Goal: Transaction & Acquisition: Book appointment/travel/reservation

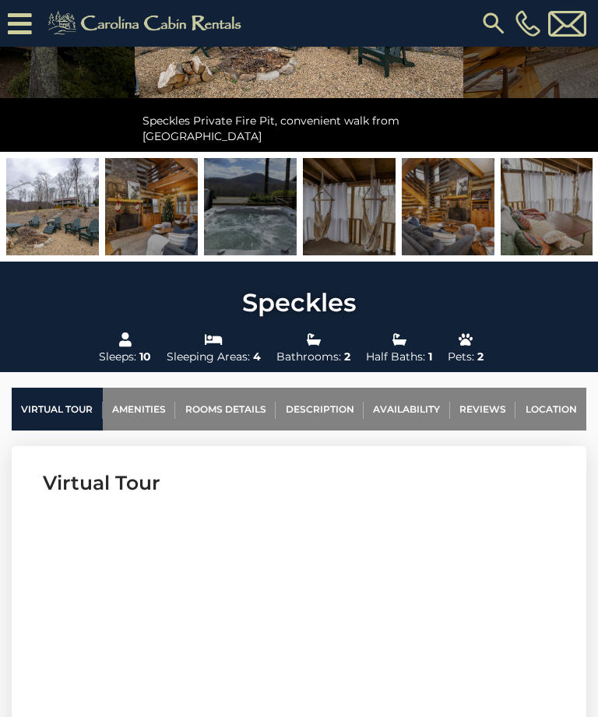
click at [486, 409] on link "Reviews" at bounding box center [483, 409] width 66 height 43
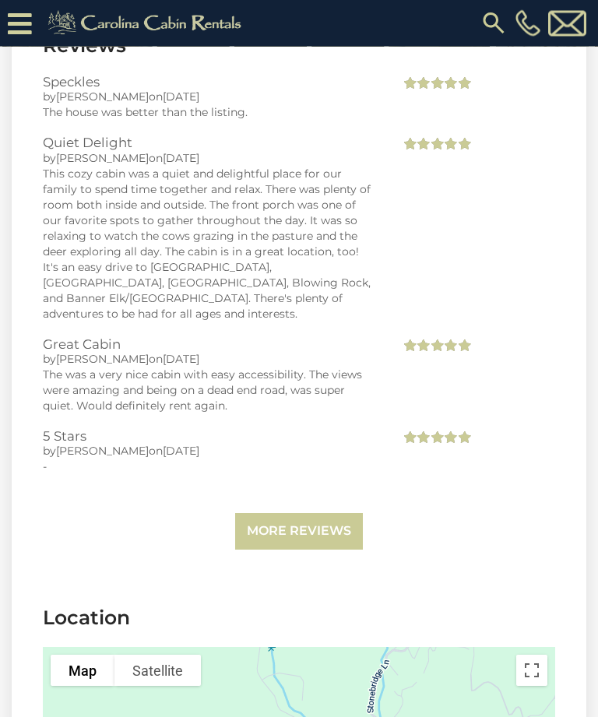
scroll to position [4473, 0]
click at [322, 513] on link "More Reviews" at bounding box center [299, 531] width 128 height 37
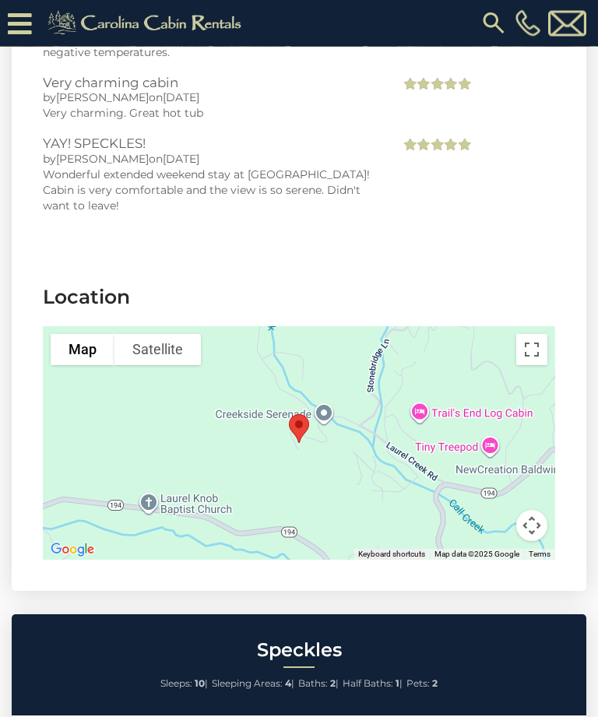
scroll to position [4995, 0]
click at [532, 334] on button "Toggle fullscreen view" at bounding box center [531, 349] width 31 height 31
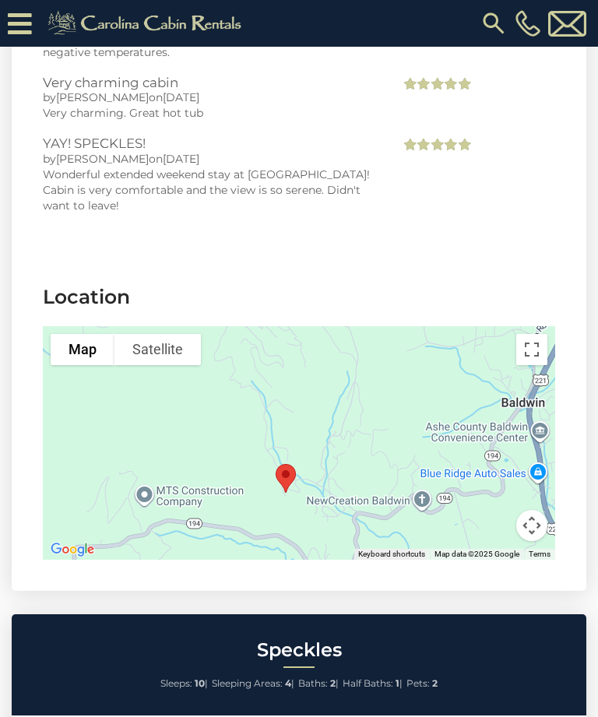
click at [534, 334] on button "Toggle fullscreen view" at bounding box center [531, 349] width 31 height 31
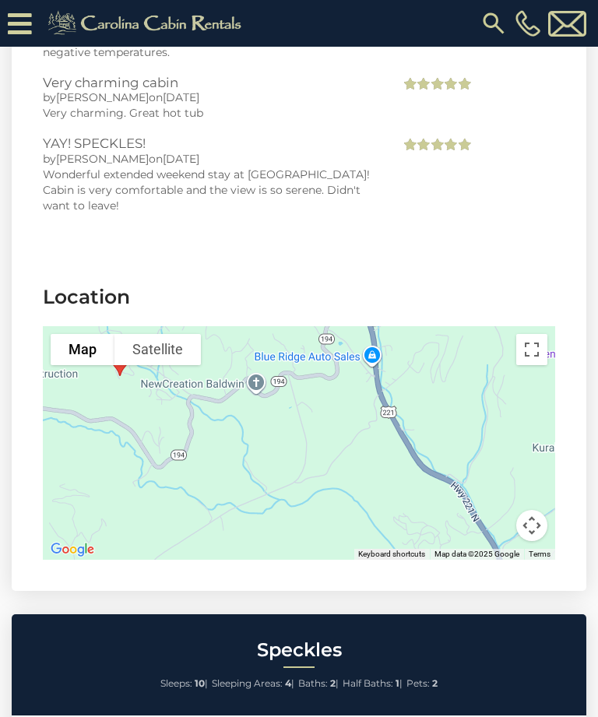
click at [532, 334] on button "Toggle fullscreen view" at bounding box center [531, 349] width 31 height 31
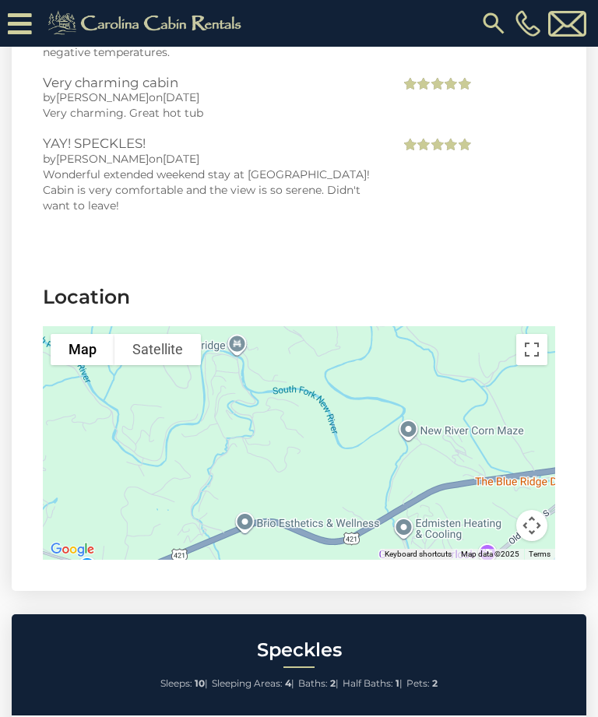
click at [532, 334] on button "Toggle fullscreen view" at bounding box center [531, 349] width 31 height 31
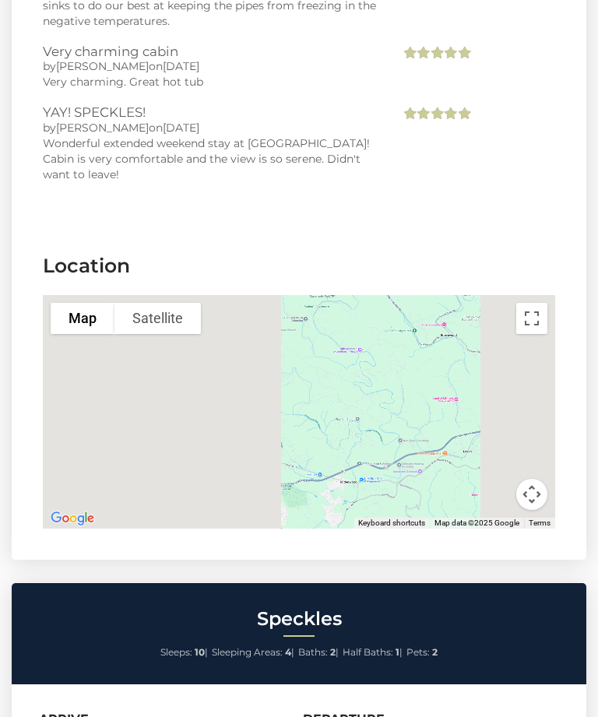
click at [535, 303] on button "Toggle fullscreen view" at bounding box center [531, 318] width 31 height 31
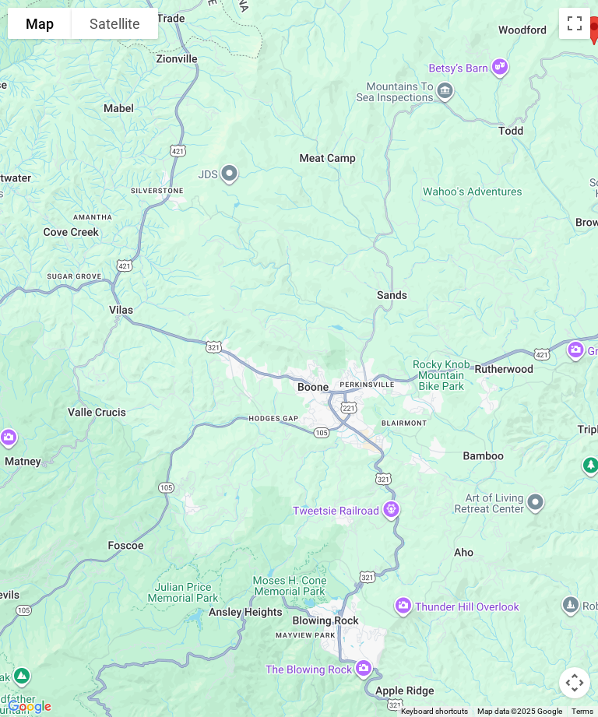
scroll to position [0, 0]
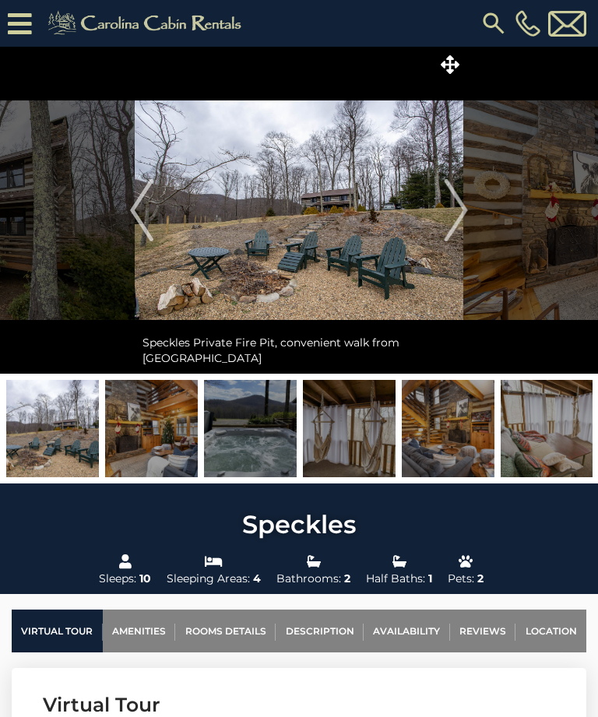
click at [453, 65] on icon at bounding box center [449, 64] width 19 height 19
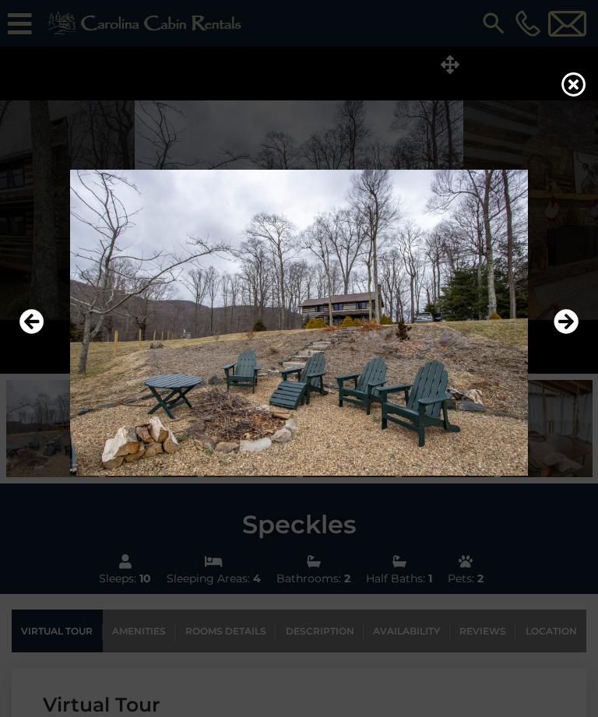
click at [567, 335] on icon "Next" at bounding box center [565, 322] width 25 height 25
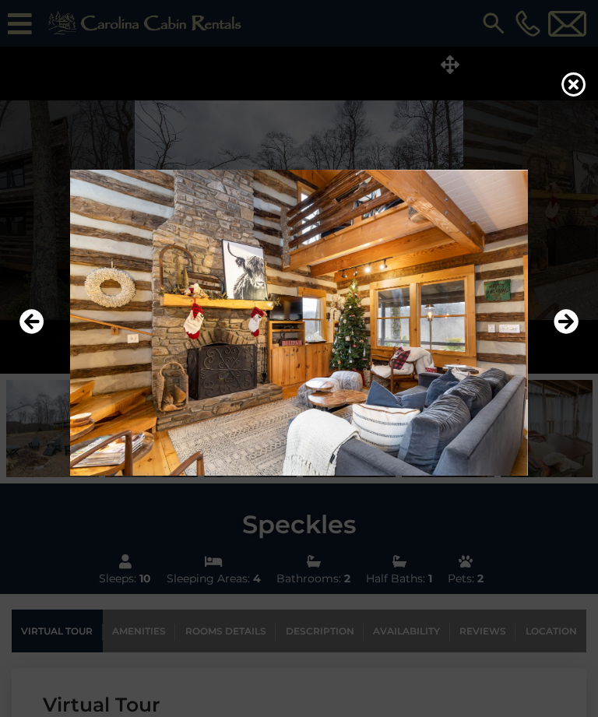
click at [570, 335] on icon "Next" at bounding box center [565, 322] width 25 height 25
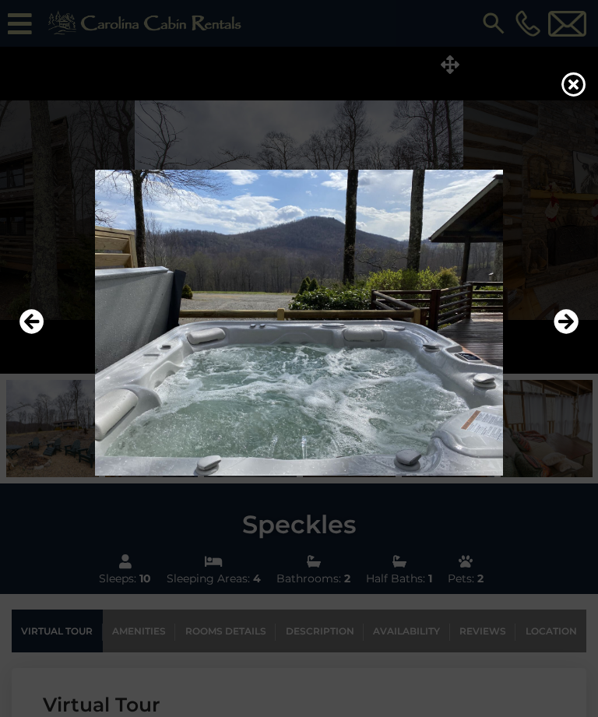
click at [36, 335] on icon "Previous" at bounding box center [31, 322] width 25 height 25
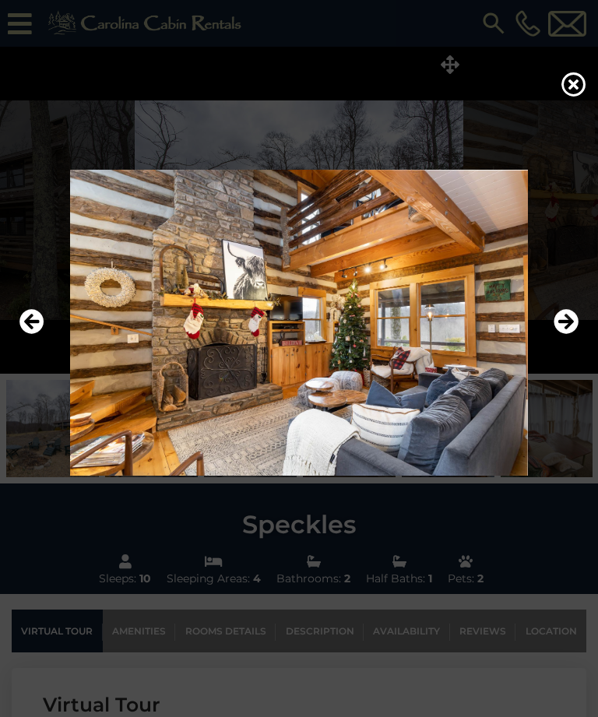
click at [28, 335] on icon "Previous" at bounding box center [31, 322] width 25 height 25
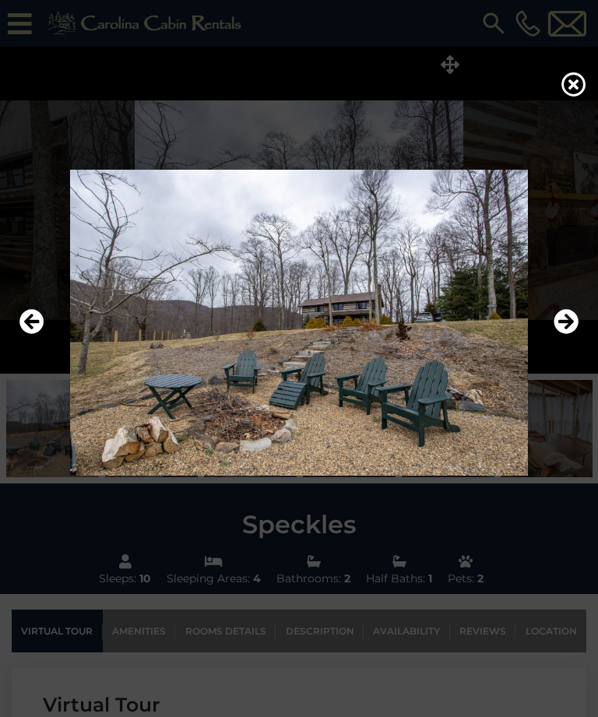
click at [567, 335] on icon "Next" at bounding box center [565, 322] width 25 height 25
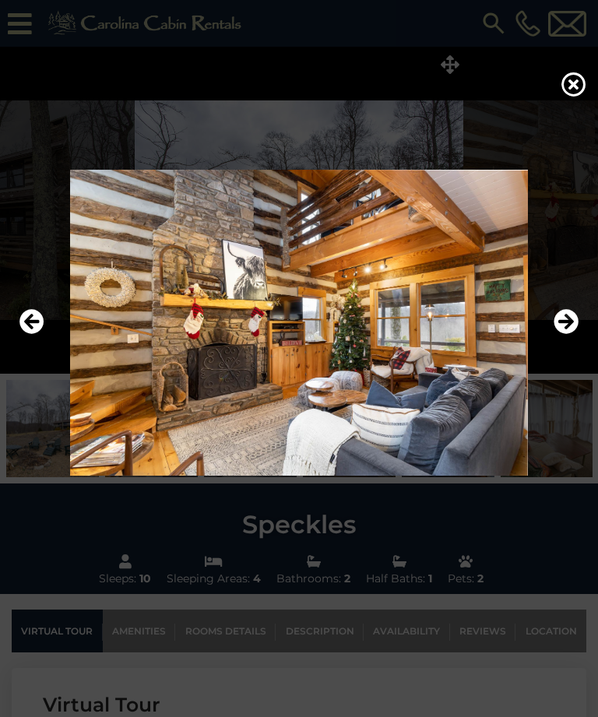
click at [569, 335] on icon "Next" at bounding box center [565, 322] width 25 height 25
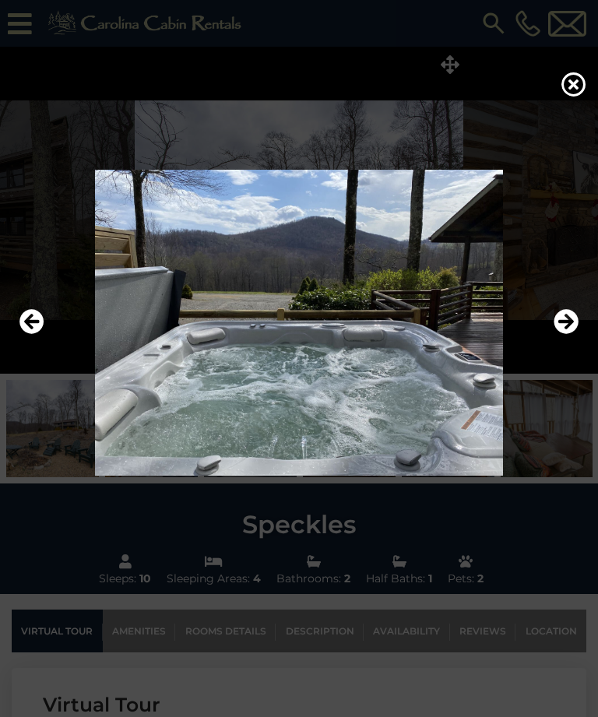
click at [567, 335] on icon "Next" at bounding box center [565, 322] width 25 height 25
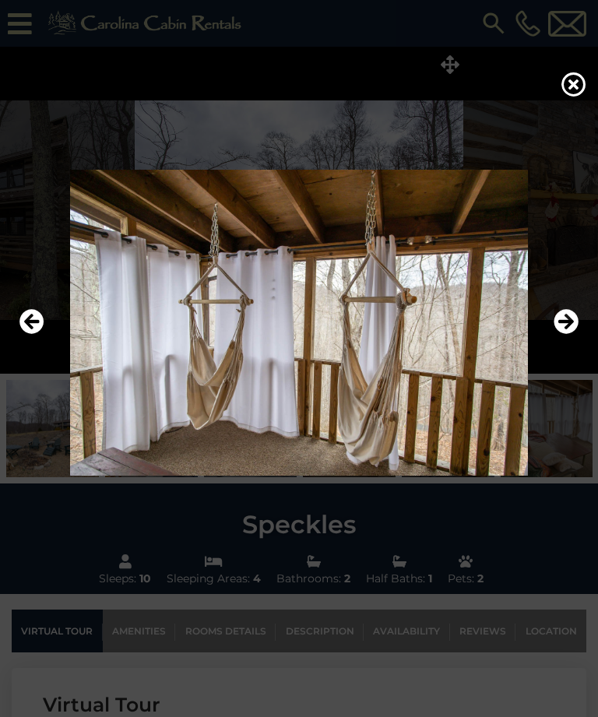
click at [569, 335] on icon "Next" at bounding box center [565, 322] width 25 height 25
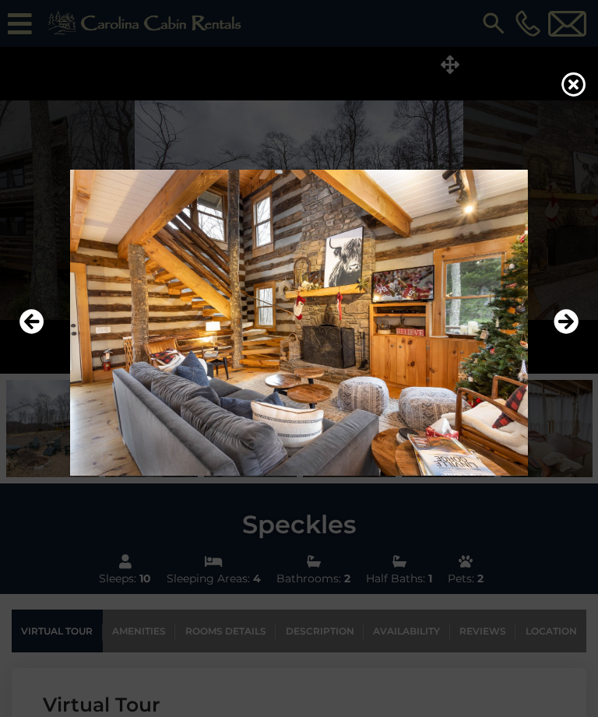
click at [572, 335] on icon "Next" at bounding box center [565, 322] width 25 height 25
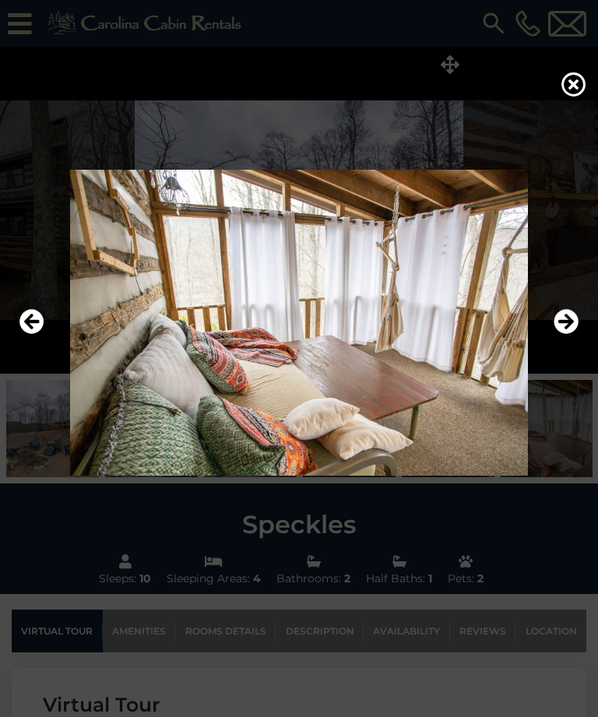
click at [567, 335] on icon "Next" at bounding box center [565, 322] width 25 height 25
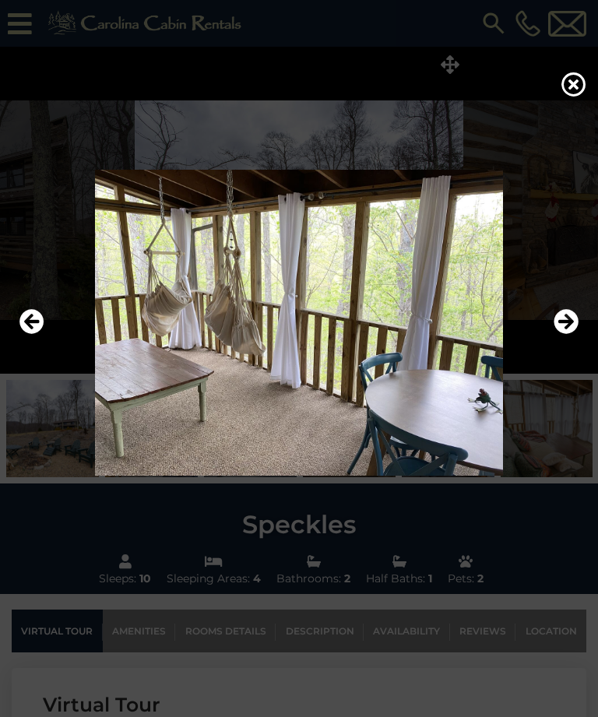
click at [569, 335] on icon "Next" at bounding box center [565, 322] width 25 height 25
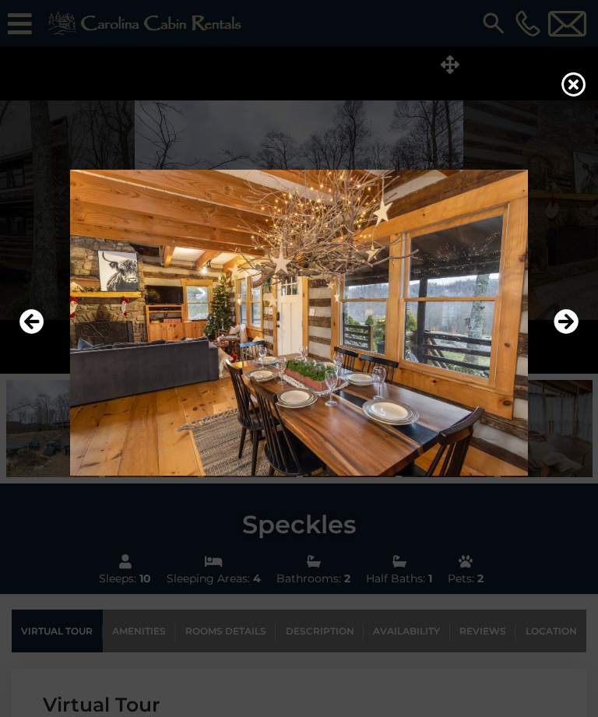
click at [570, 335] on icon "Next" at bounding box center [565, 322] width 25 height 25
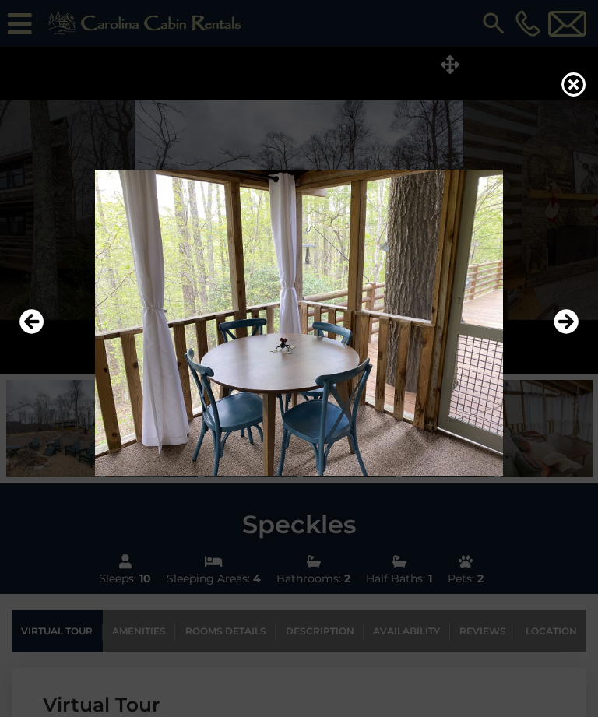
click at [581, 346] on img at bounding box center [299, 323] width 567 height 306
click at [570, 335] on icon "Next" at bounding box center [565, 322] width 25 height 25
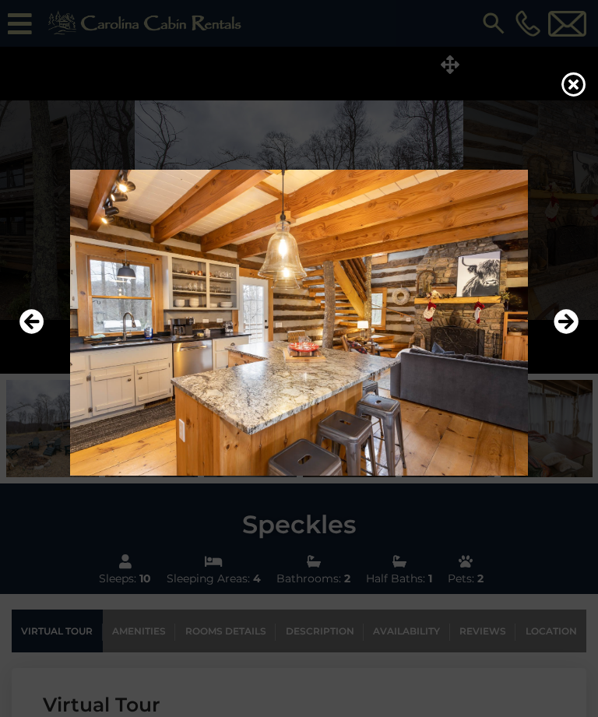
click at [578, 344] on img at bounding box center [299, 323] width 567 height 306
click at [563, 335] on icon "Next" at bounding box center [565, 322] width 25 height 25
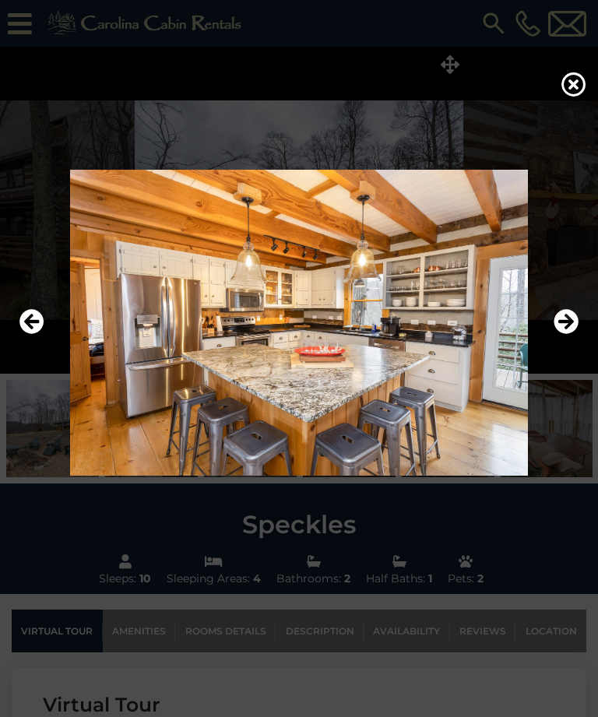
click at [572, 335] on icon "Next" at bounding box center [565, 322] width 25 height 25
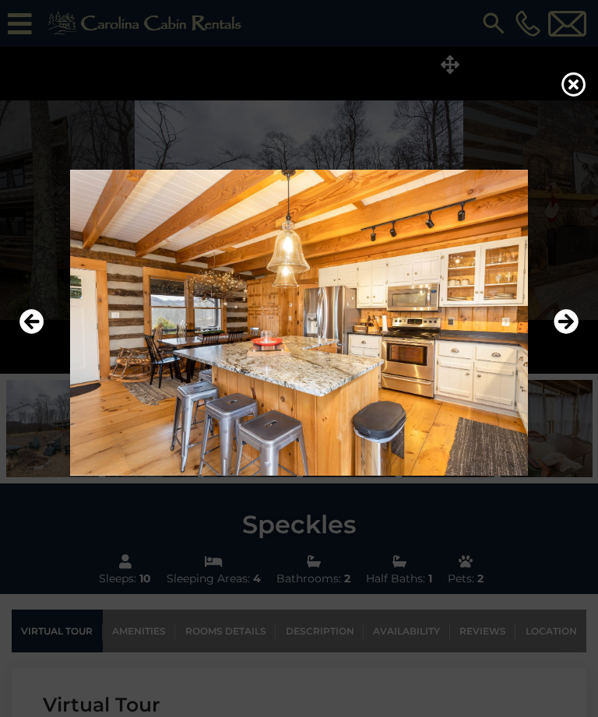
click at [571, 335] on icon "Next" at bounding box center [565, 322] width 25 height 25
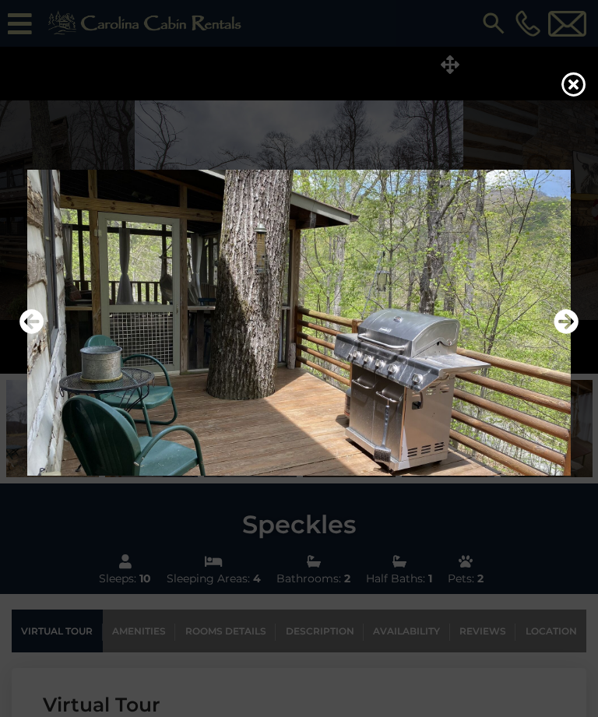
click at [570, 335] on icon "Next" at bounding box center [565, 322] width 25 height 25
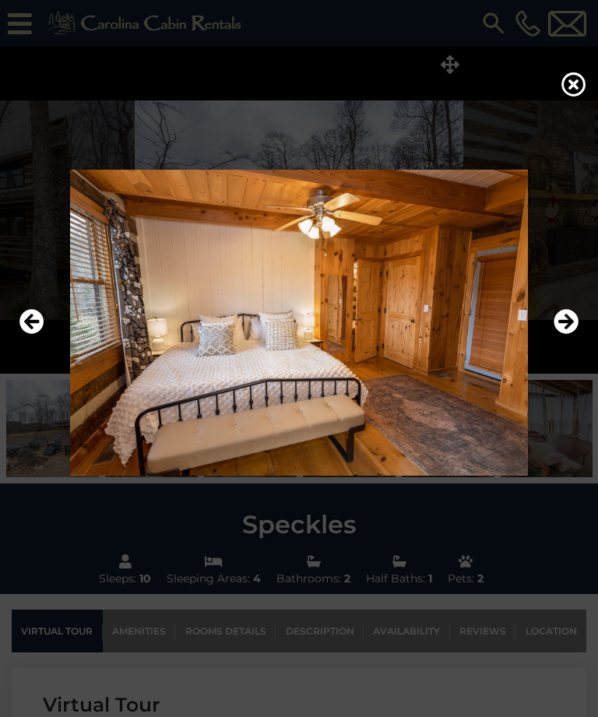
click at [570, 335] on icon "Next" at bounding box center [565, 322] width 25 height 25
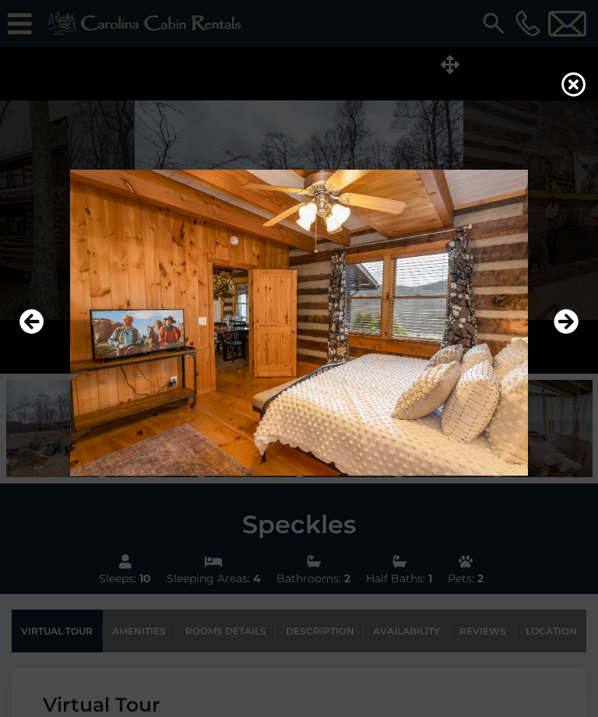
click at [570, 335] on icon "Next" at bounding box center [565, 322] width 25 height 25
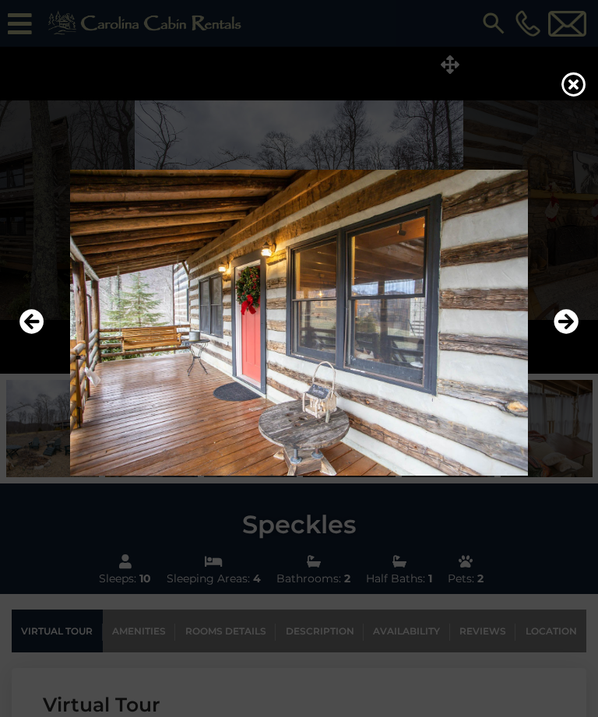
click at [570, 335] on icon "Next" at bounding box center [565, 322] width 25 height 25
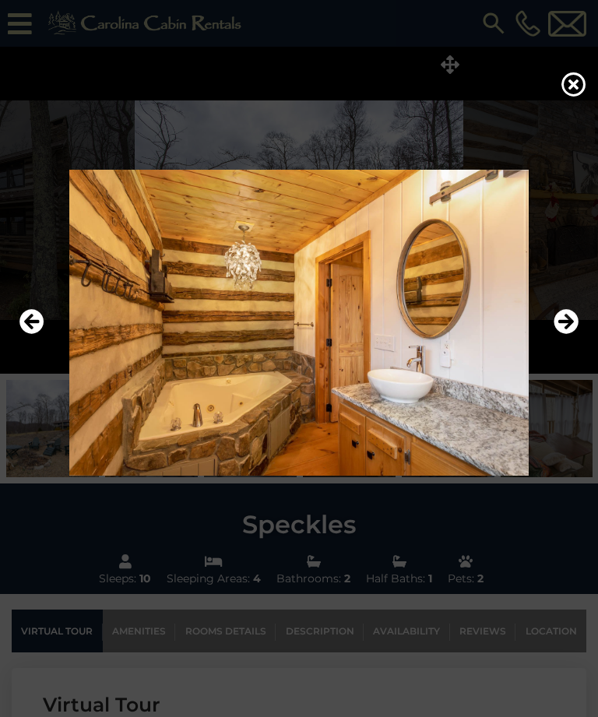
click at [570, 335] on icon "Next" at bounding box center [565, 322] width 25 height 25
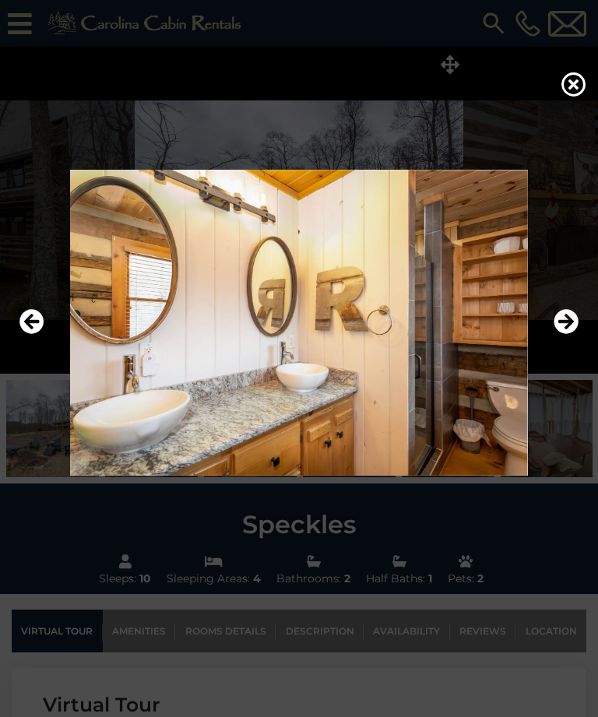
click at [569, 335] on icon "Next" at bounding box center [565, 322] width 25 height 25
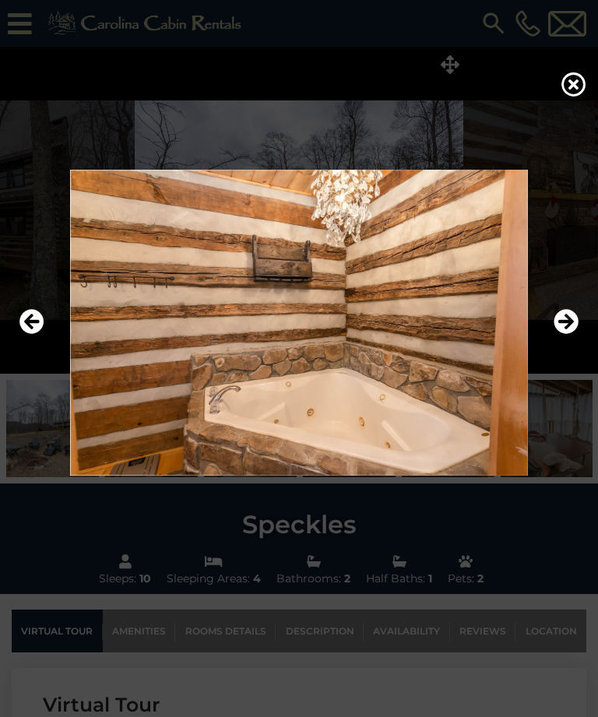
click at [570, 335] on icon "Next" at bounding box center [565, 322] width 25 height 25
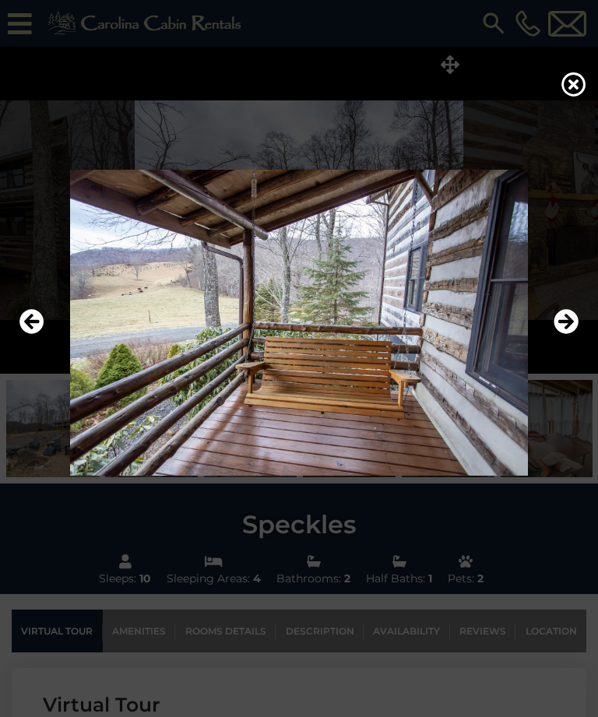
click at [567, 335] on icon "Next" at bounding box center [565, 322] width 25 height 25
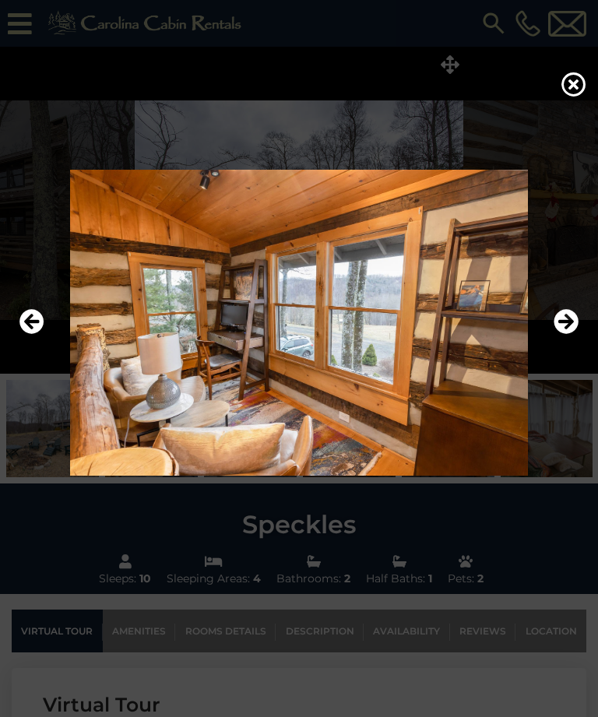
click at [565, 335] on icon "Next" at bounding box center [565, 322] width 25 height 25
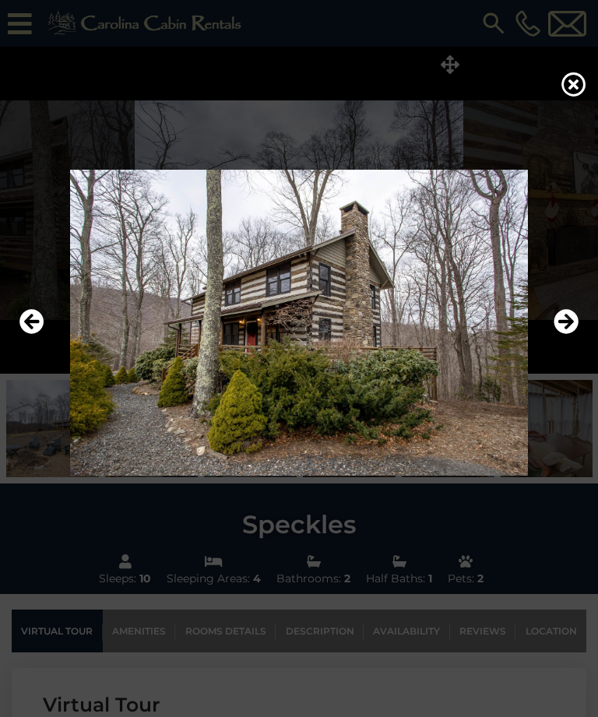
click at [570, 335] on icon "Next" at bounding box center [565, 322] width 25 height 25
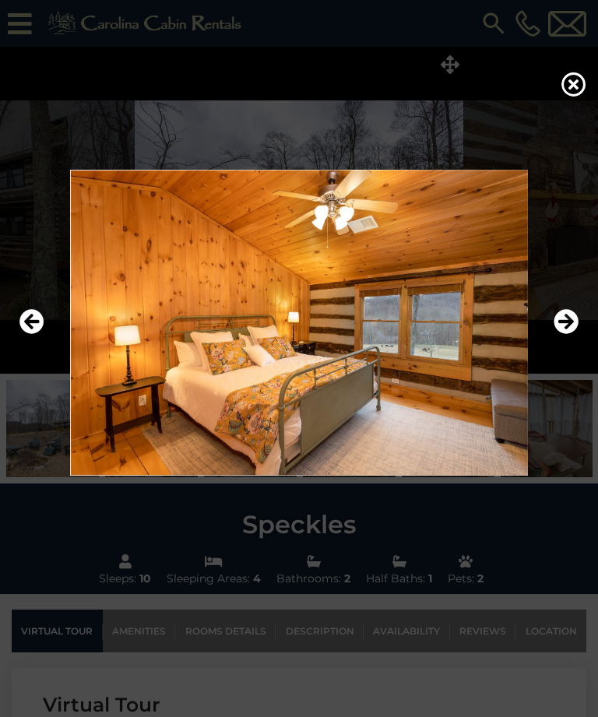
click at [567, 335] on icon "Next" at bounding box center [565, 322] width 25 height 25
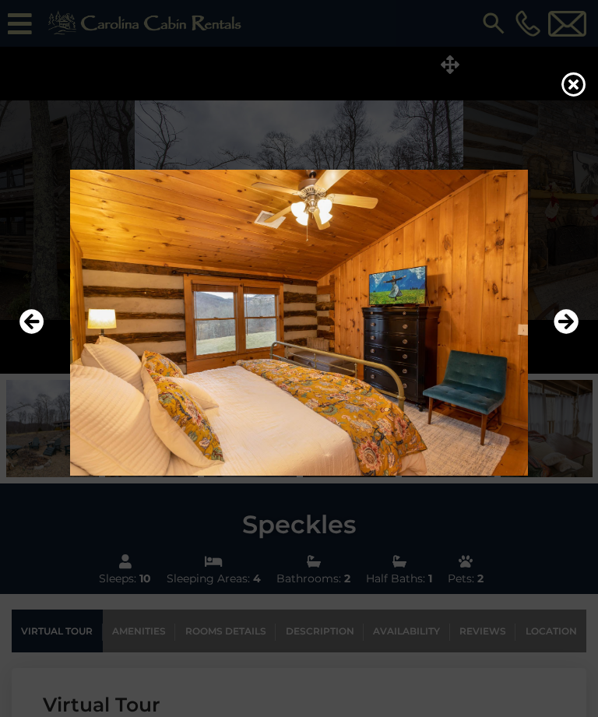
click at [568, 335] on icon "Next" at bounding box center [565, 322] width 25 height 25
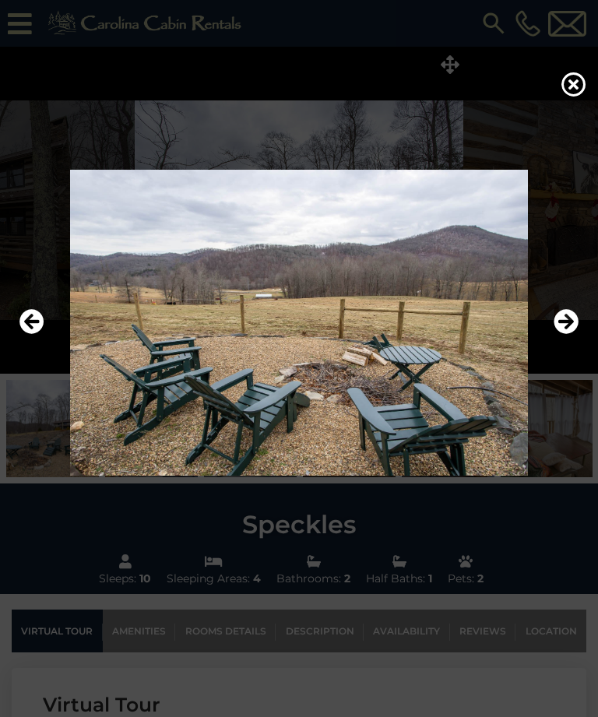
click at [569, 335] on icon "Next" at bounding box center [565, 322] width 25 height 25
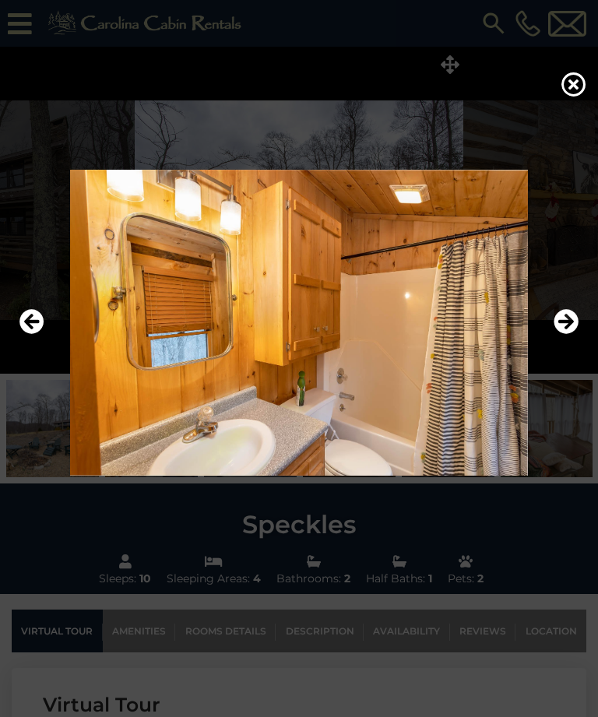
click at [39, 335] on icon "Previous" at bounding box center [31, 322] width 25 height 25
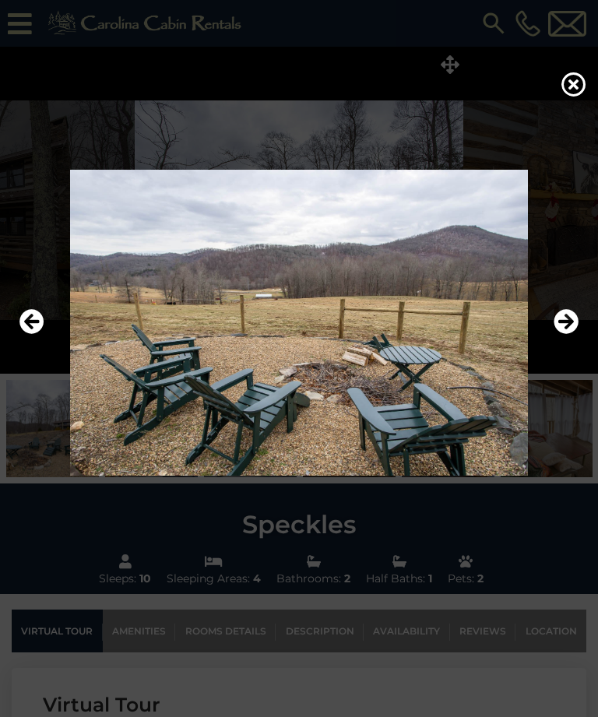
click at [570, 335] on icon "Next" at bounding box center [565, 322] width 25 height 25
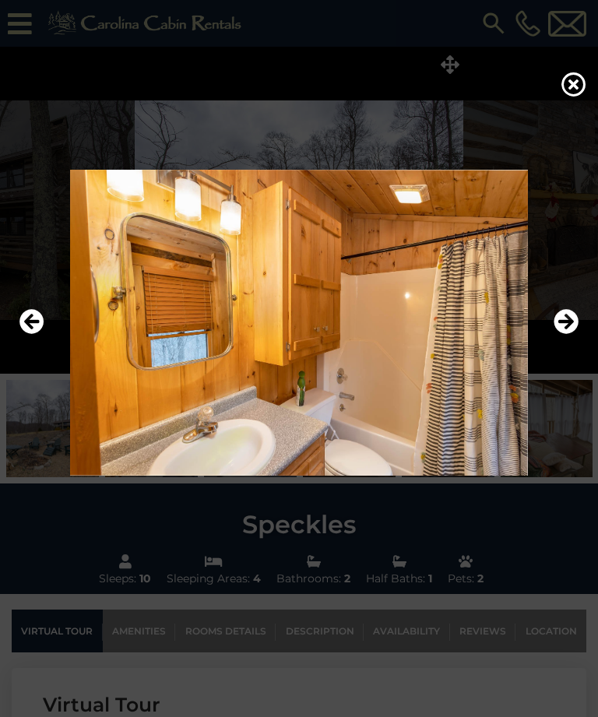
click at [573, 335] on icon "Next" at bounding box center [565, 322] width 25 height 25
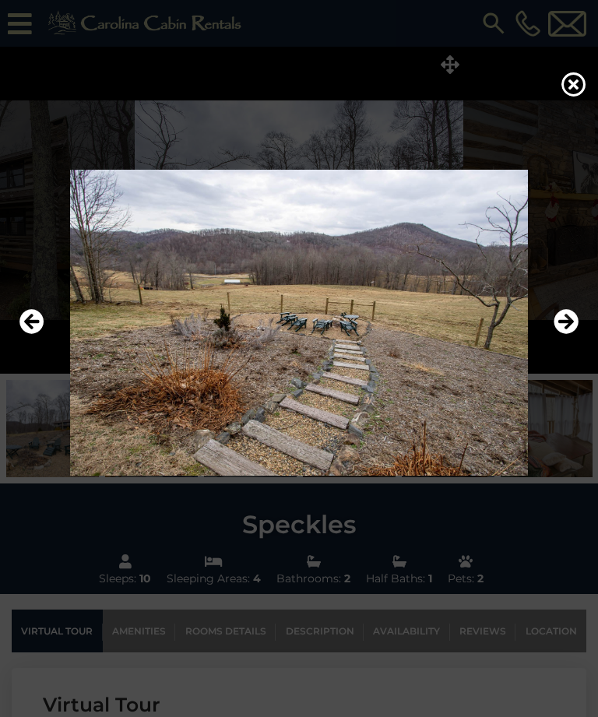
click at [574, 335] on icon "Next" at bounding box center [565, 322] width 25 height 25
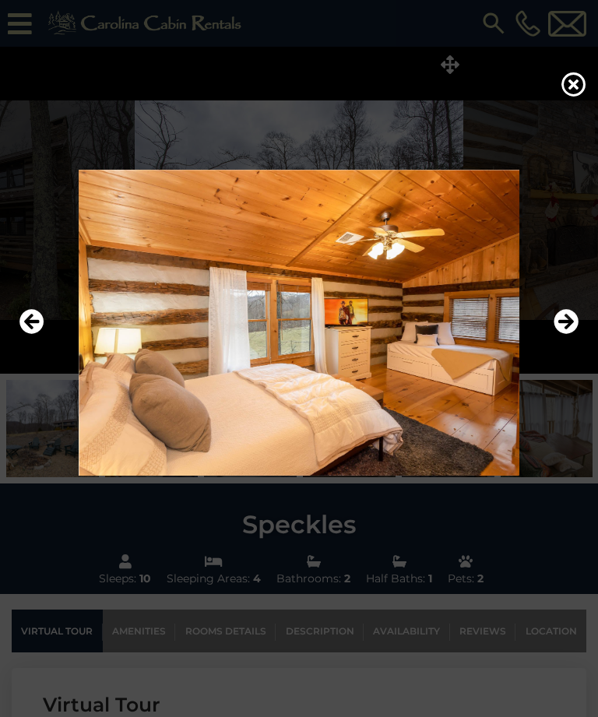
click at [575, 335] on icon "Next" at bounding box center [565, 322] width 25 height 25
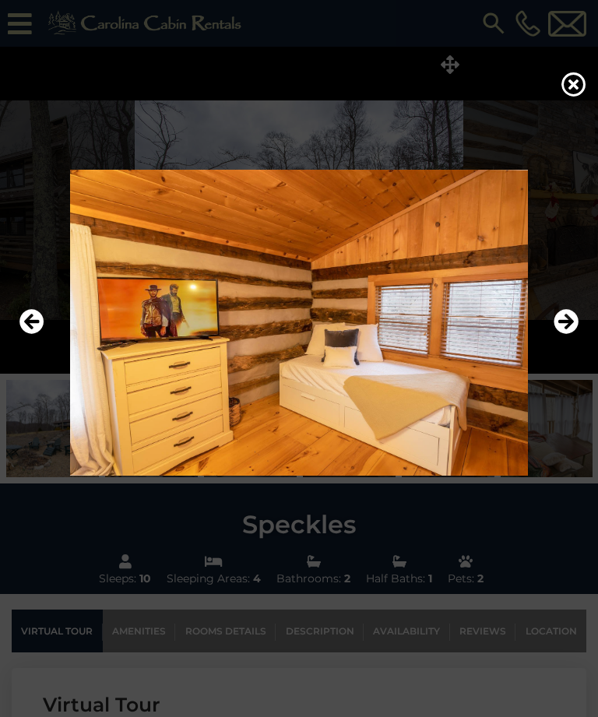
click at [570, 335] on icon "Next" at bounding box center [565, 322] width 25 height 25
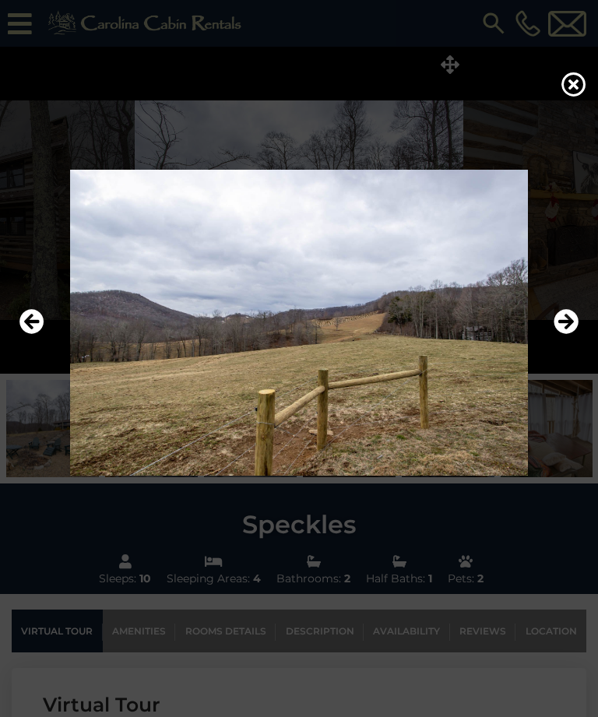
click at [571, 335] on icon "Next" at bounding box center [565, 322] width 25 height 25
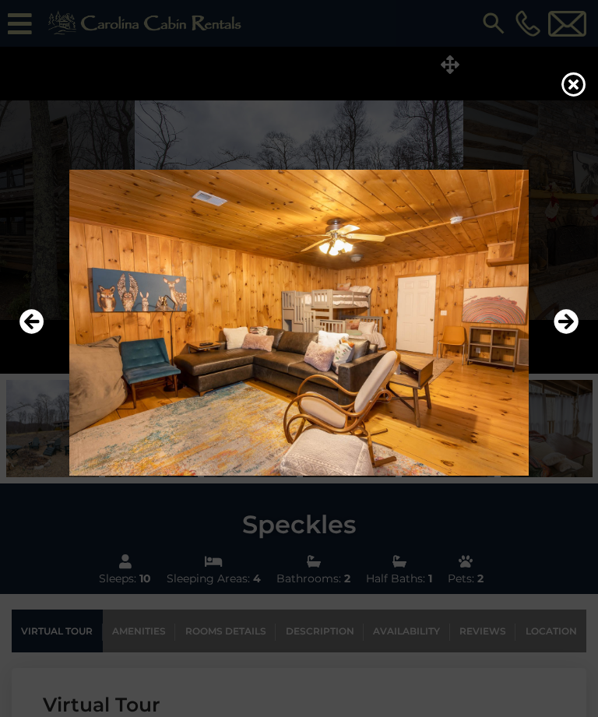
click at [574, 335] on icon "Next" at bounding box center [565, 322] width 25 height 25
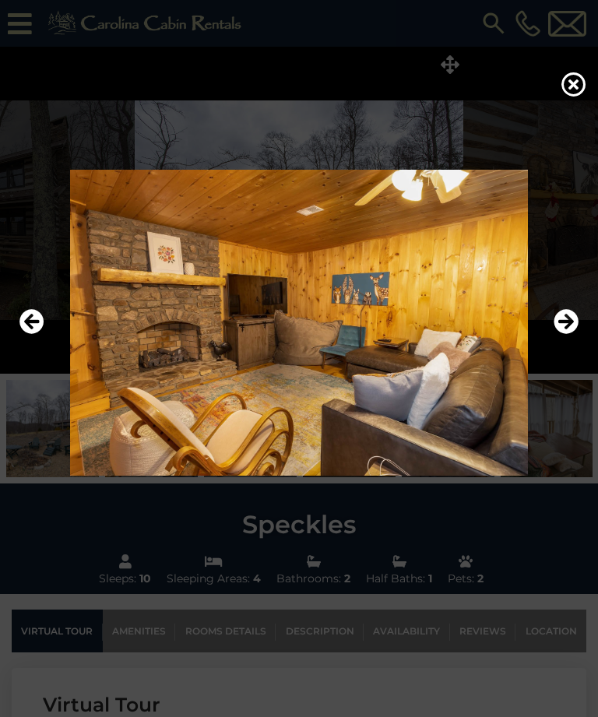
click at [574, 335] on icon "Next" at bounding box center [565, 322] width 25 height 25
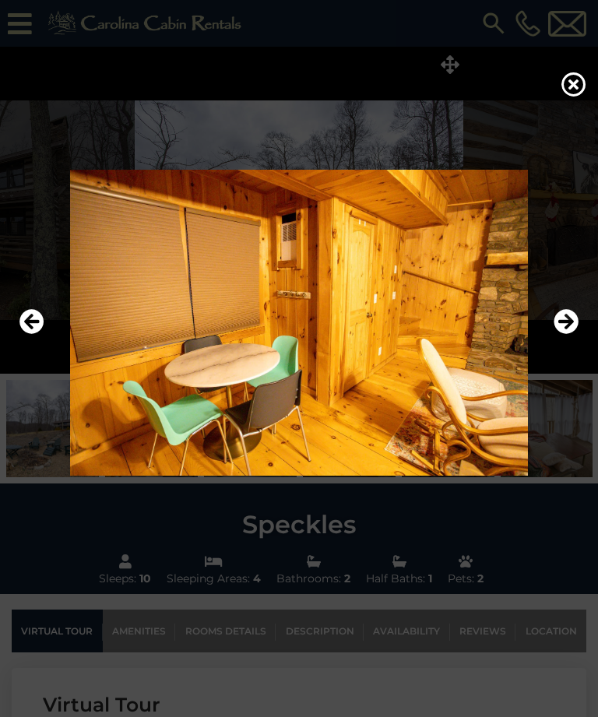
click at [576, 335] on icon "Next" at bounding box center [565, 322] width 25 height 25
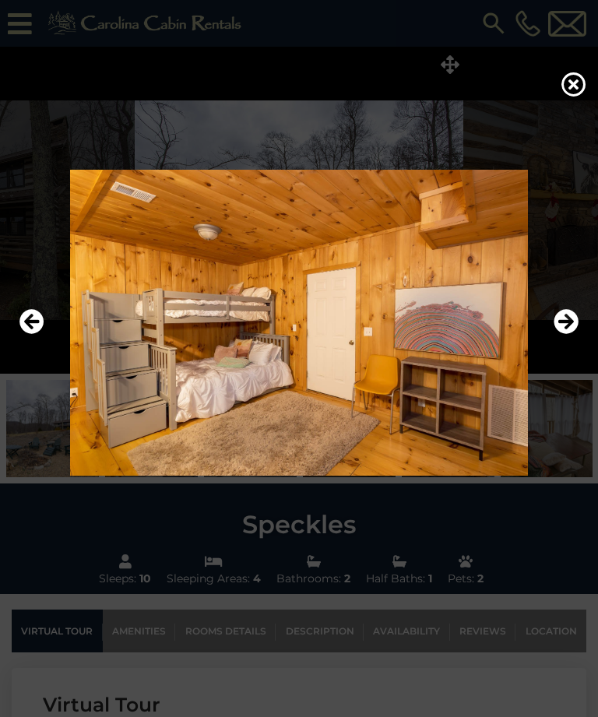
click at [574, 335] on icon "Next" at bounding box center [565, 322] width 25 height 25
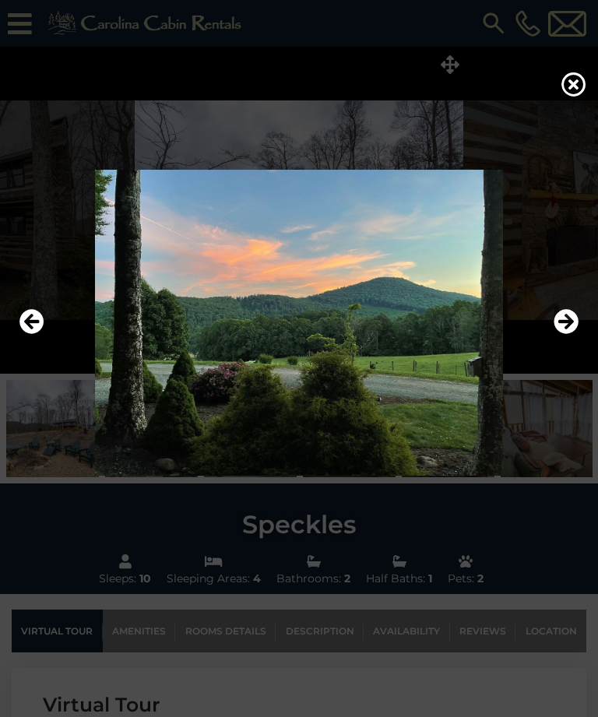
click at [571, 335] on icon "Next" at bounding box center [565, 322] width 25 height 25
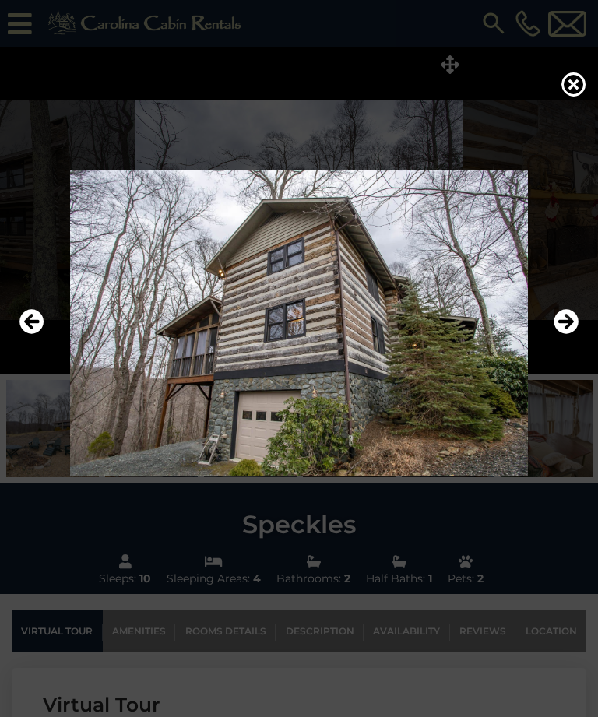
click at [567, 335] on icon "Next" at bounding box center [565, 322] width 25 height 25
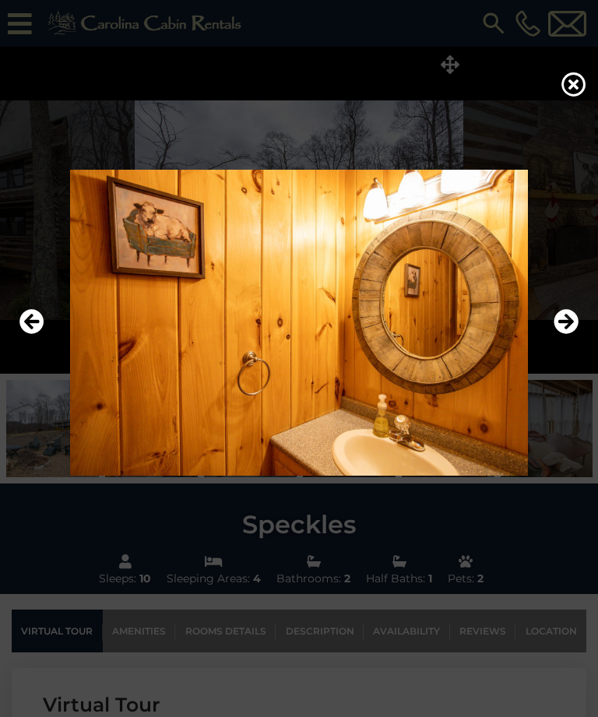
click at [574, 335] on icon "Next" at bounding box center [565, 322] width 25 height 25
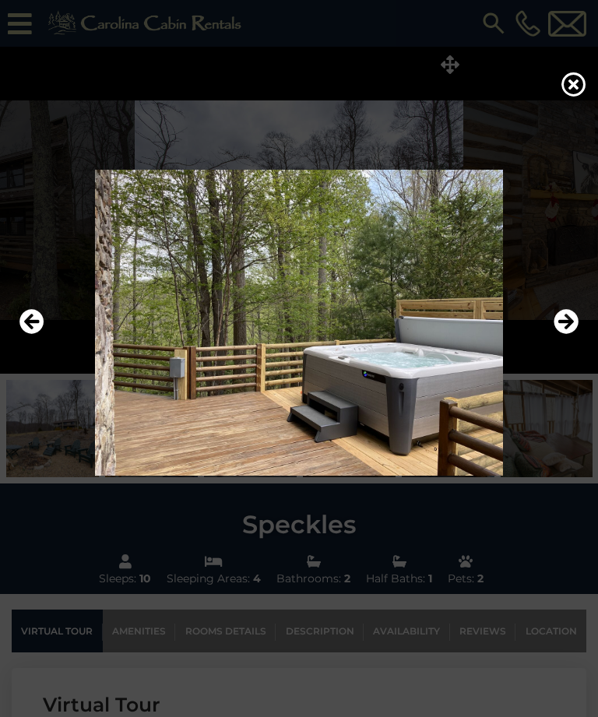
click at [570, 335] on icon "Next" at bounding box center [565, 322] width 25 height 25
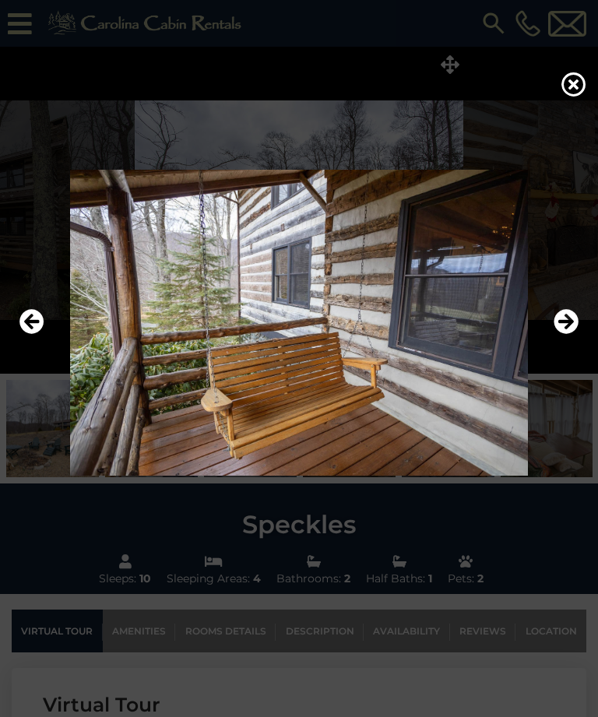
click at [574, 335] on icon "Next" at bounding box center [565, 322] width 25 height 25
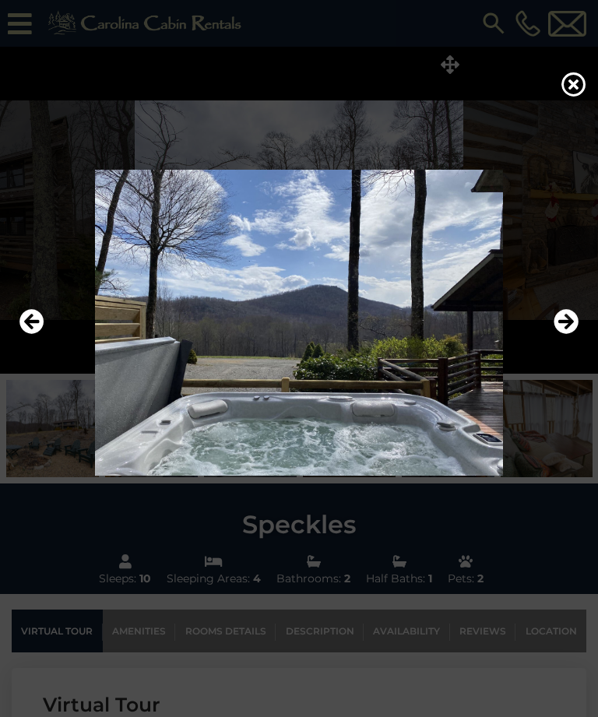
click at [573, 335] on icon "Next" at bounding box center [565, 322] width 25 height 25
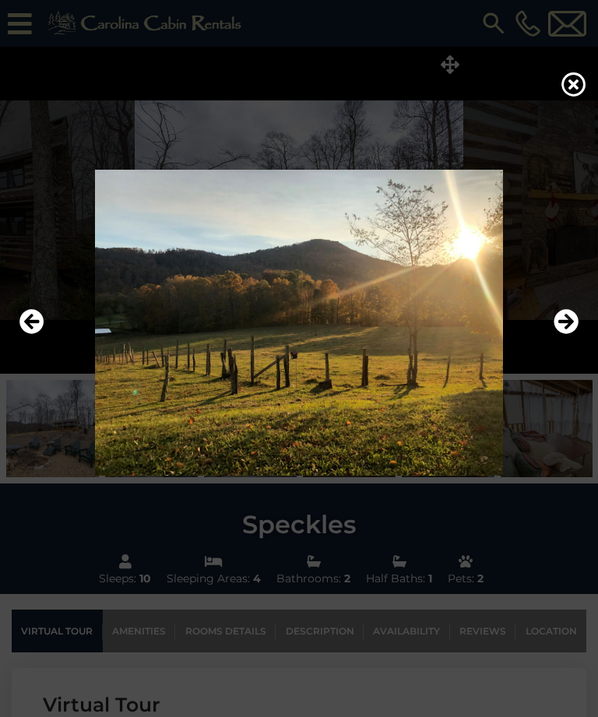
click at [570, 335] on icon "Next" at bounding box center [565, 322] width 25 height 25
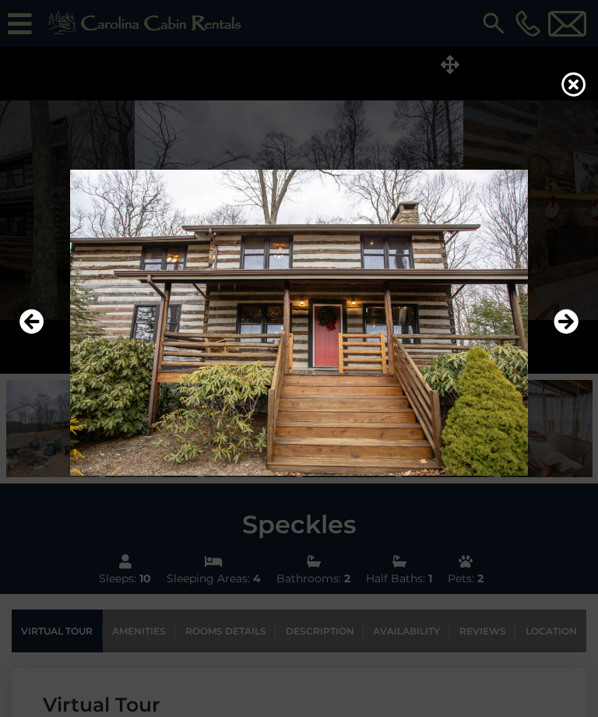
click at [571, 335] on icon "Next" at bounding box center [565, 322] width 25 height 25
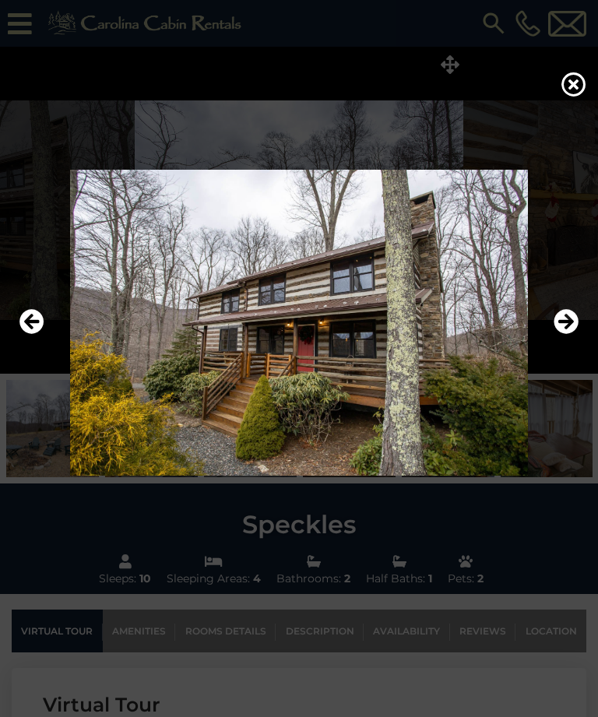
click at [570, 335] on icon "Next" at bounding box center [565, 322] width 25 height 25
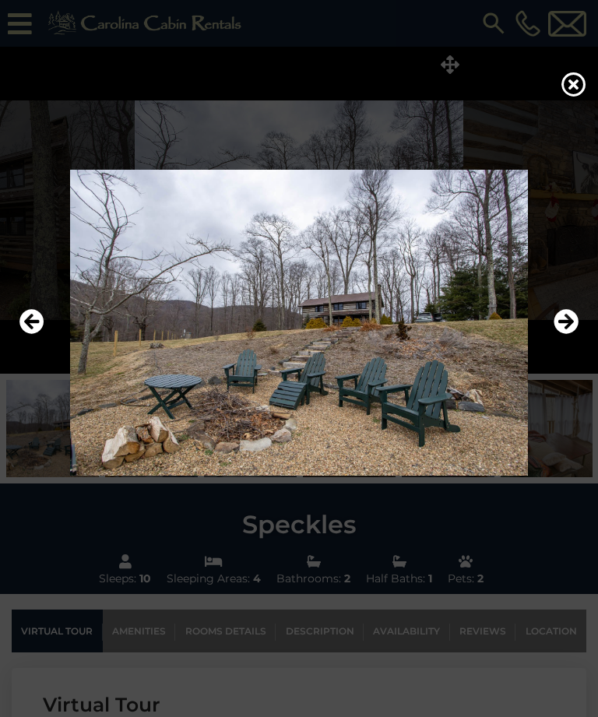
click at [567, 335] on icon "Next" at bounding box center [565, 322] width 25 height 25
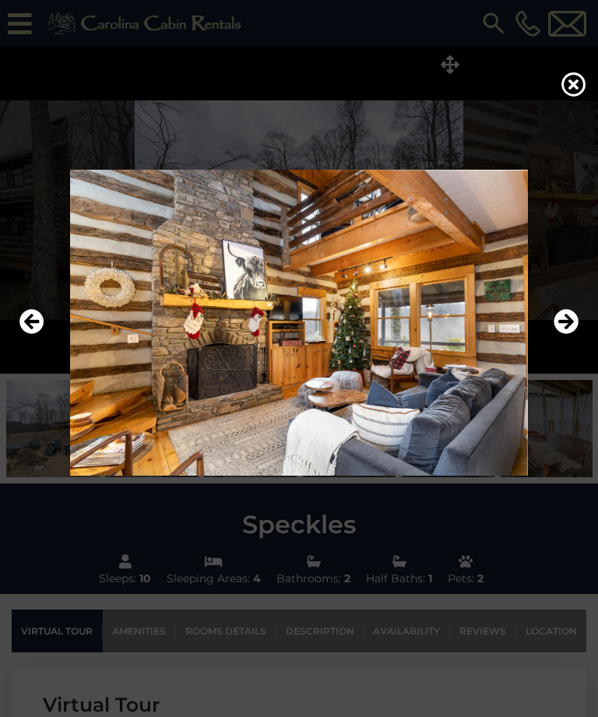
click at [570, 335] on icon "Next" at bounding box center [565, 322] width 25 height 25
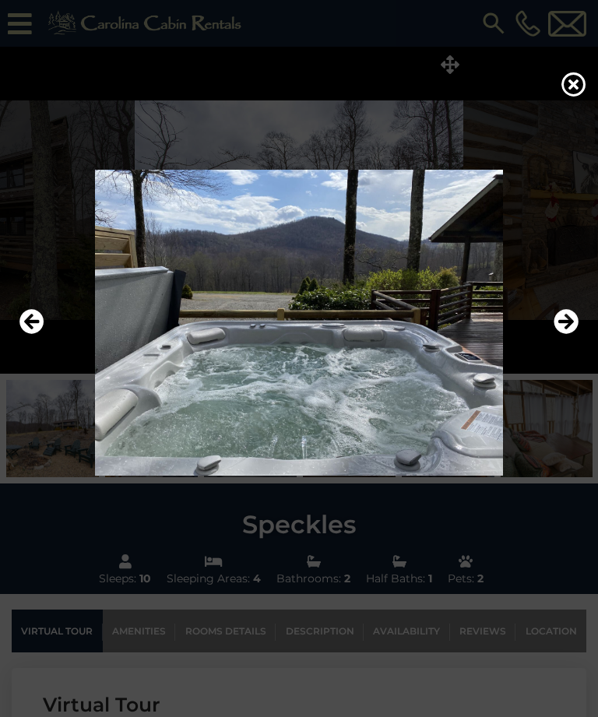
click at [570, 335] on icon "Next" at bounding box center [565, 322] width 25 height 25
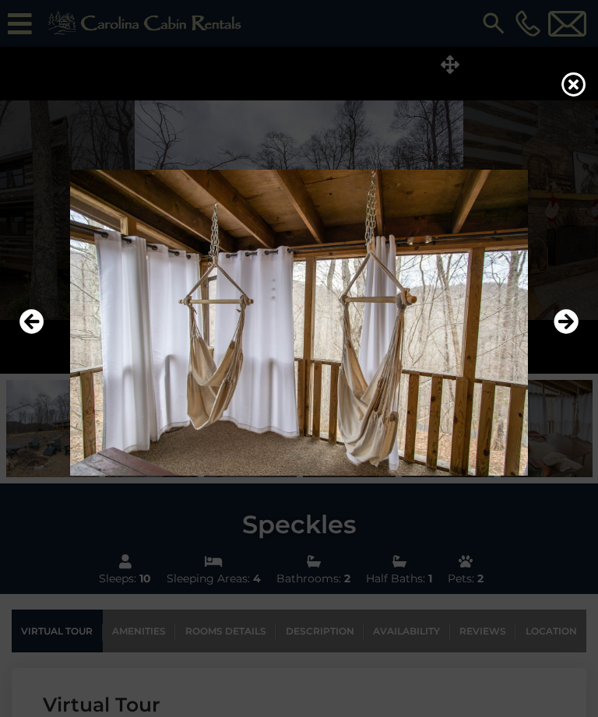
click at [567, 335] on icon "Next" at bounding box center [565, 322] width 25 height 25
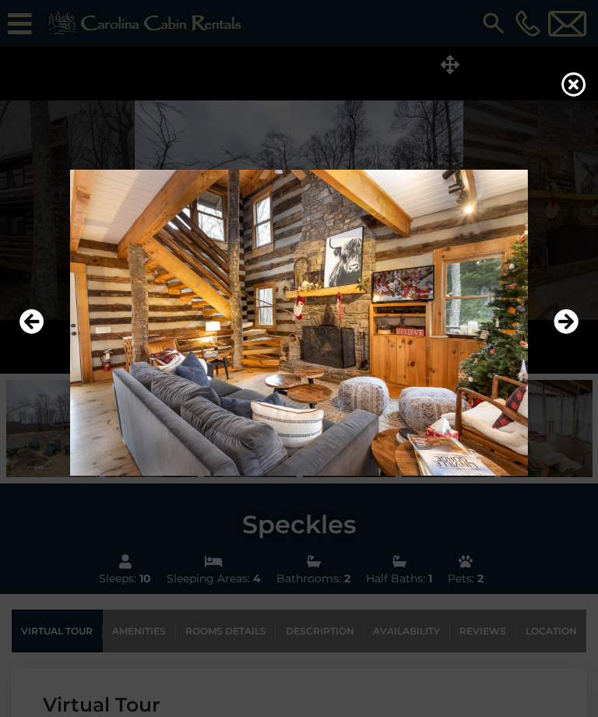
click at [564, 97] on icon at bounding box center [573, 84] width 25 height 25
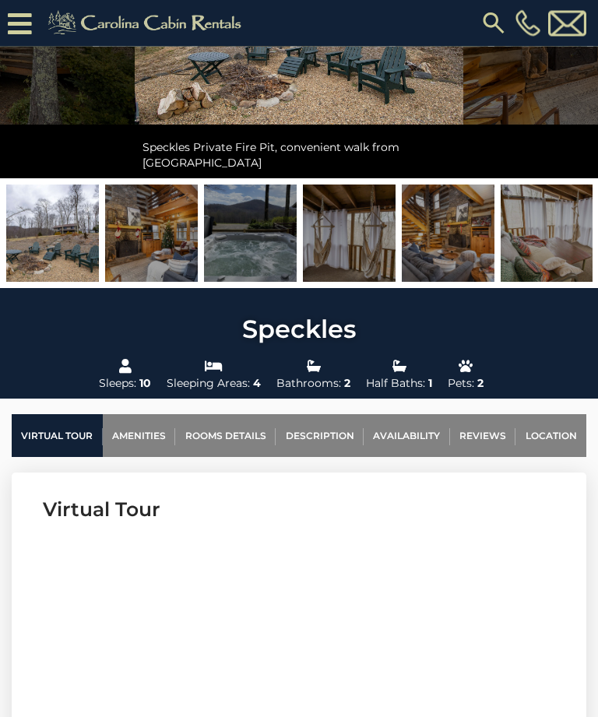
click at [335, 440] on link "Description" at bounding box center [319, 436] width 88 height 43
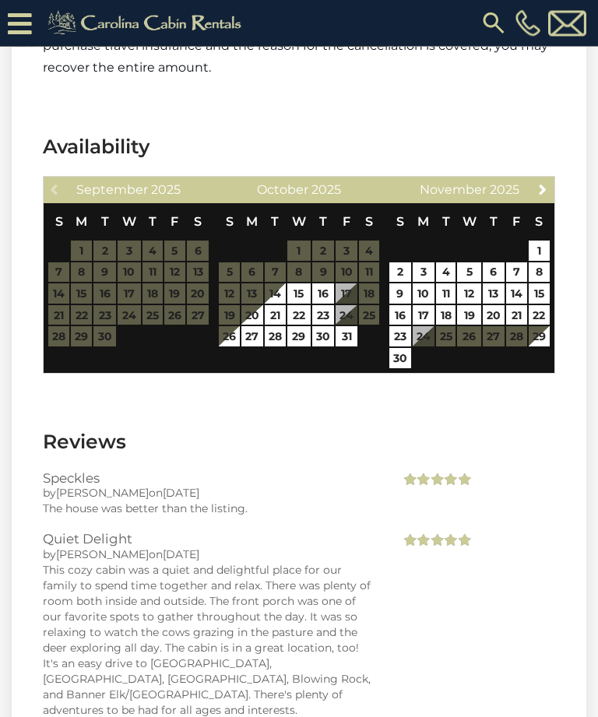
scroll to position [4077, 0]
click at [552, 179] on link "Next" at bounding box center [542, 188] width 19 height 19
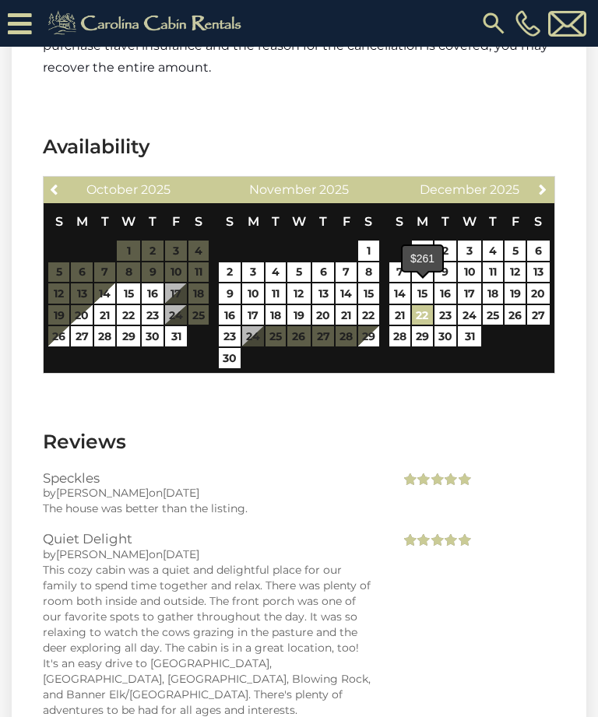
click at [425, 305] on link "22" at bounding box center [422, 315] width 21 height 20
type input "**********"
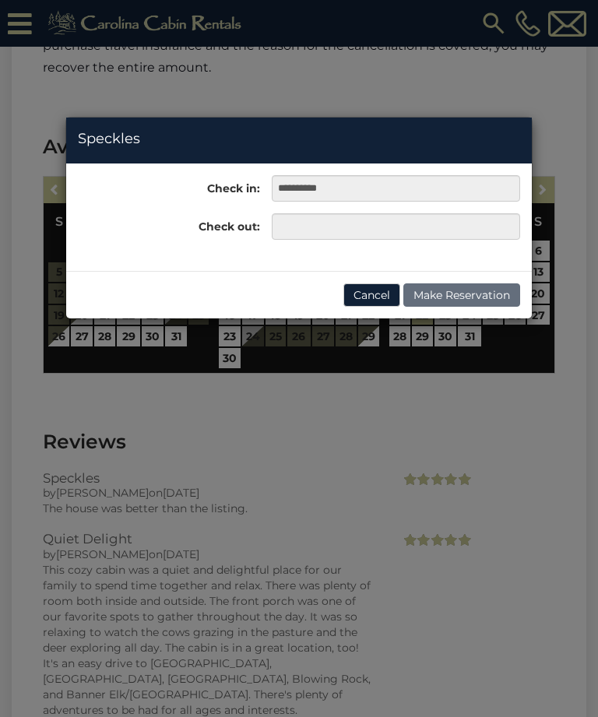
click at [546, 293] on div "**********" at bounding box center [299, 358] width 598 height 717
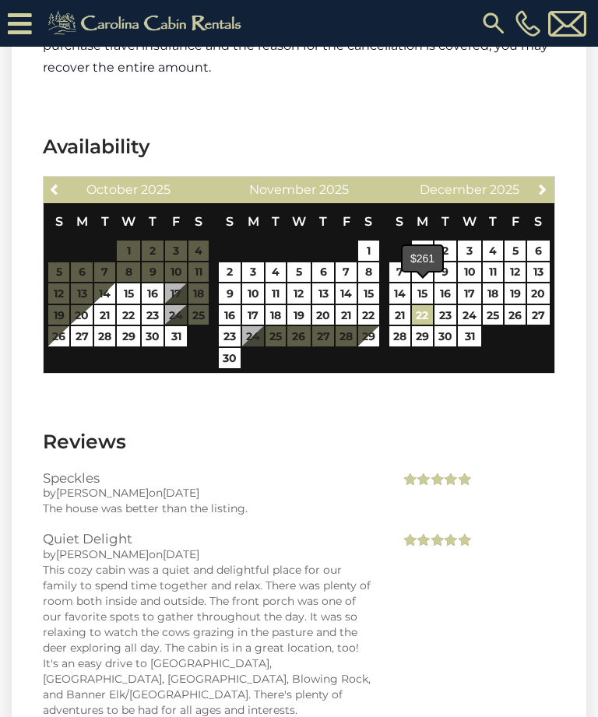
click at [426, 305] on link "22" at bounding box center [422, 315] width 21 height 20
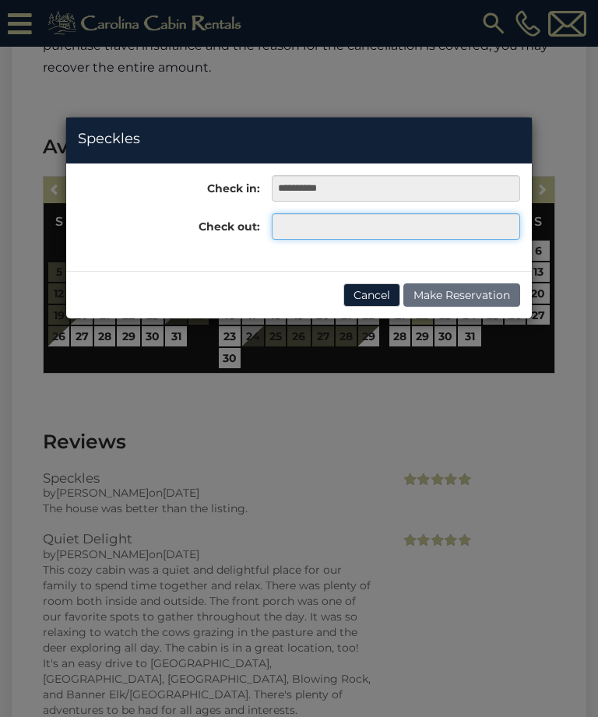
click at [448, 233] on input "text" at bounding box center [396, 226] width 248 height 26
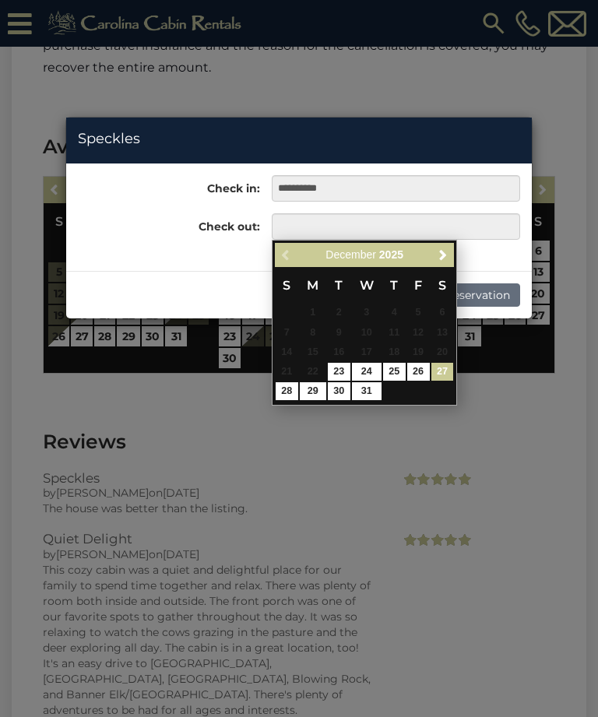
click at [442, 376] on link "27" at bounding box center [442, 372] width 23 height 18
type input "**********"
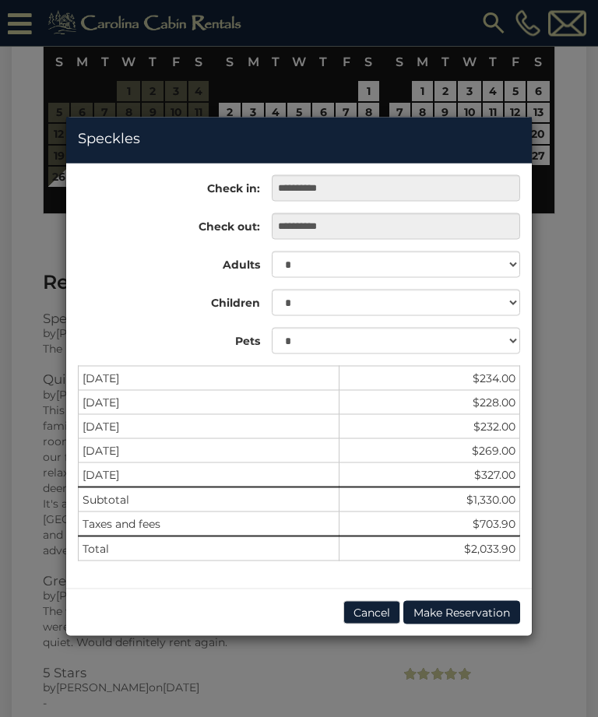
scroll to position [4236, 0]
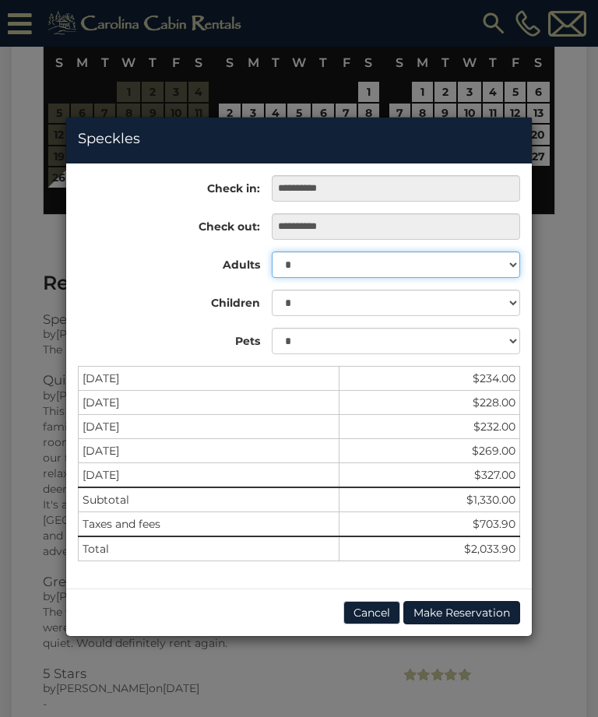
click at [507, 265] on select "* * * * * * * * * **" at bounding box center [396, 264] width 248 height 26
select select "*"
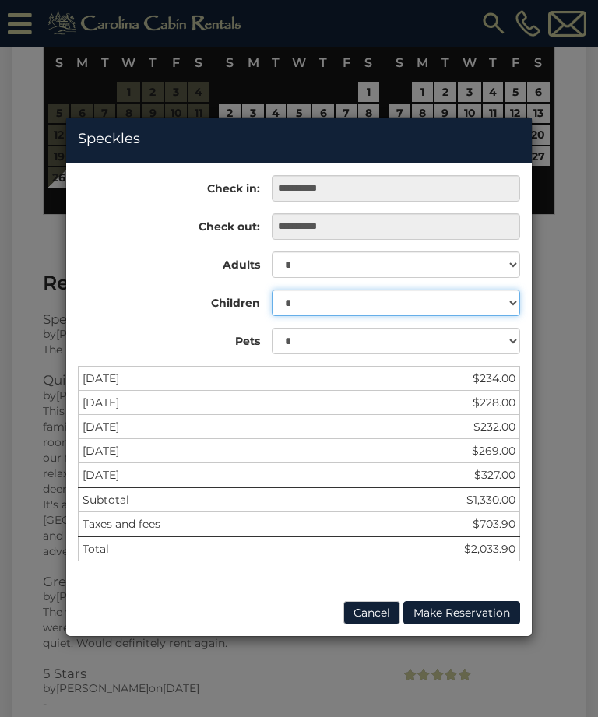
click at [513, 303] on select "* * * * * * * * * * **" at bounding box center [396, 303] width 248 height 26
select select "*"
click at [567, 132] on div "**********" at bounding box center [299, 358] width 598 height 717
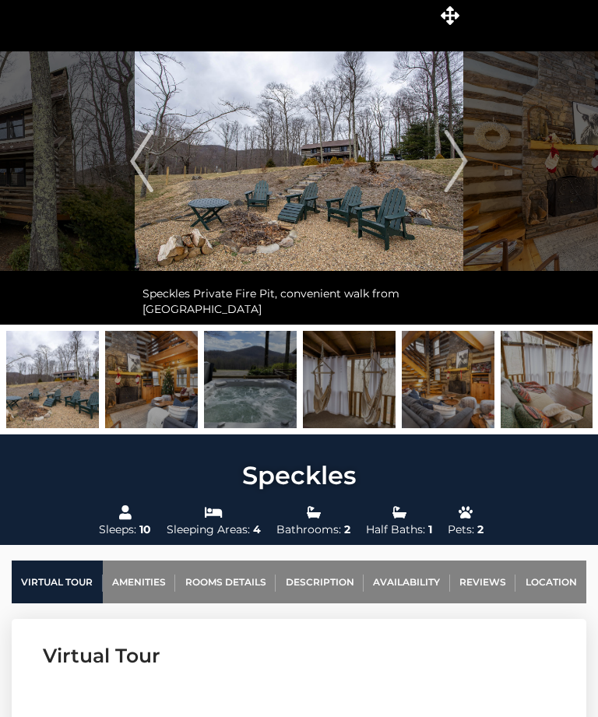
scroll to position [0, 0]
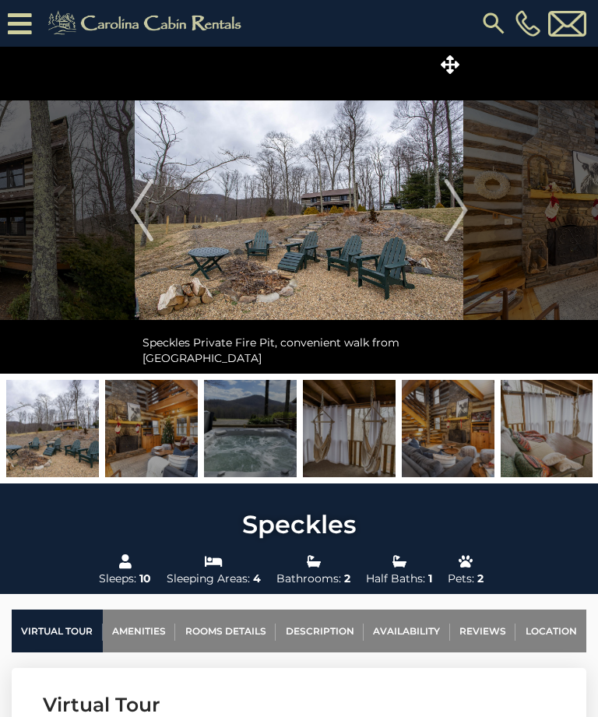
click at [447, 73] on icon at bounding box center [449, 64] width 19 height 19
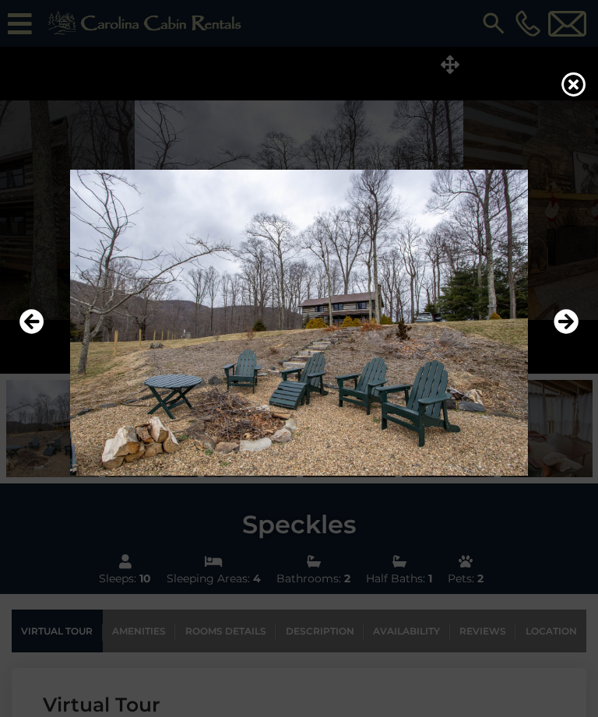
click at [566, 335] on icon "Next" at bounding box center [565, 322] width 25 height 25
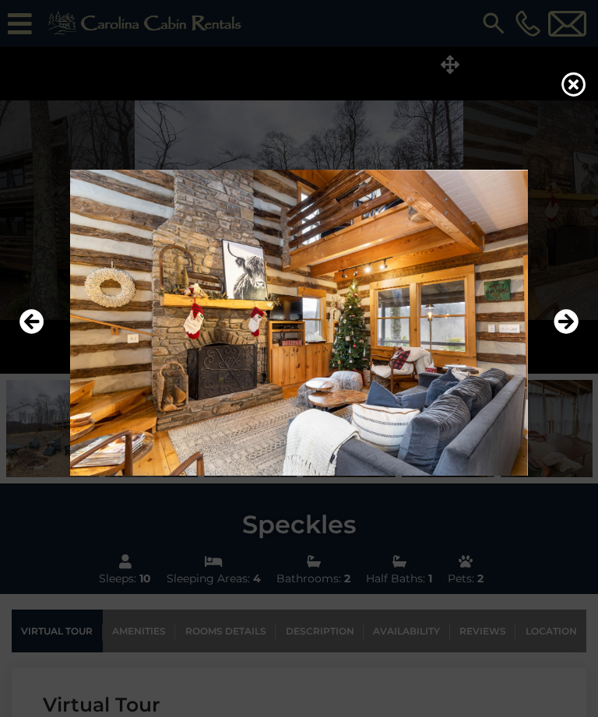
click at [569, 335] on icon "Next" at bounding box center [565, 322] width 25 height 25
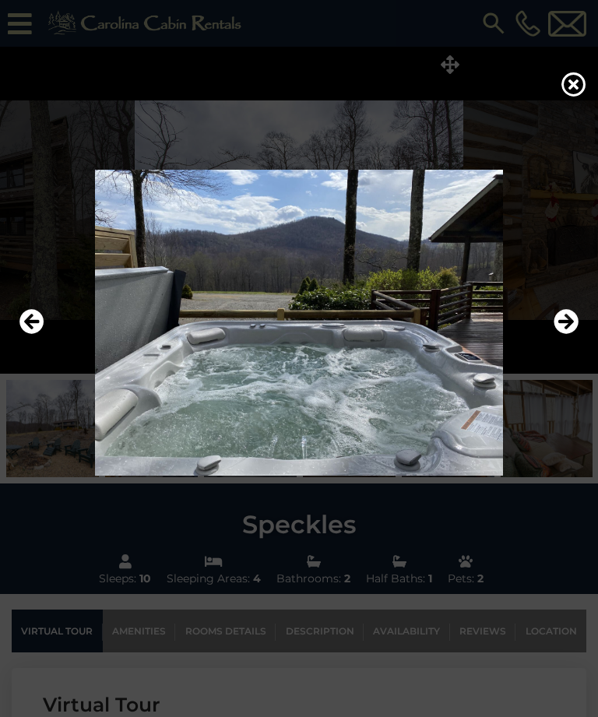
click at [37, 335] on icon "Previous" at bounding box center [31, 322] width 25 height 25
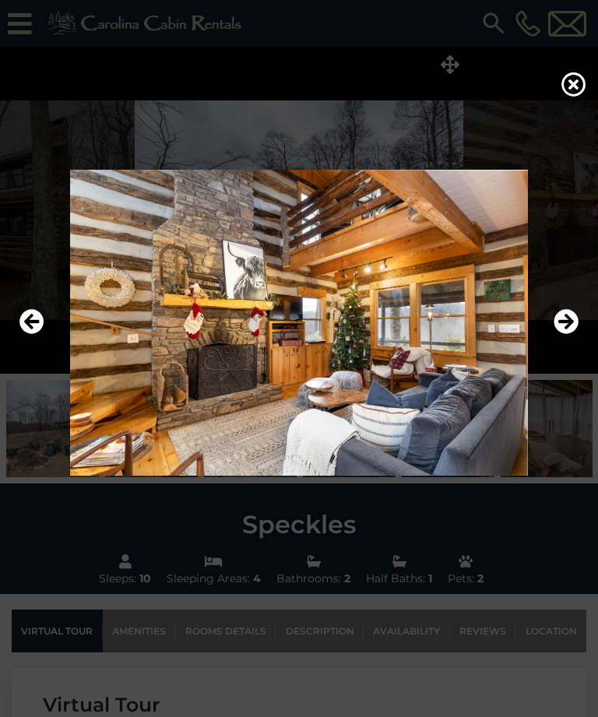
click at [554, 335] on icon "Next" at bounding box center [565, 322] width 25 height 25
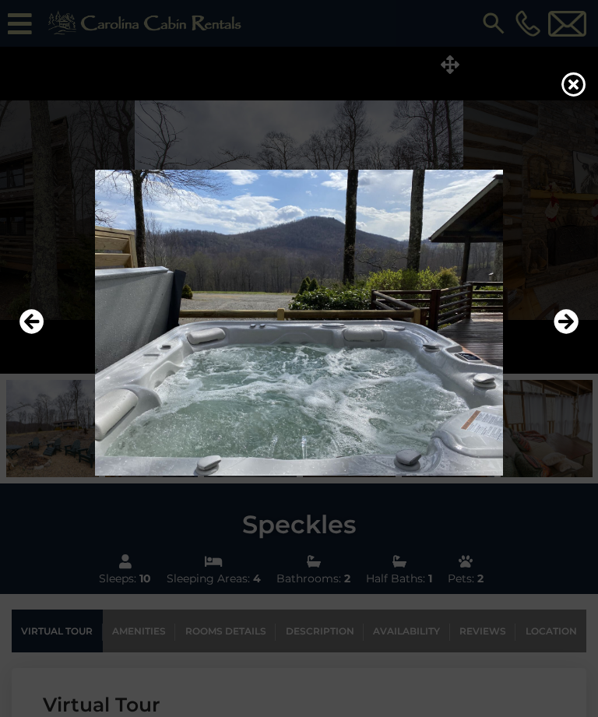
click at [557, 335] on icon "Next" at bounding box center [565, 322] width 25 height 25
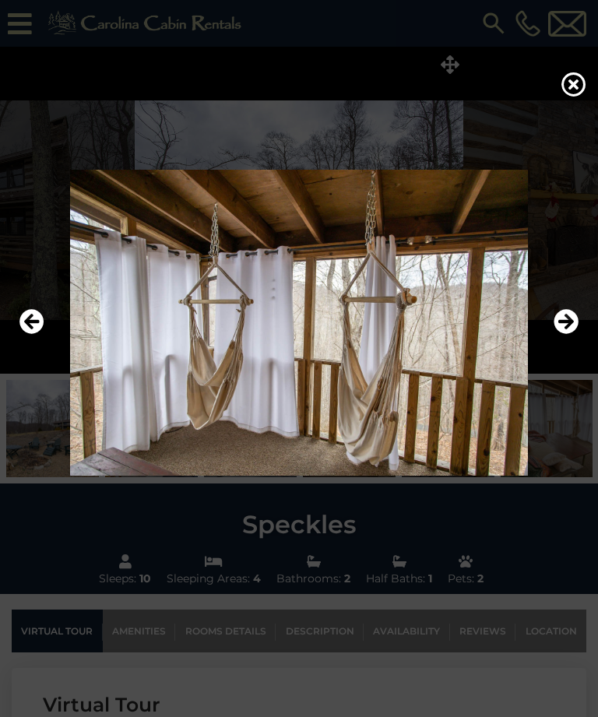
click at [563, 335] on icon "Next" at bounding box center [565, 322] width 25 height 25
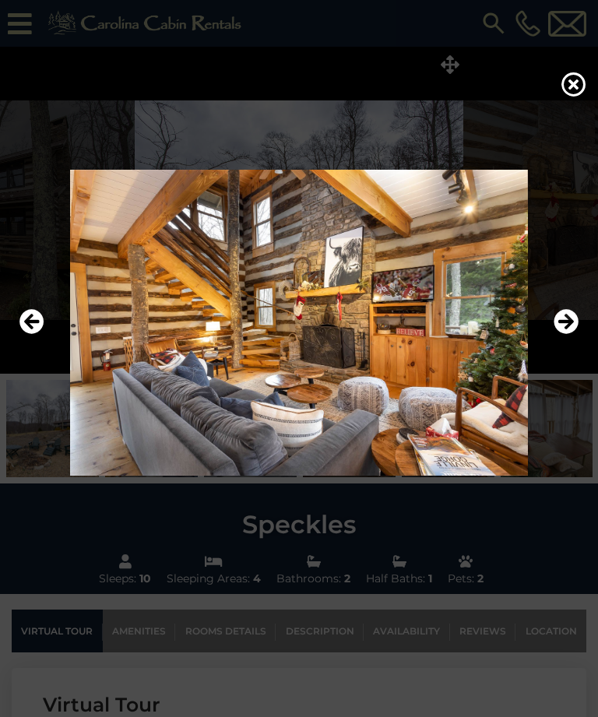
click at [560, 335] on icon "Next" at bounding box center [565, 322] width 25 height 25
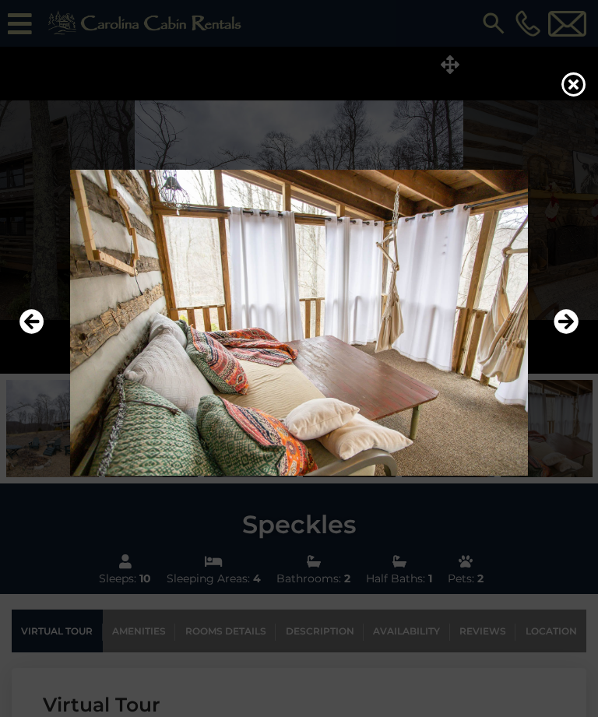
click at [556, 335] on icon "Next" at bounding box center [565, 322] width 25 height 25
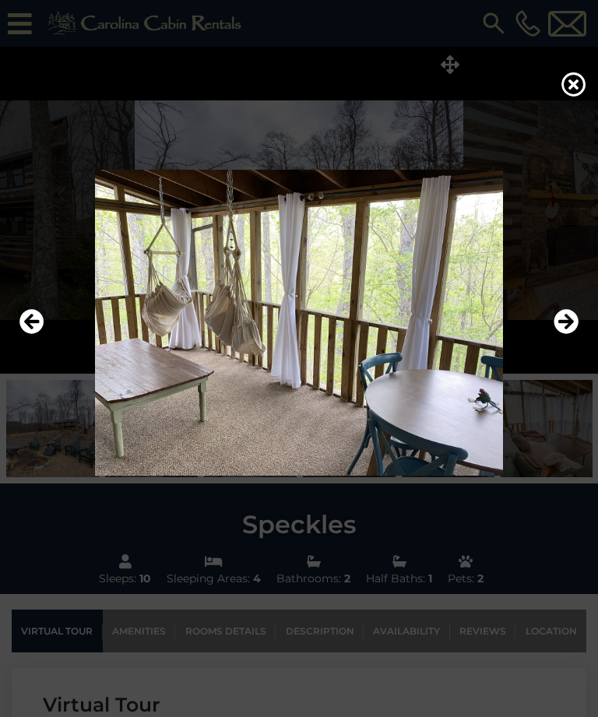
click at [563, 335] on icon "Next" at bounding box center [565, 322] width 25 height 25
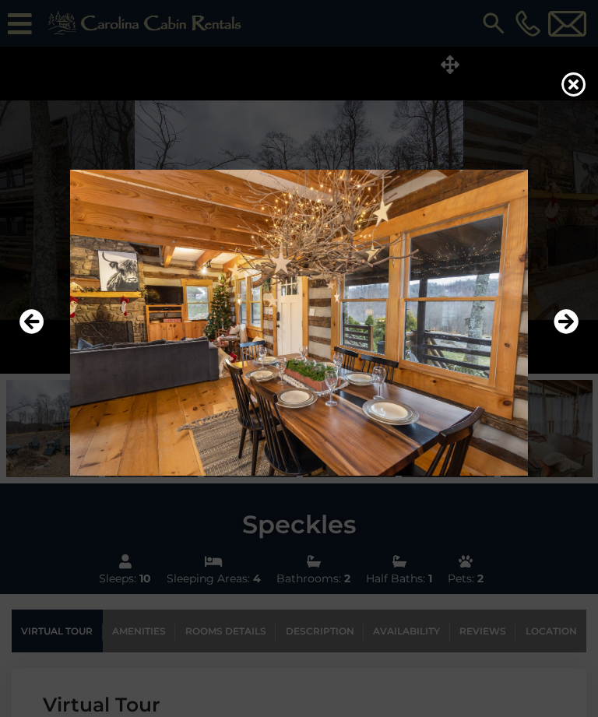
click at [576, 335] on icon "Next" at bounding box center [565, 322] width 25 height 25
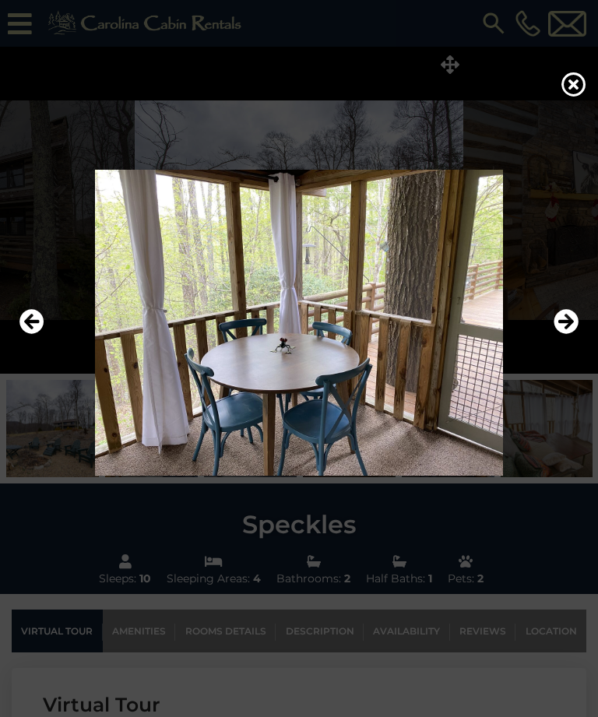
click at [565, 335] on icon "Next" at bounding box center [565, 322] width 25 height 25
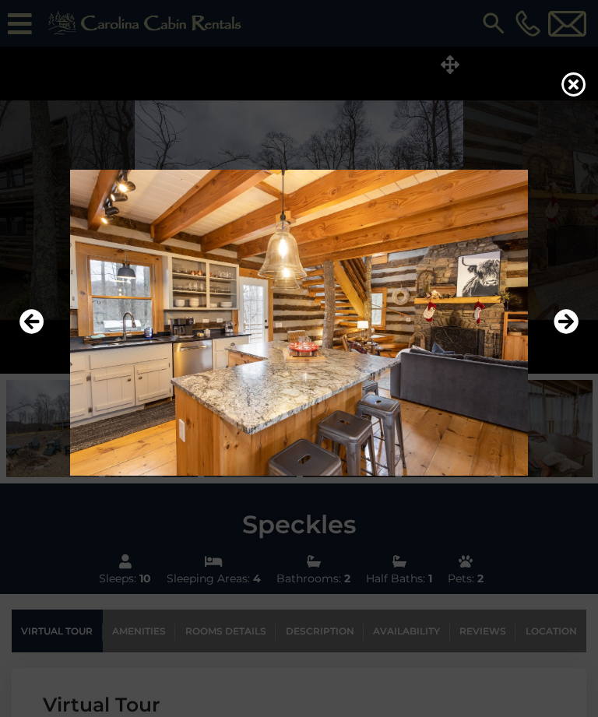
click at [566, 335] on icon "Next" at bounding box center [565, 322] width 25 height 25
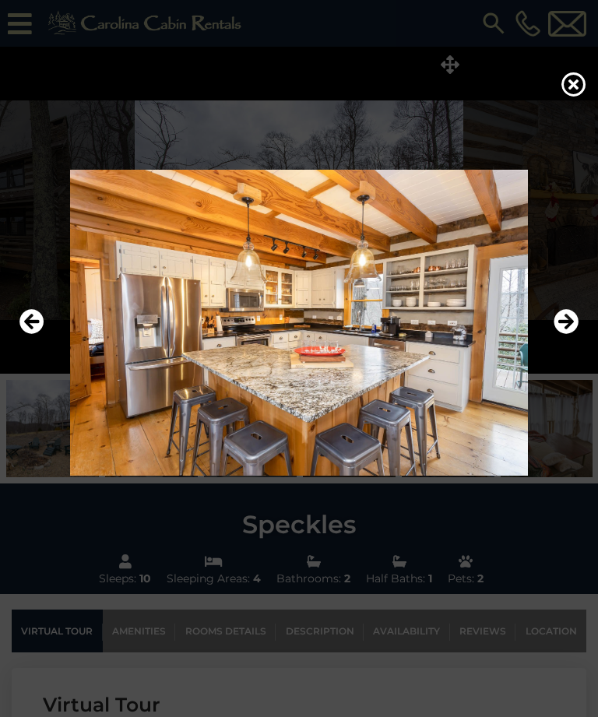
click at [565, 335] on icon "Next" at bounding box center [565, 322] width 25 height 25
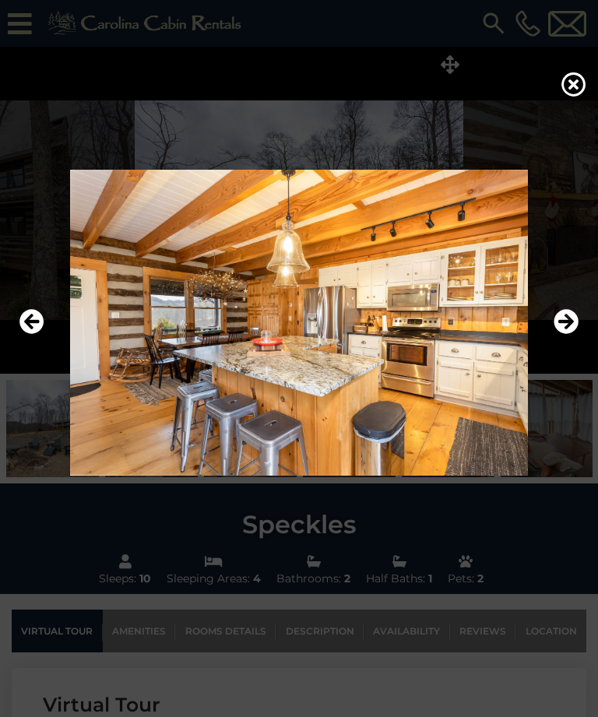
click at [562, 341] on button "Next" at bounding box center [565, 323] width 25 height 36
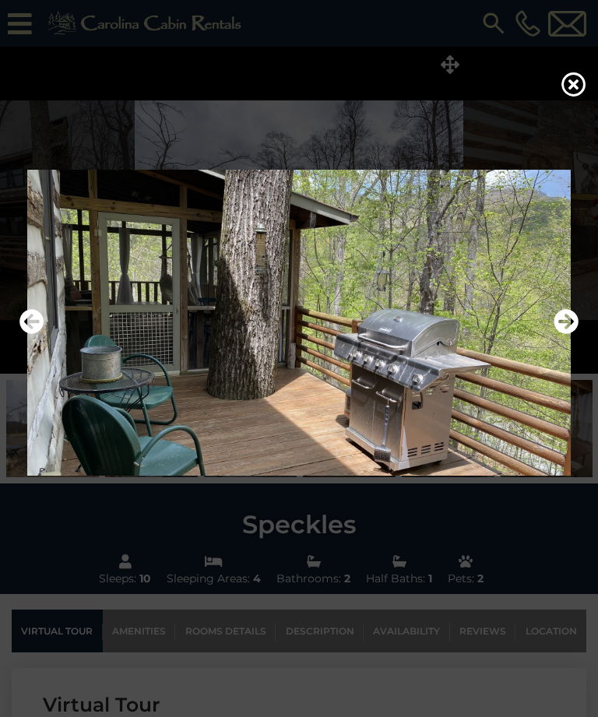
click at [556, 341] on button "Next" at bounding box center [565, 323] width 25 height 36
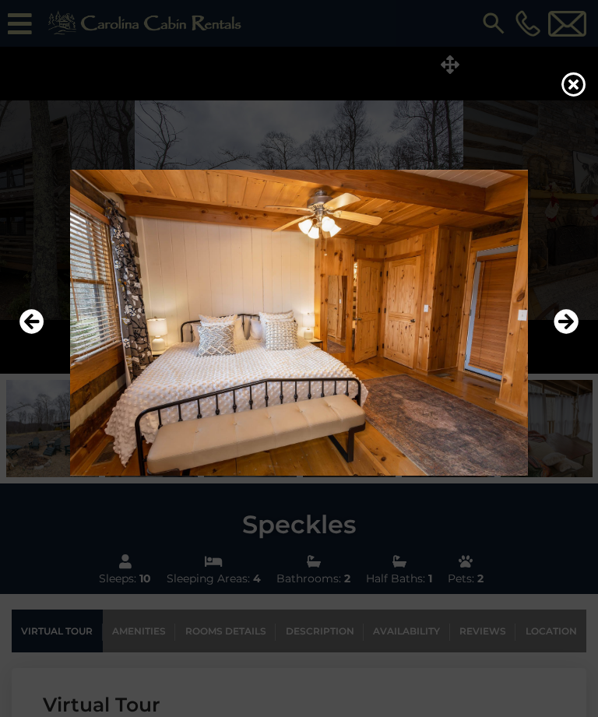
click at [567, 335] on icon "Next" at bounding box center [565, 322] width 25 height 25
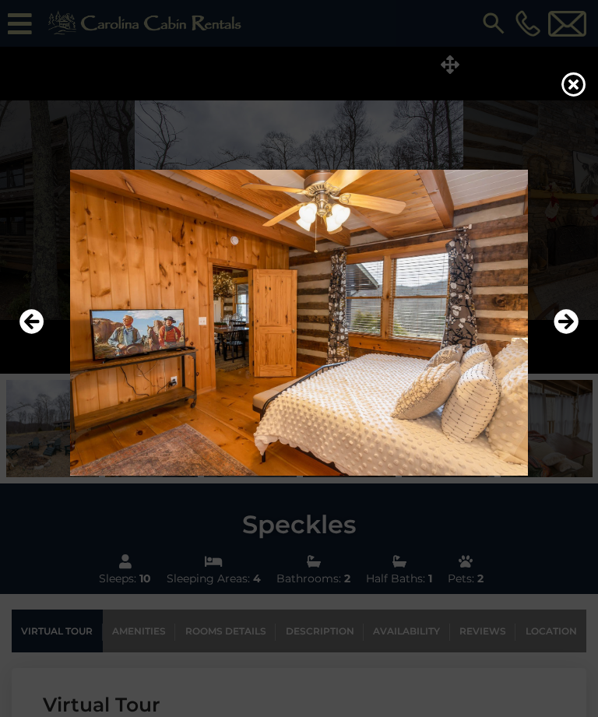
click at [553, 356] on img at bounding box center [299, 323] width 567 height 306
click at [563, 335] on icon "Next" at bounding box center [565, 322] width 25 height 25
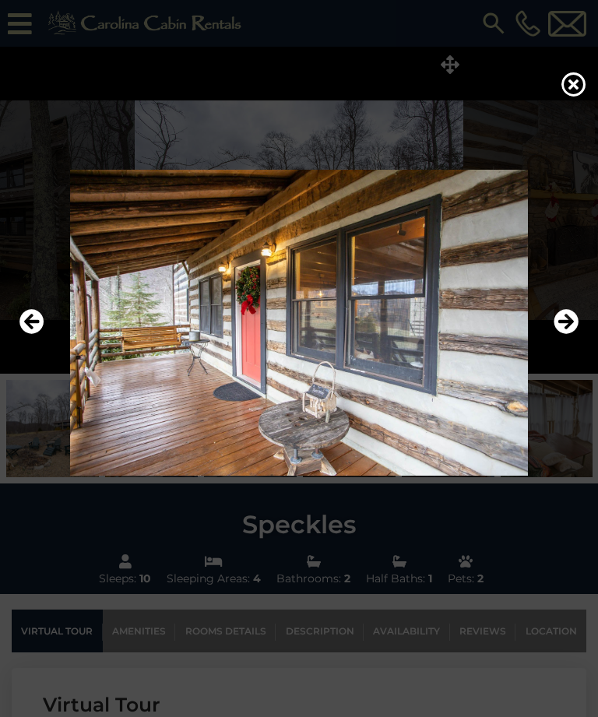
click at [569, 341] on button "Next" at bounding box center [565, 323] width 25 height 36
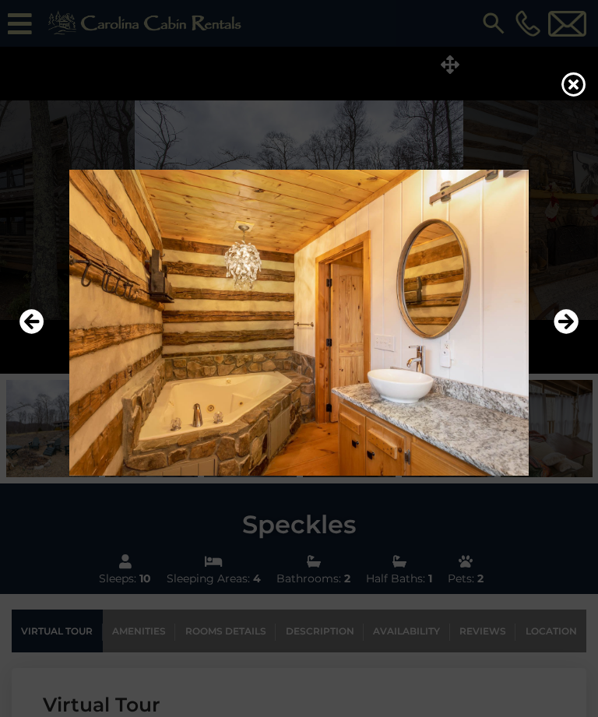
click at [560, 341] on button "Next" at bounding box center [565, 323] width 25 height 36
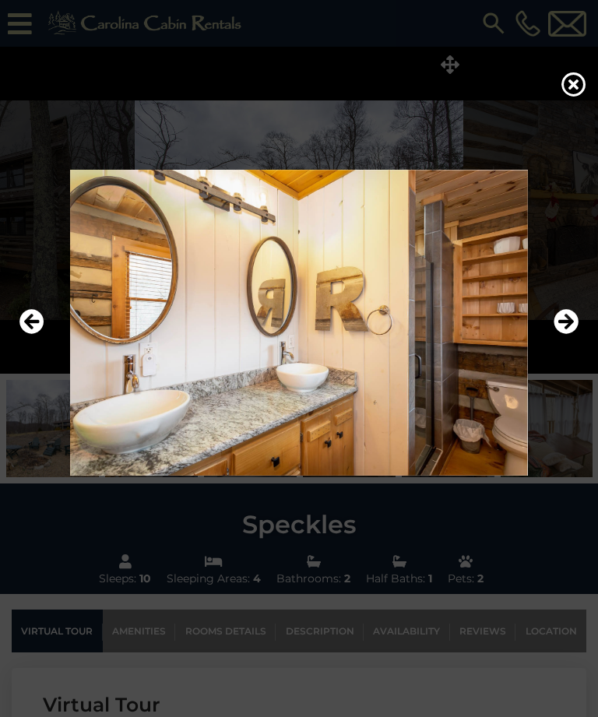
click at [557, 335] on icon "Next" at bounding box center [565, 322] width 25 height 25
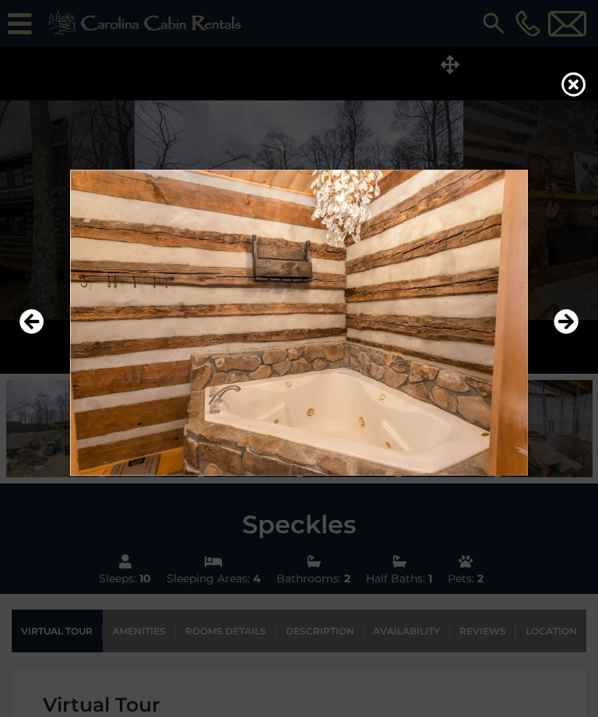
click at [553, 347] on img at bounding box center [299, 323] width 567 height 306
click at [567, 335] on icon "Next" at bounding box center [565, 322] width 25 height 25
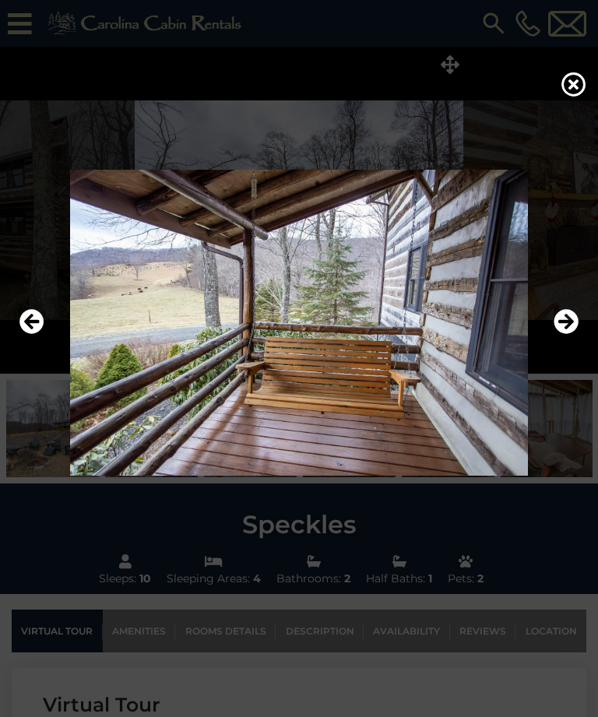
click at [567, 335] on icon "Next" at bounding box center [565, 322] width 25 height 25
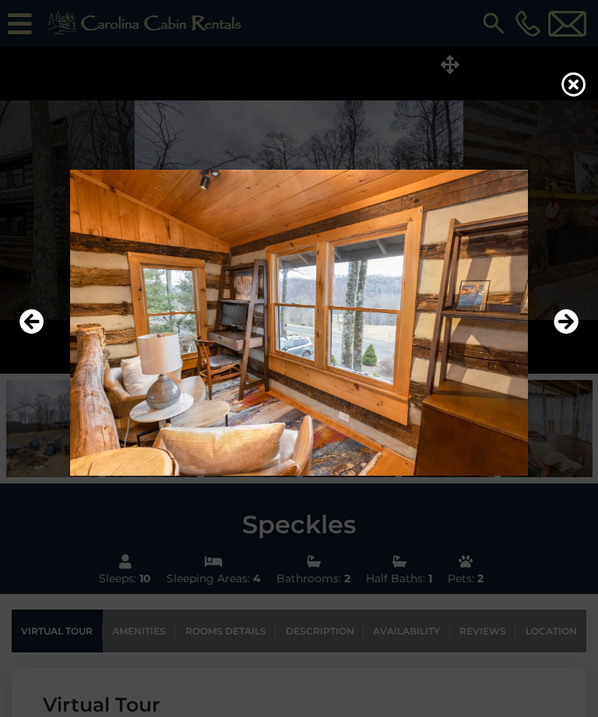
click at [569, 335] on icon "Next" at bounding box center [565, 322] width 25 height 25
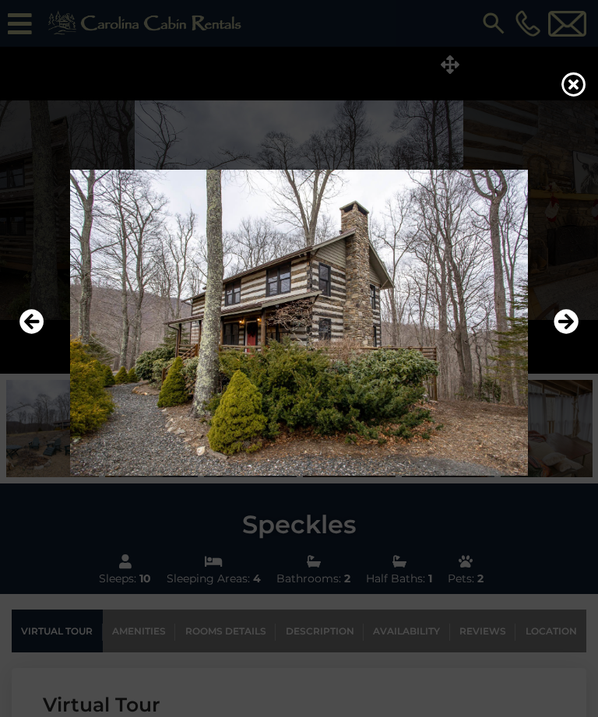
click at [568, 335] on icon "Next" at bounding box center [565, 322] width 25 height 25
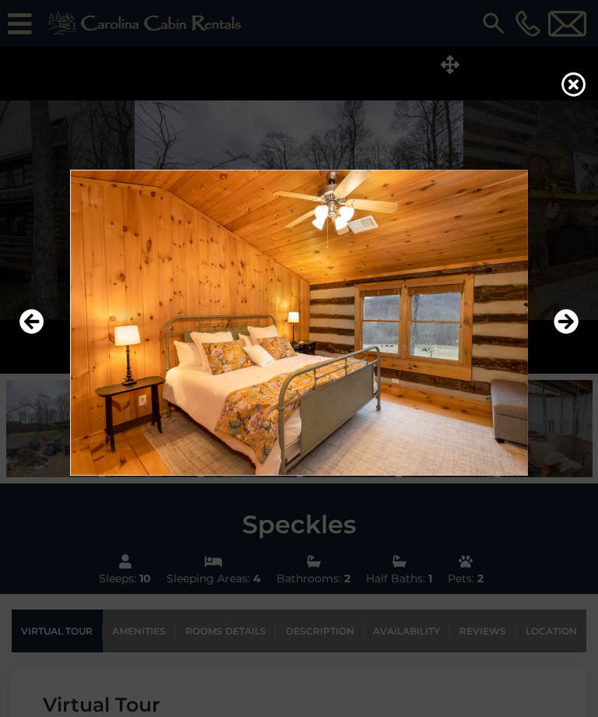
click at [565, 335] on icon "Next" at bounding box center [565, 322] width 25 height 25
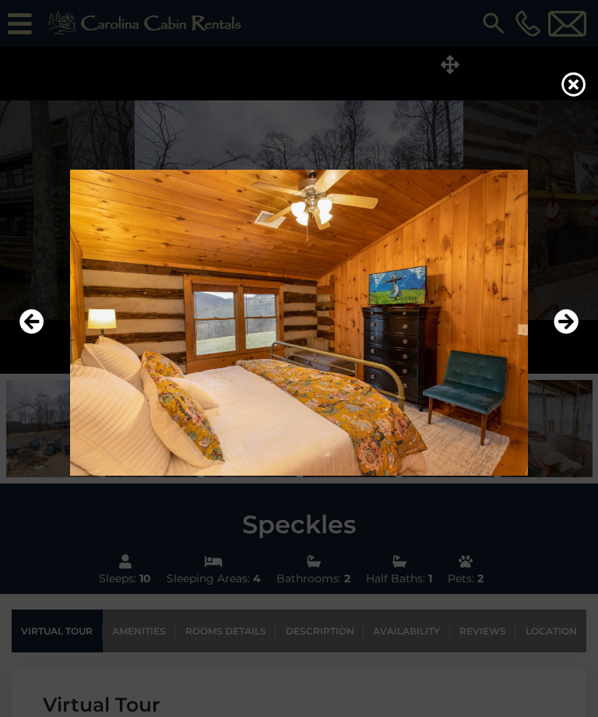
click at [560, 335] on icon "Next" at bounding box center [565, 322] width 25 height 25
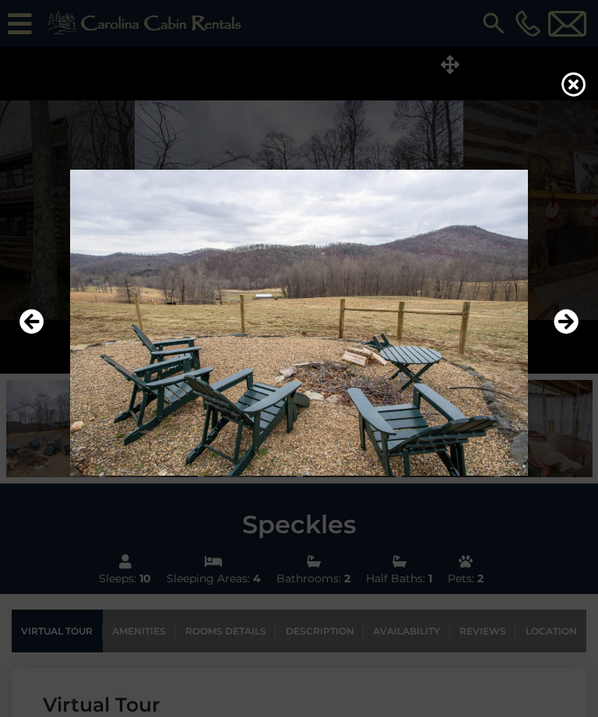
click at [563, 335] on icon "Next" at bounding box center [565, 322] width 25 height 25
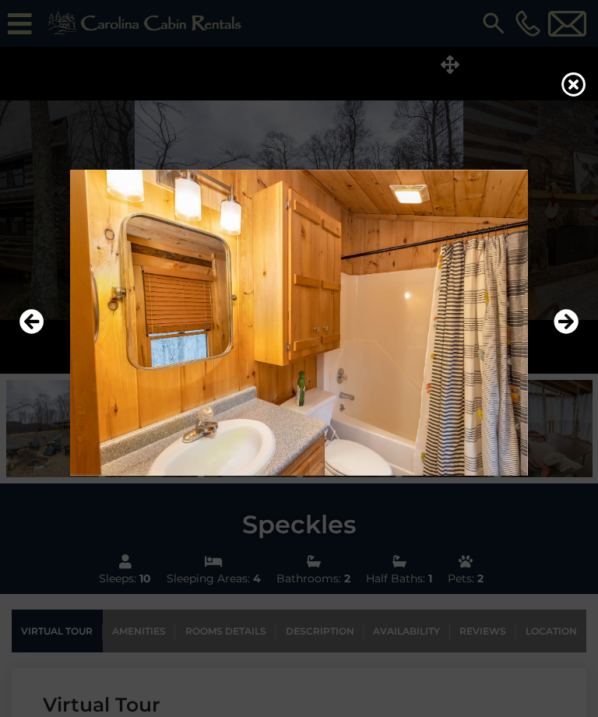
click at [570, 335] on icon "Next" at bounding box center [565, 322] width 25 height 25
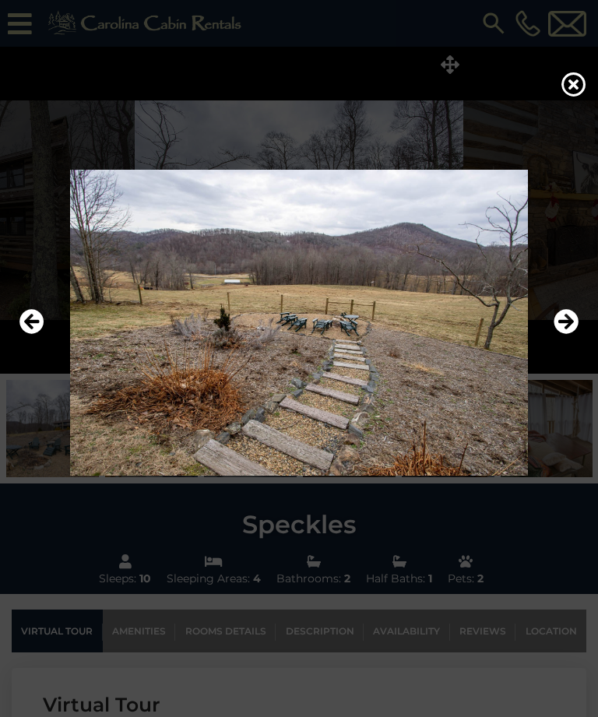
click at [564, 335] on icon "Next" at bounding box center [565, 322] width 25 height 25
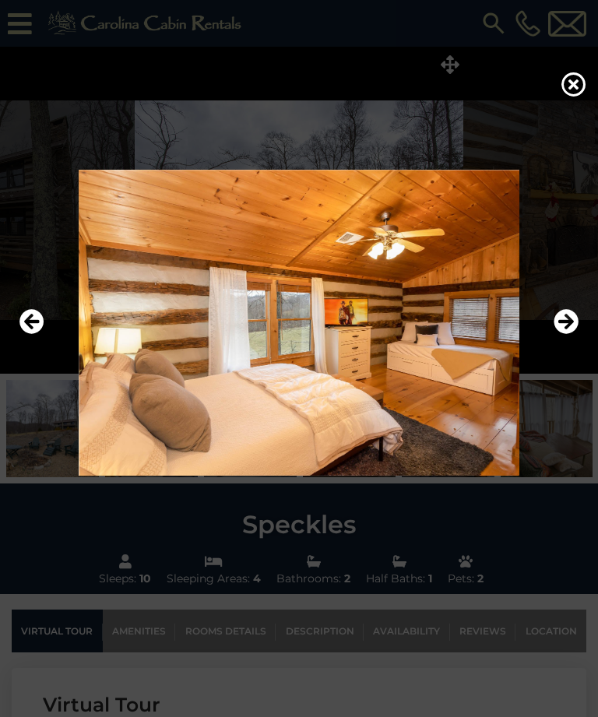
click at [563, 335] on icon "Next" at bounding box center [565, 322] width 25 height 25
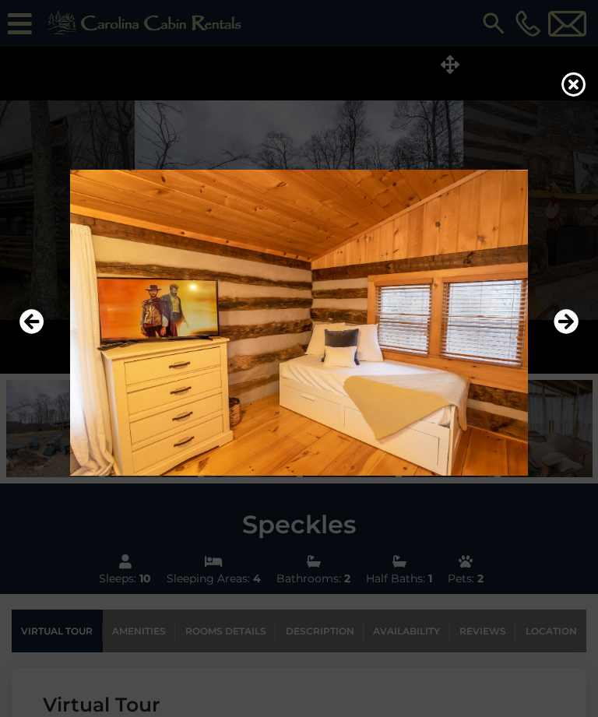
click at [556, 335] on icon "Next" at bounding box center [565, 322] width 25 height 25
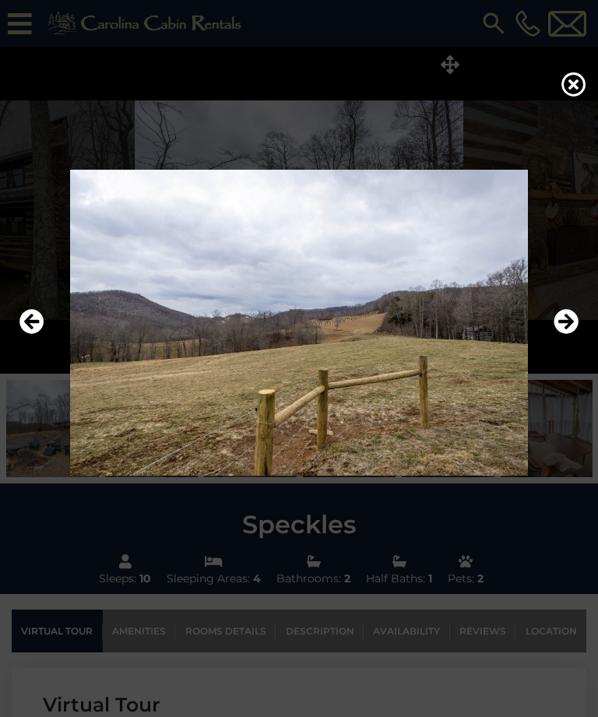
click at [562, 341] on button "Next" at bounding box center [565, 323] width 25 height 36
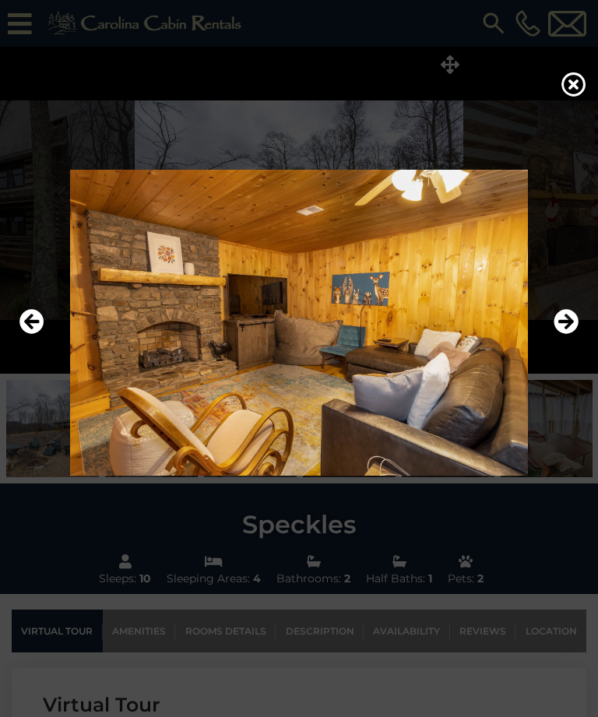
click at [558, 335] on icon "Next" at bounding box center [565, 322] width 25 height 25
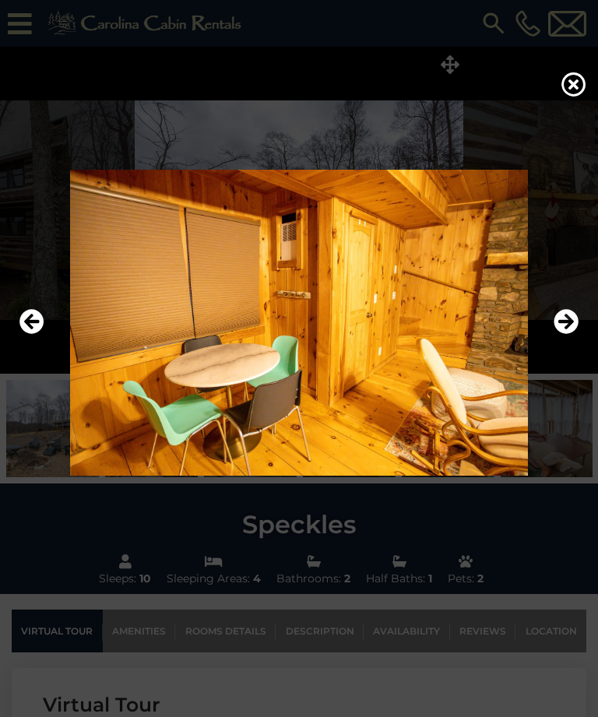
click at [559, 335] on icon "Next" at bounding box center [565, 322] width 25 height 25
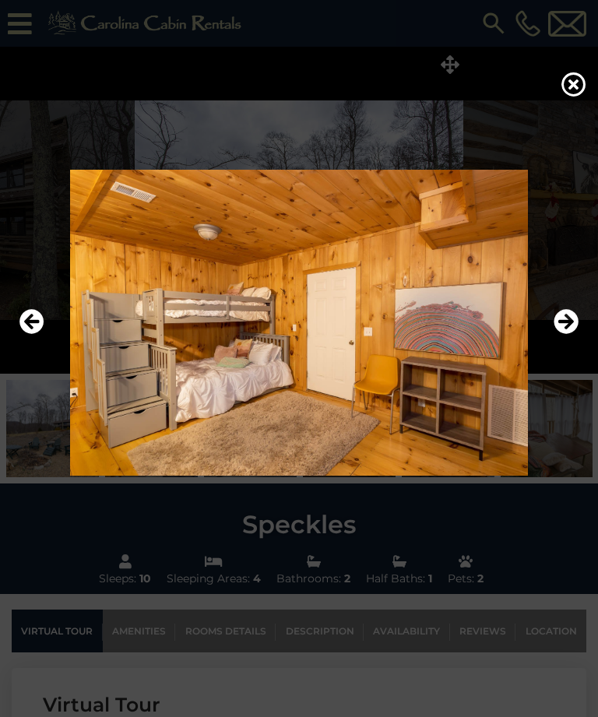
click at [565, 335] on icon "Next" at bounding box center [565, 322] width 25 height 25
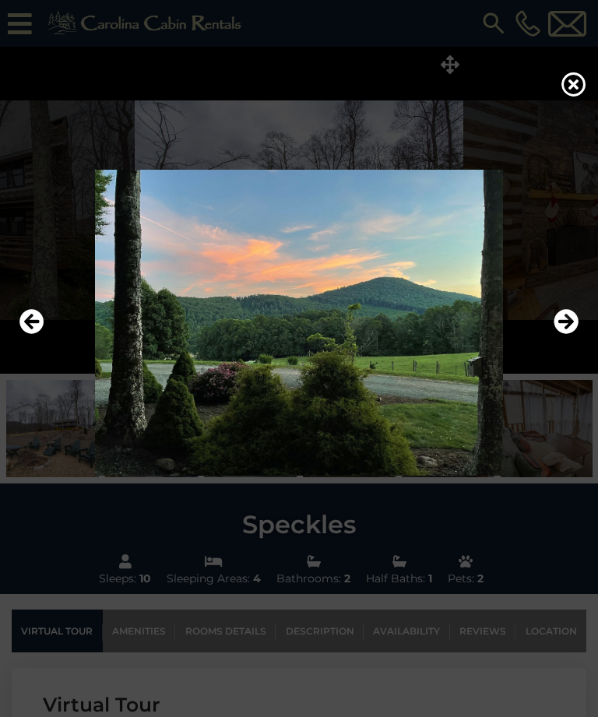
click at [557, 335] on icon "Next" at bounding box center [565, 322] width 25 height 25
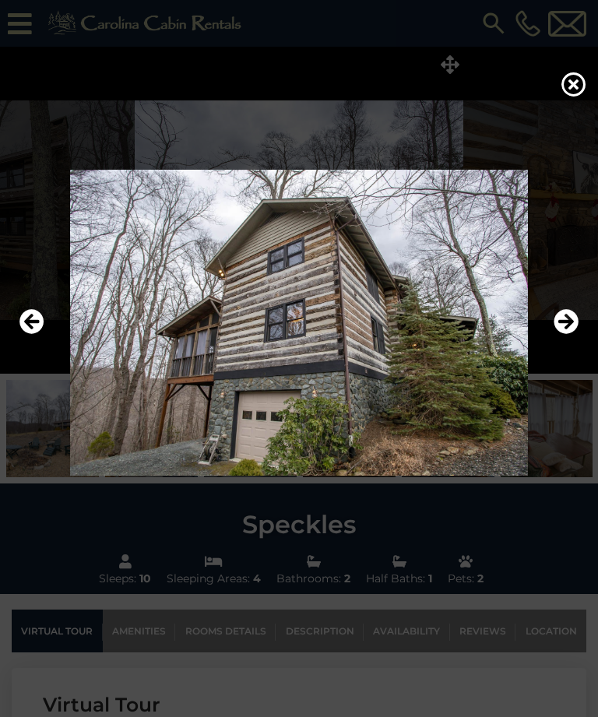
click at [561, 335] on icon "Next" at bounding box center [565, 322] width 25 height 25
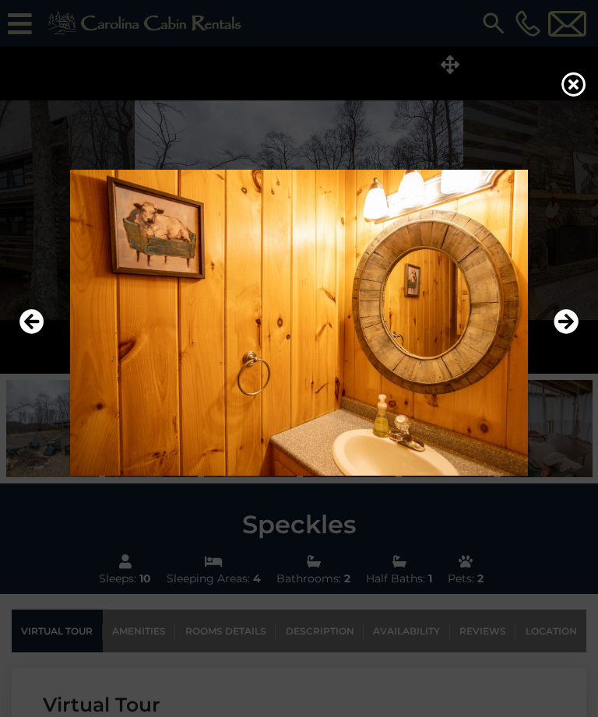
click at [563, 341] on button "Next" at bounding box center [565, 323] width 25 height 36
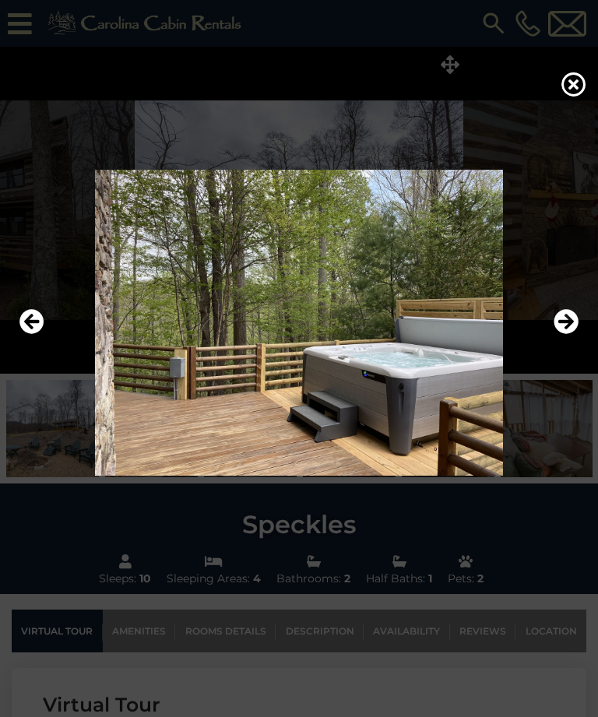
click at [563, 335] on icon "Next" at bounding box center [565, 322] width 25 height 25
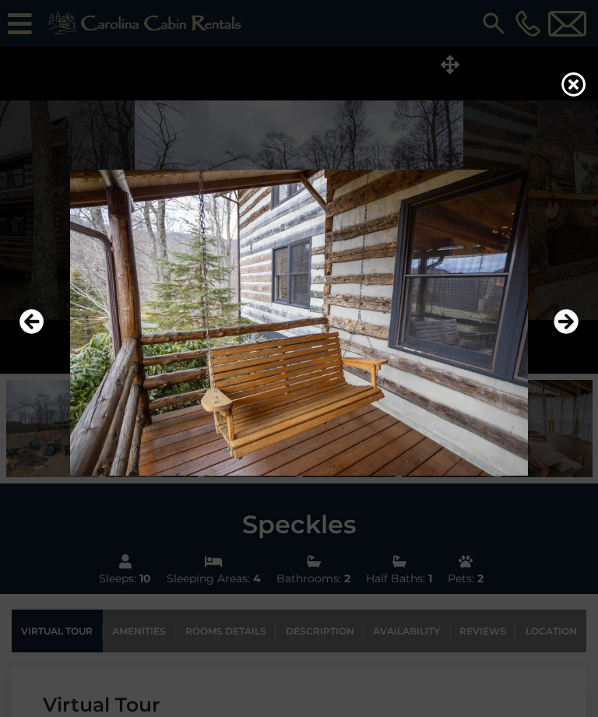
click at [561, 335] on icon "Next" at bounding box center [565, 322] width 25 height 25
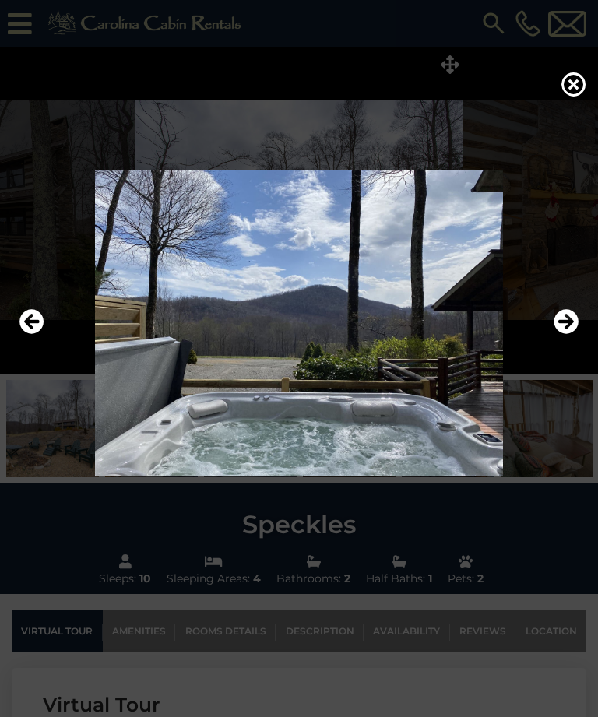
click at [573, 335] on icon "Next" at bounding box center [565, 322] width 25 height 25
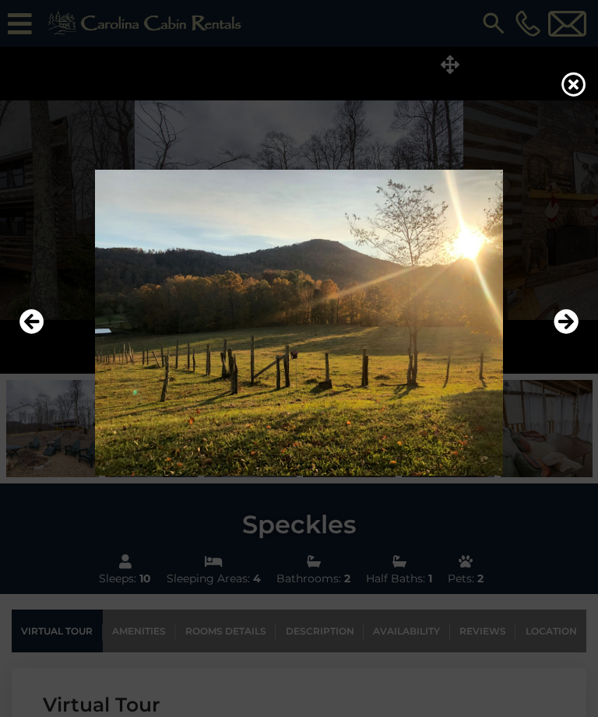
click at [570, 335] on icon "Next" at bounding box center [565, 322] width 25 height 25
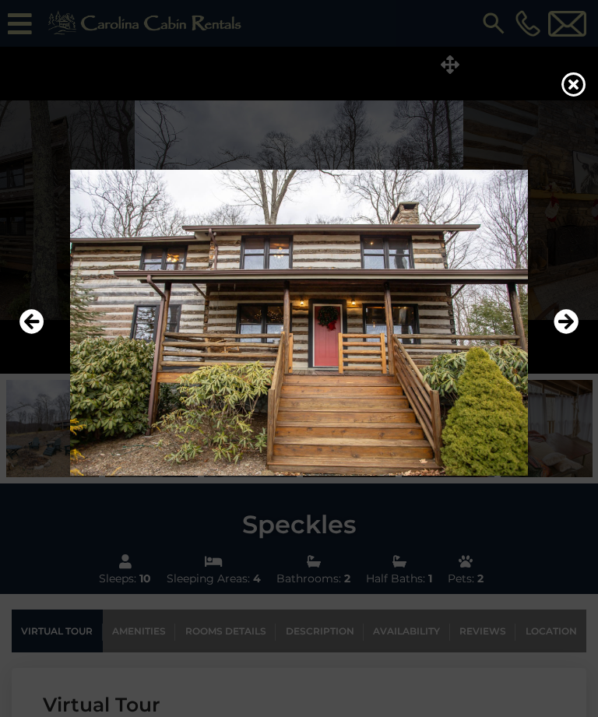
click at [563, 335] on icon "Next" at bounding box center [565, 322] width 25 height 25
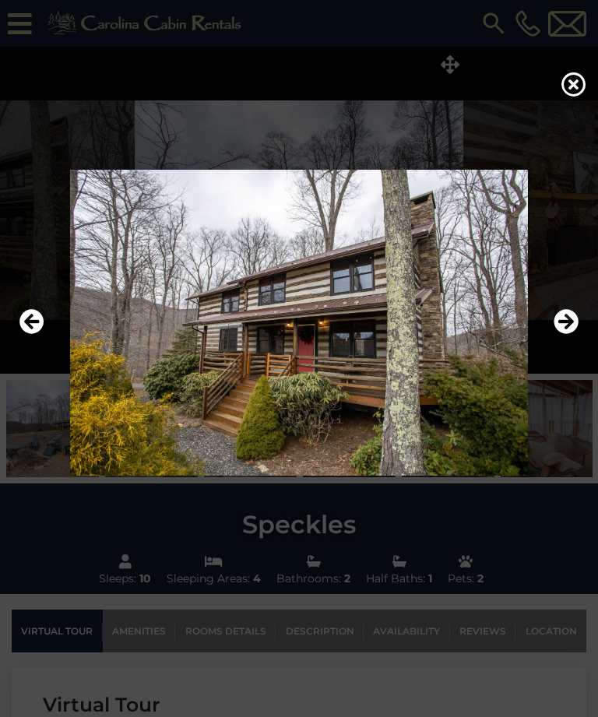
click at [581, 339] on img at bounding box center [299, 323] width 567 height 306
click at [563, 335] on icon "Next" at bounding box center [565, 322] width 25 height 25
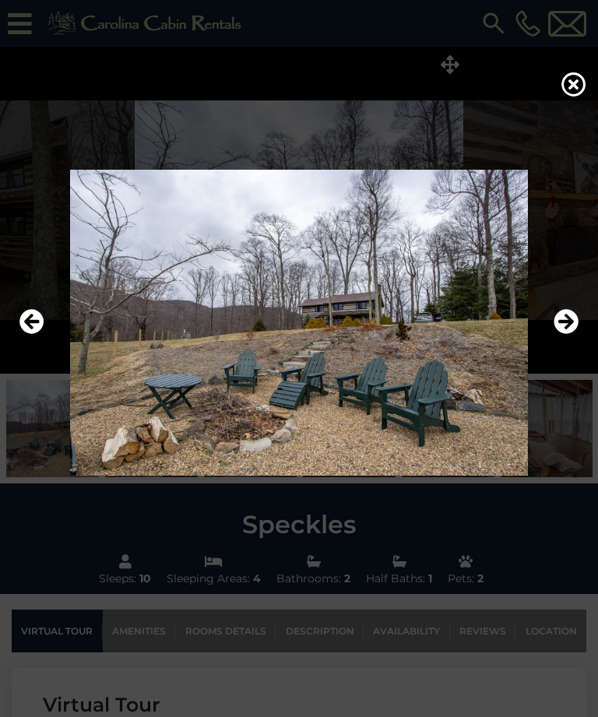
click at [557, 335] on icon "Next" at bounding box center [565, 322] width 25 height 25
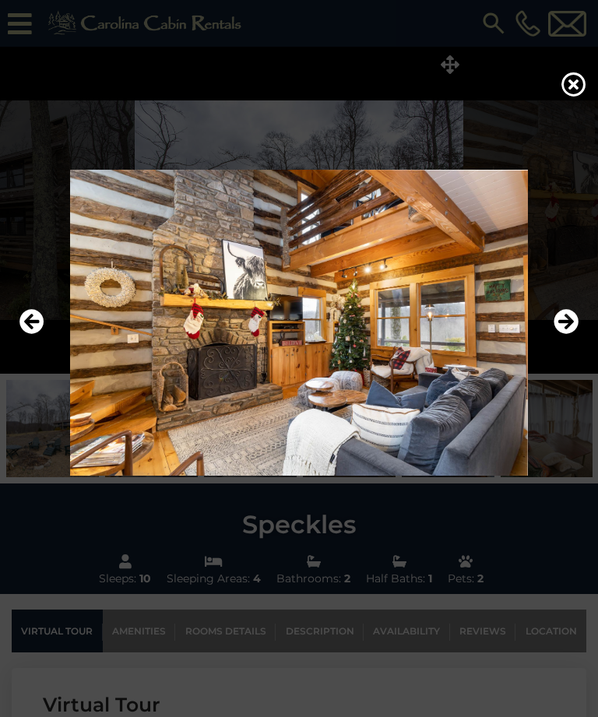
click at [570, 97] on icon at bounding box center [573, 84] width 25 height 25
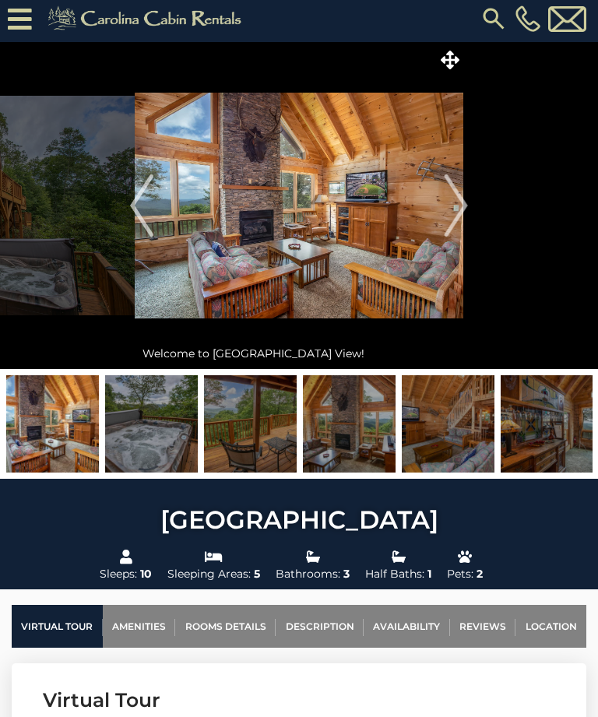
scroll to position [4, 0]
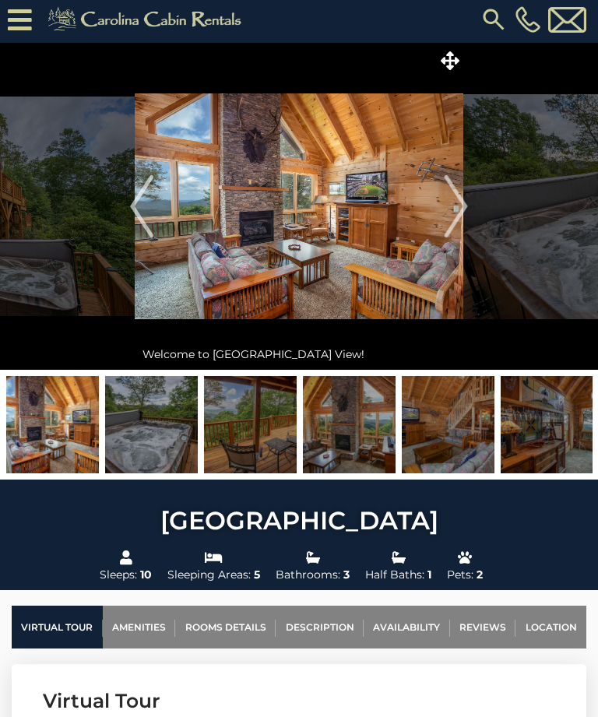
click at [456, 65] on icon at bounding box center [449, 60] width 19 height 19
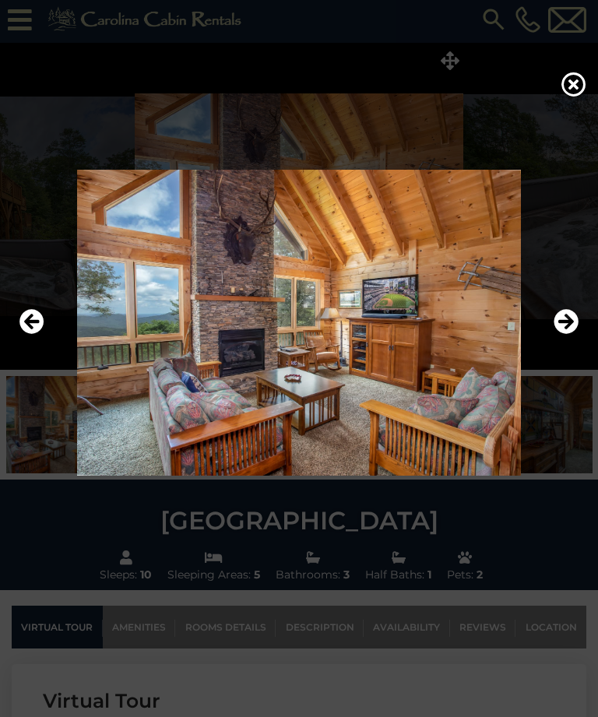
click at [570, 335] on icon "Next" at bounding box center [565, 322] width 25 height 25
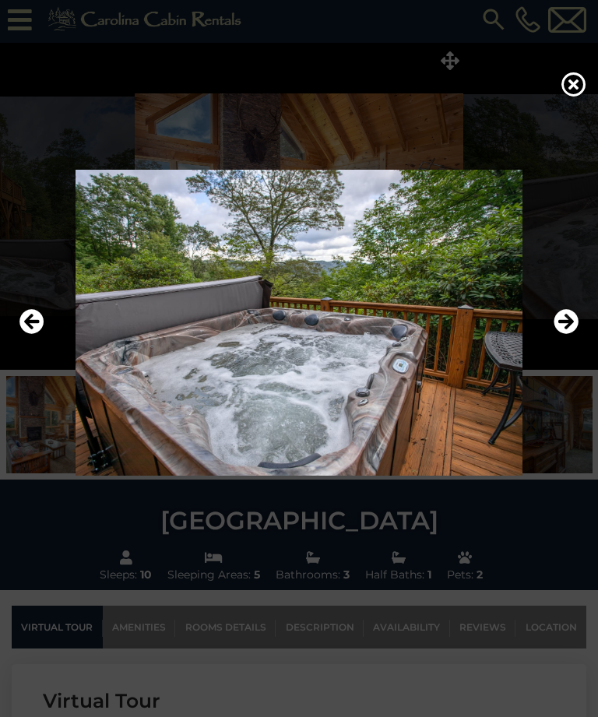
click at [577, 335] on icon "Next" at bounding box center [565, 322] width 25 height 25
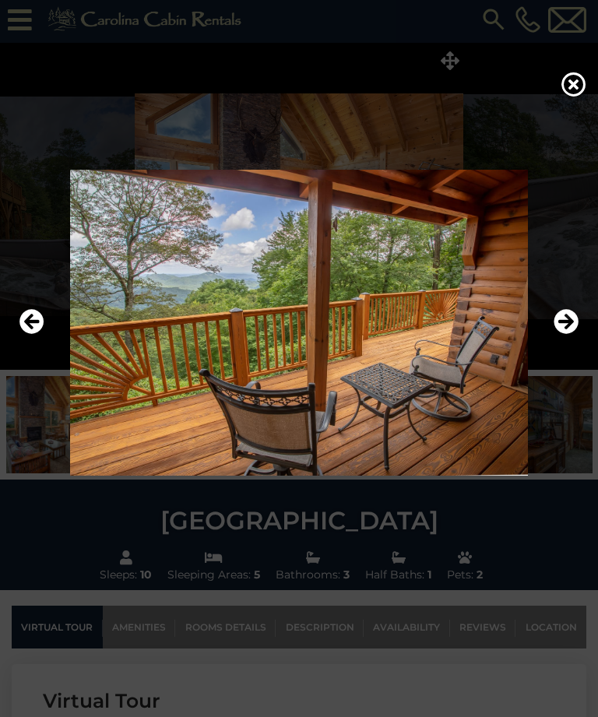
click at [575, 335] on icon "Next" at bounding box center [565, 322] width 25 height 25
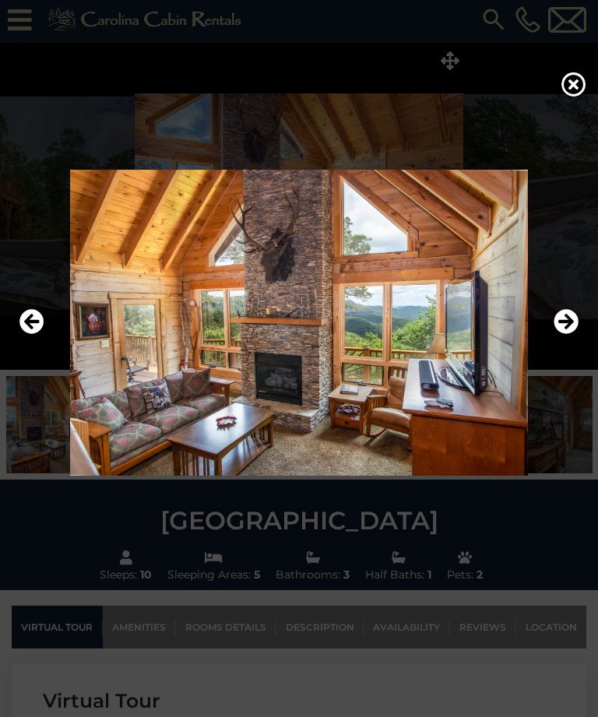
click at [571, 335] on icon "Next" at bounding box center [565, 322] width 25 height 25
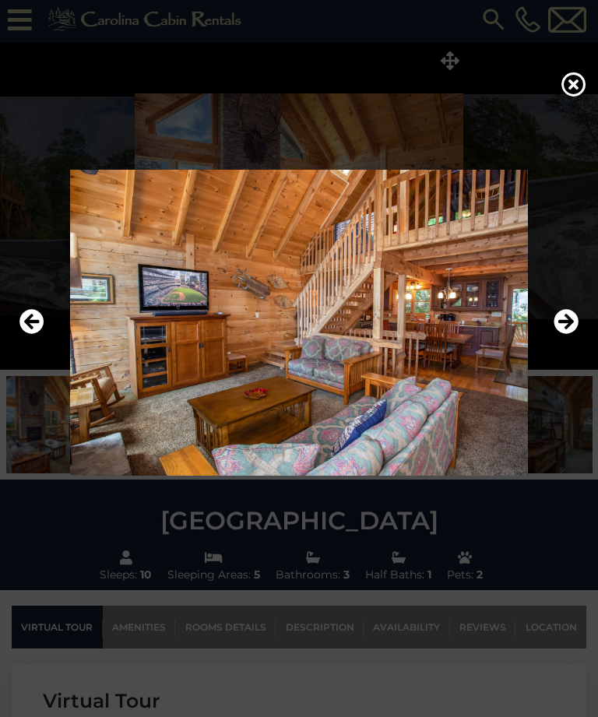
click at [571, 335] on icon "Next" at bounding box center [565, 322] width 25 height 25
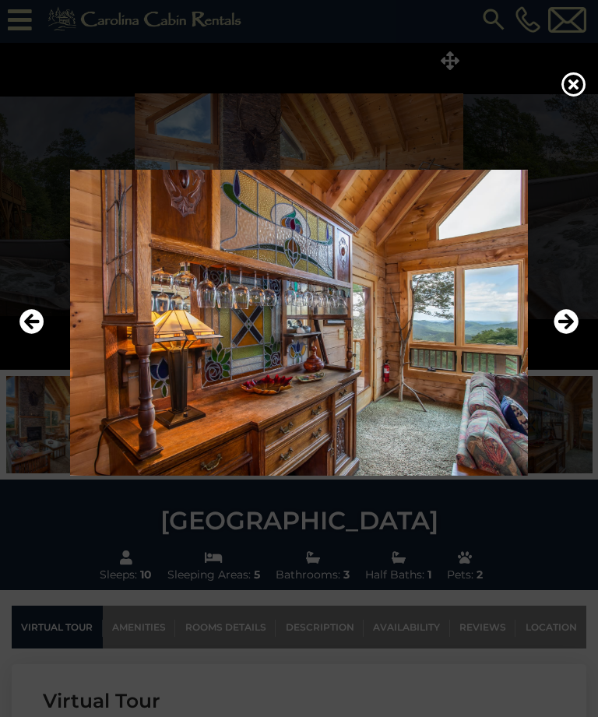
click at [566, 335] on icon "Next" at bounding box center [565, 322] width 25 height 25
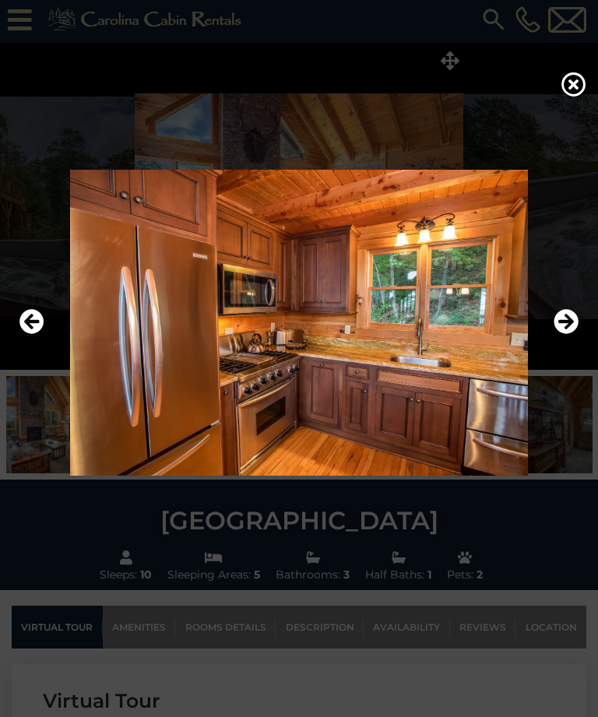
click at [566, 335] on icon "Next" at bounding box center [565, 322] width 25 height 25
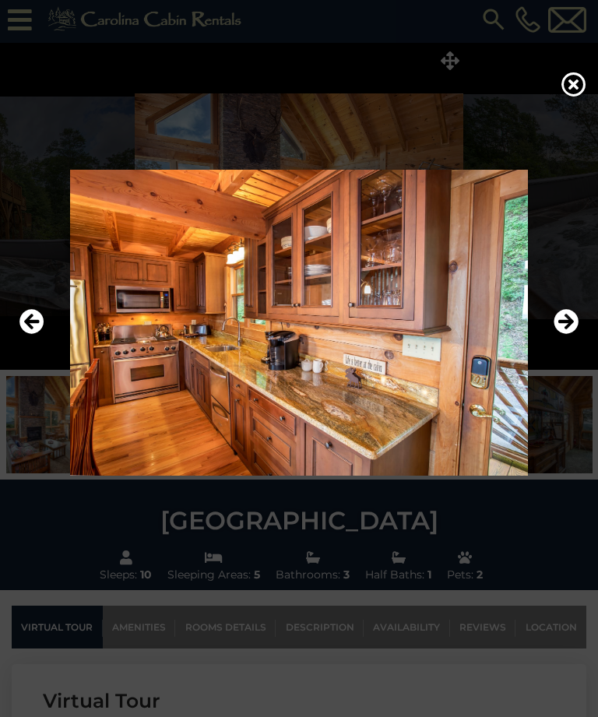
click at [565, 335] on icon "Next" at bounding box center [565, 322] width 25 height 25
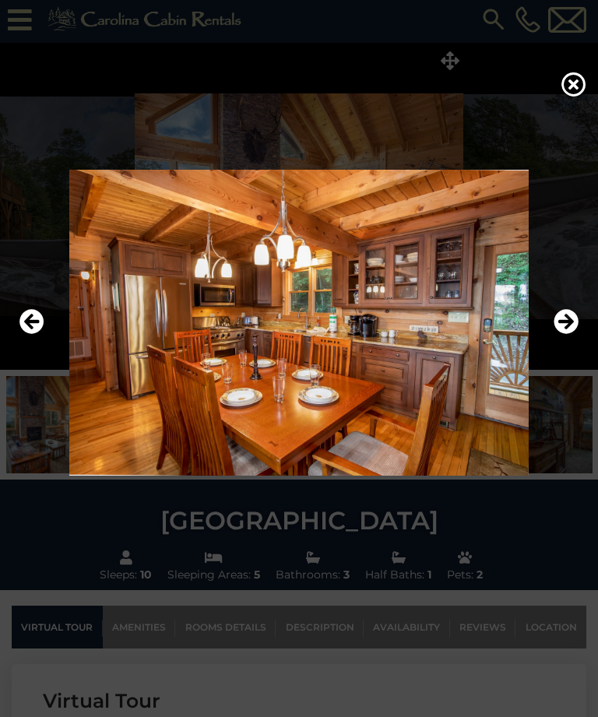
click at [569, 335] on icon "Next" at bounding box center [565, 322] width 25 height 25
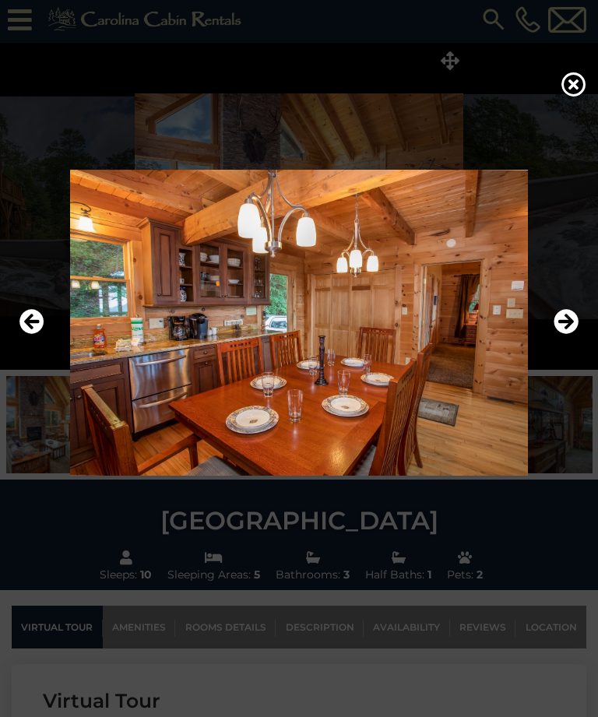
click at [549, 340] on img at bounding box center [299, 323] width 567 height 306
click at [562, 335] on icon "Next" at bounding box center [565, 322] width 25 height 25
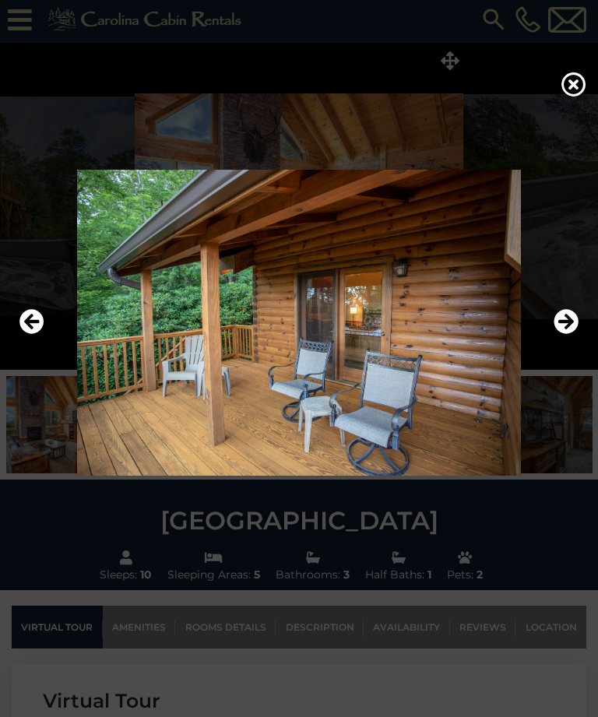
click at [560, 335] on icon "Next" at bounding box center [565, 322] width 25 height 25
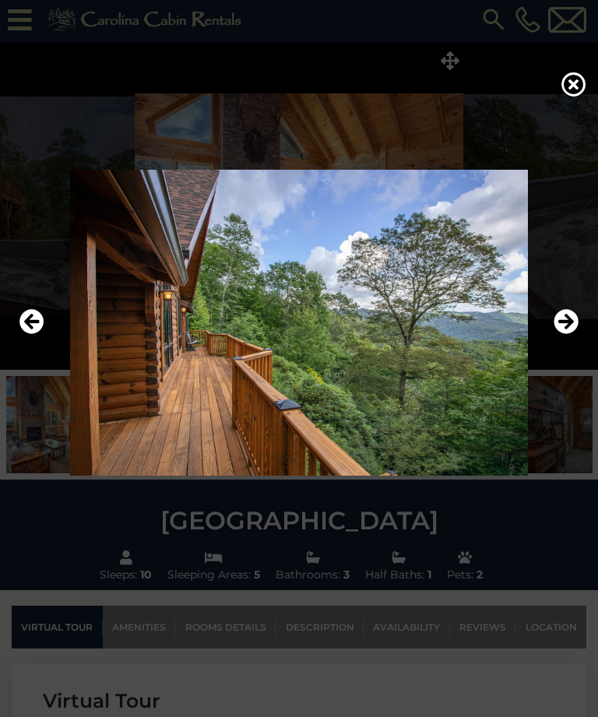
click at [561, 335] on icon "Next" at bounding box center [565, 322] width 25 height 25
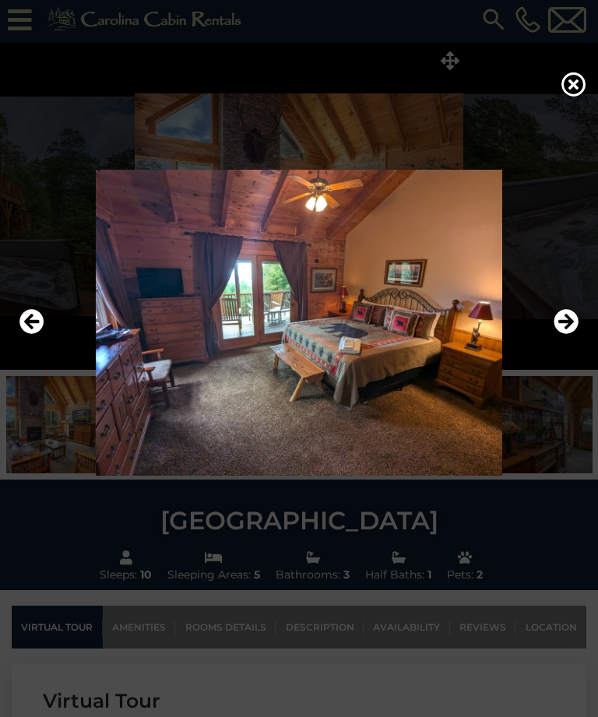
click at [560, 335] on icon "Next" at bounding box center [565, 322] width 25 height 25
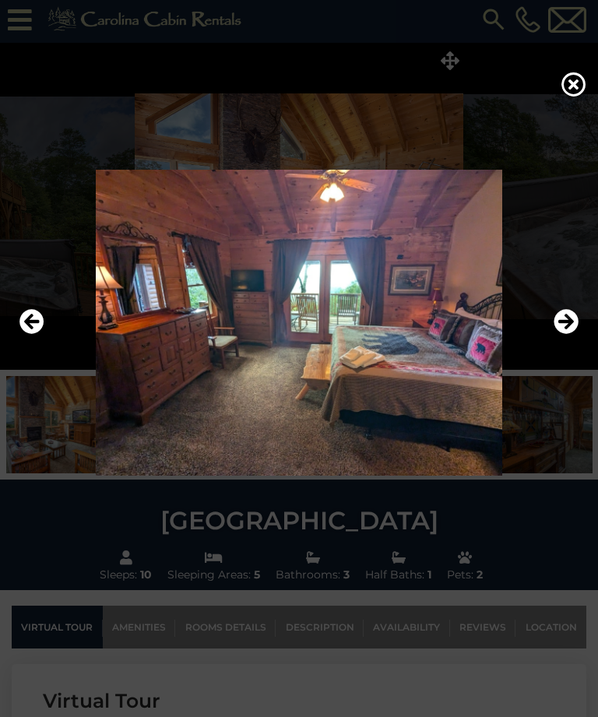
click at [563, 335] on icon "Next" at bounding box center [565, 322] width 25 height 25
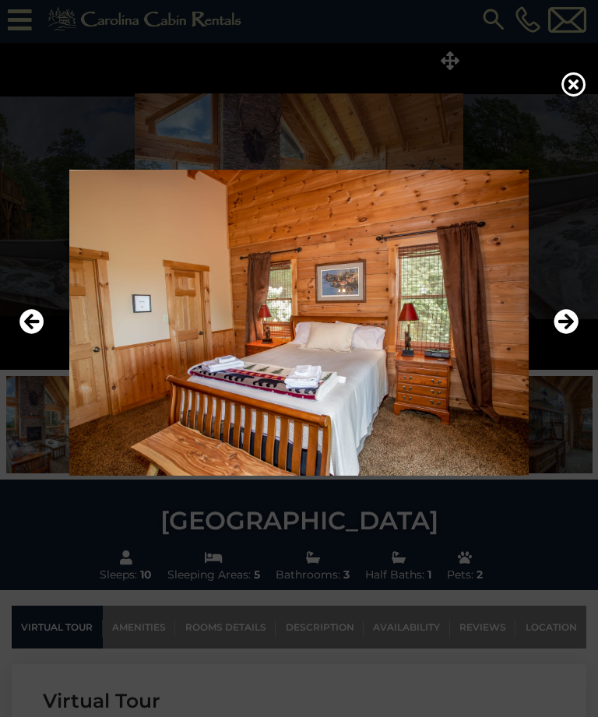
click at [570, 335] on icon "Next" at bounding box center [565, 322] width 25 height 25
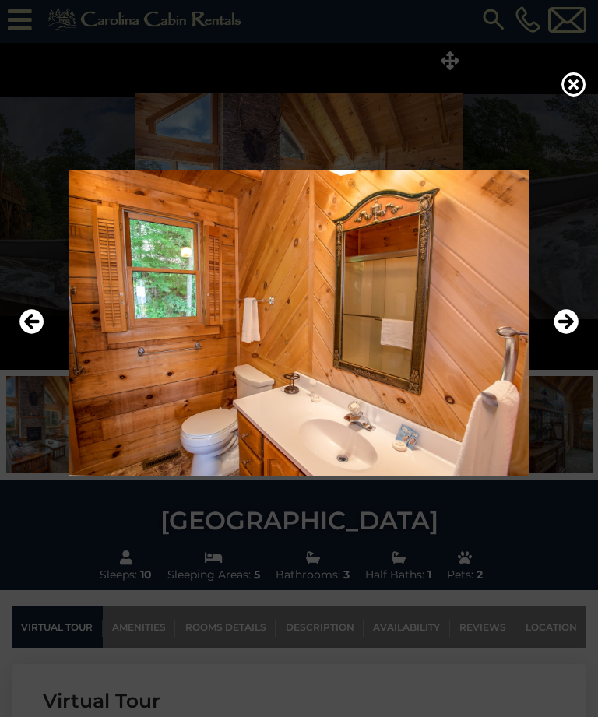
click at [574, 335] on icon "Next" at bounding box center [565, 322] width 25 height 25
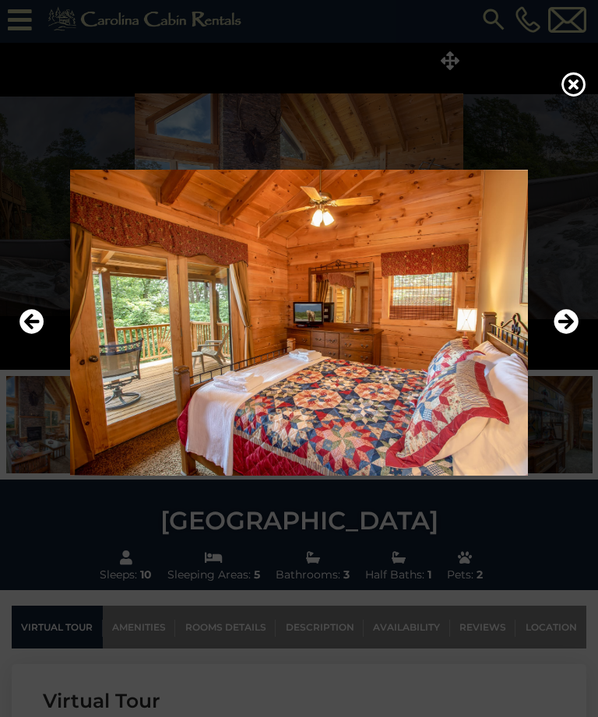
click at [570, 335] on icon "Next" at bounding box center [565, 322] width 25 height 25
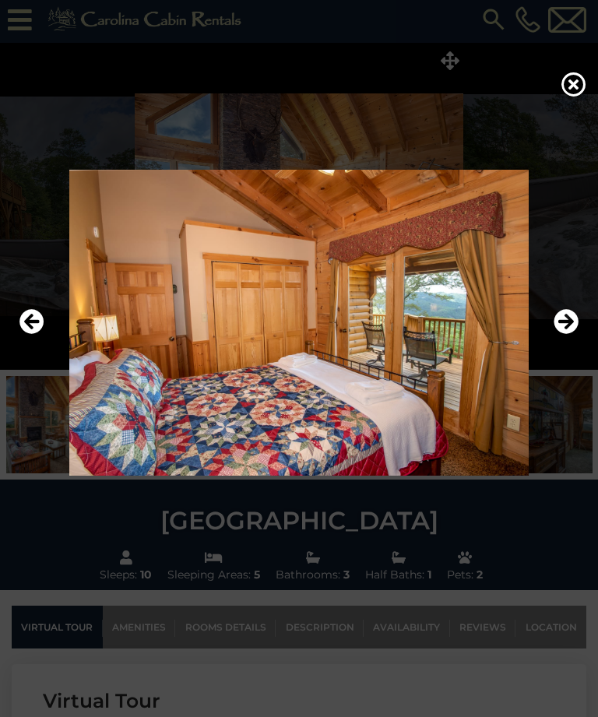
click at [570, 335] on icon "Next" at bounding box center [565, 322] width 25 height 25
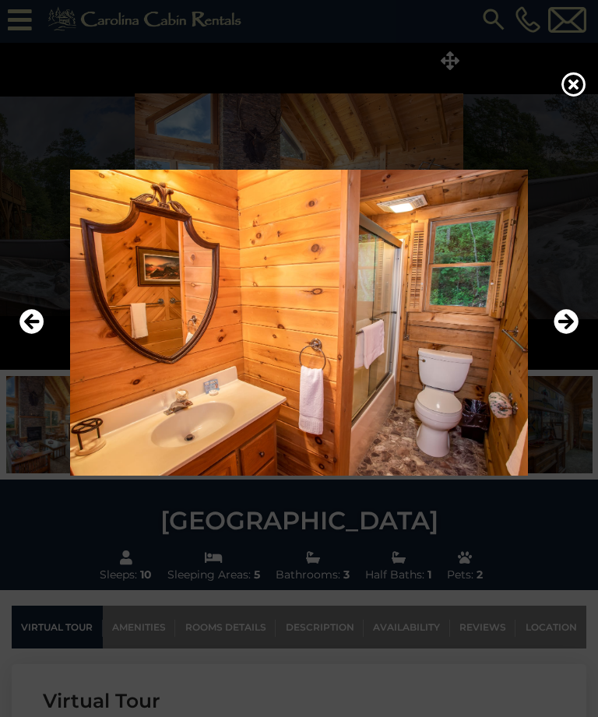
click at [562, 335] on icon "Next" at bounding box center [565, 322] width 25 height 25
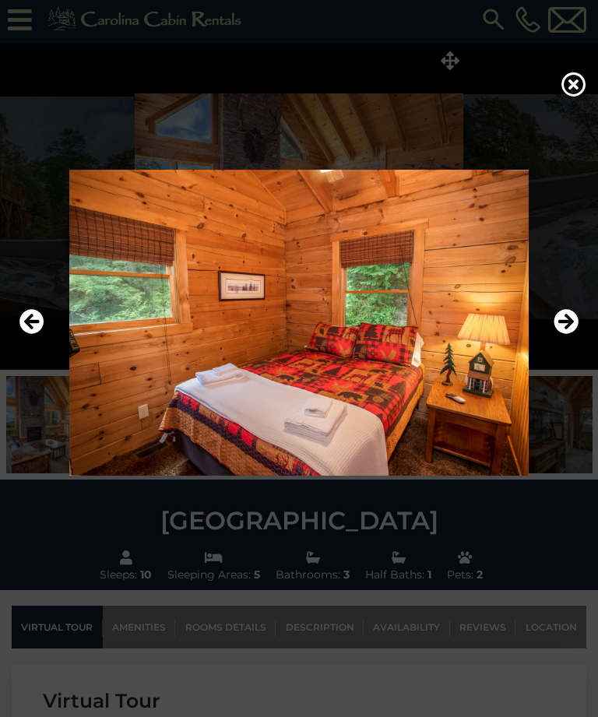
click at [569, 335] on icon "Next" at bounding box center [565, 322] width 25 height 25
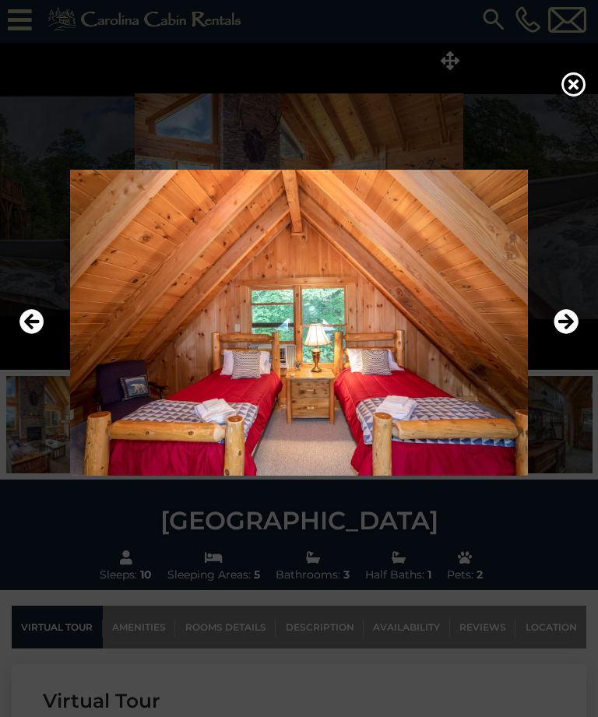
click at [567, 335] on icon "Next" at bounding box center [565, 322] width 25 height 25
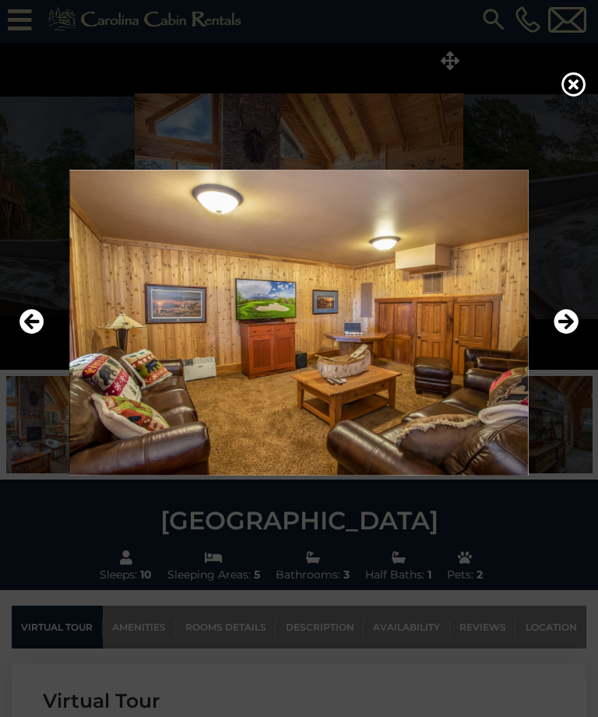
click at [563, 341] on button "Next" at bounding box center [565, 323] width 25 height 36
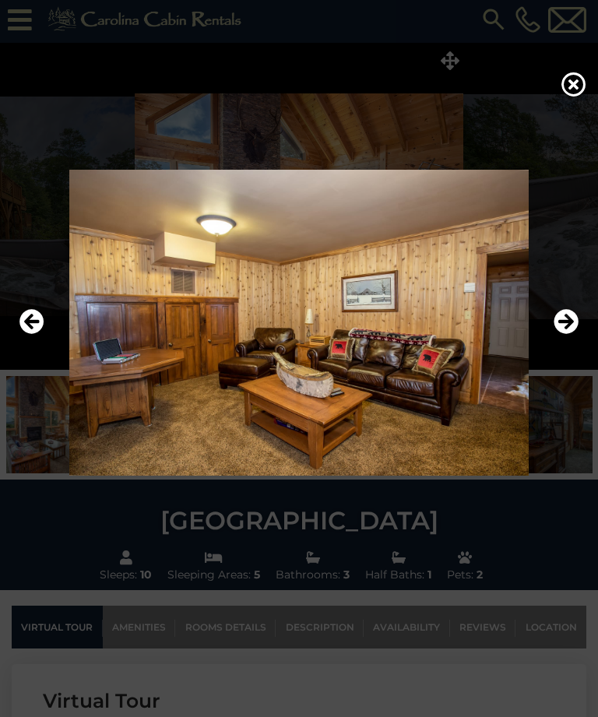
click at [565, 341] on button "Next" at bounding box center [565, 323] width 25 height 36
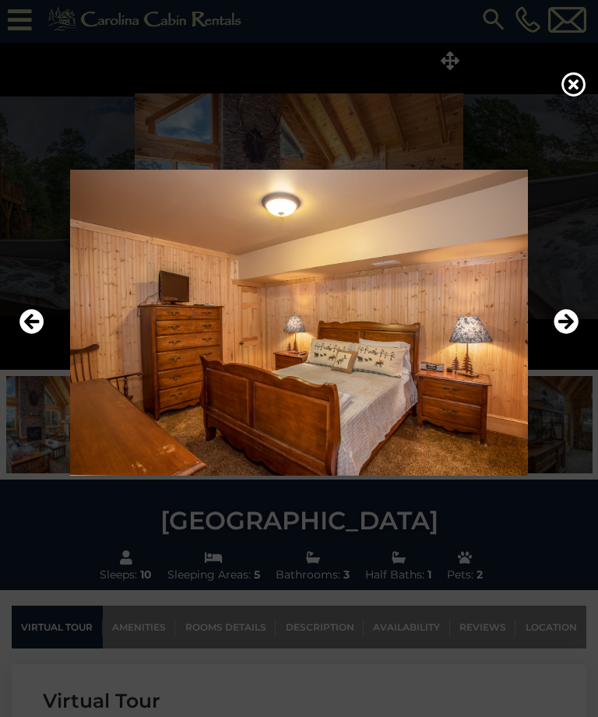
click at [570, 335] on icon "Next" at bounding box center [565, 322] width 25 height 25
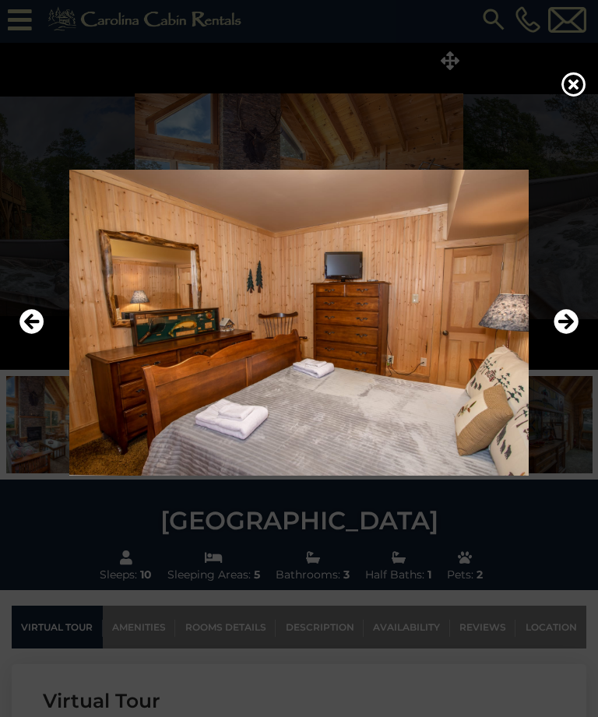
click at [566, 335] on icon "Next" at bounding box center [565, 322] width 25 height 25
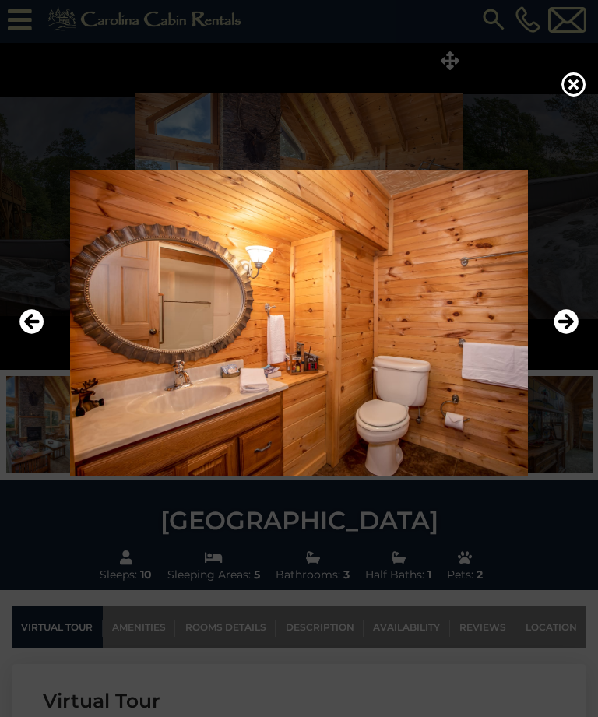
click at [568, 335] on icon "Next" at bounding box center [565, 322] width 25 height 25
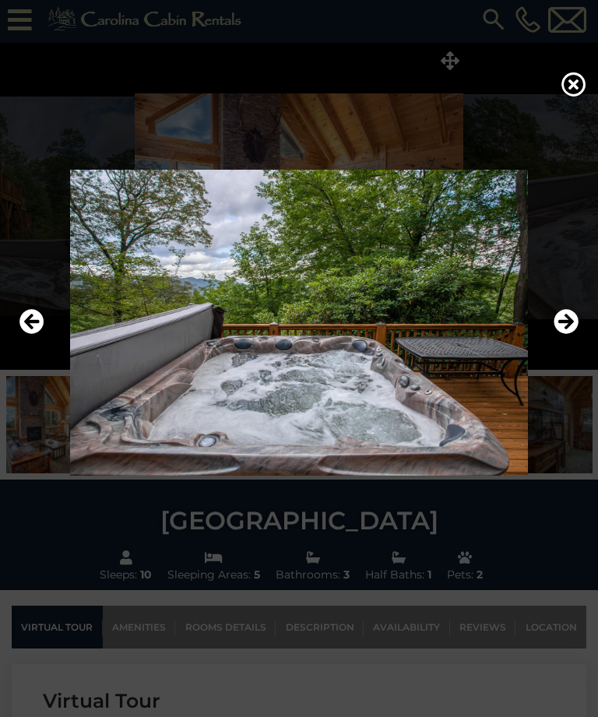
click at [563, 335] on icon "Next" at bounding box center [565, 322] width 25 height 25
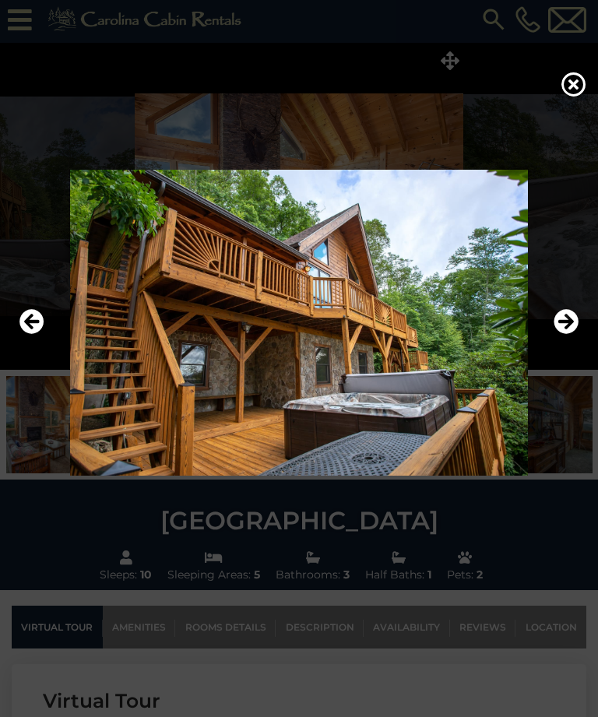
click at [565, 332] on icon "Next" at bounding box center [565, 322] width 25 height 25
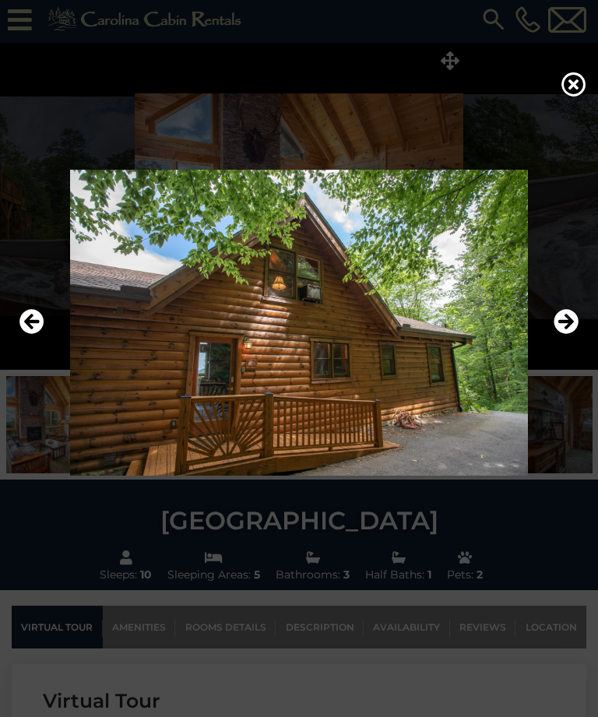
click at [567, 335] on icon "Next" at bounding box center [565, 322] width 25 height 25
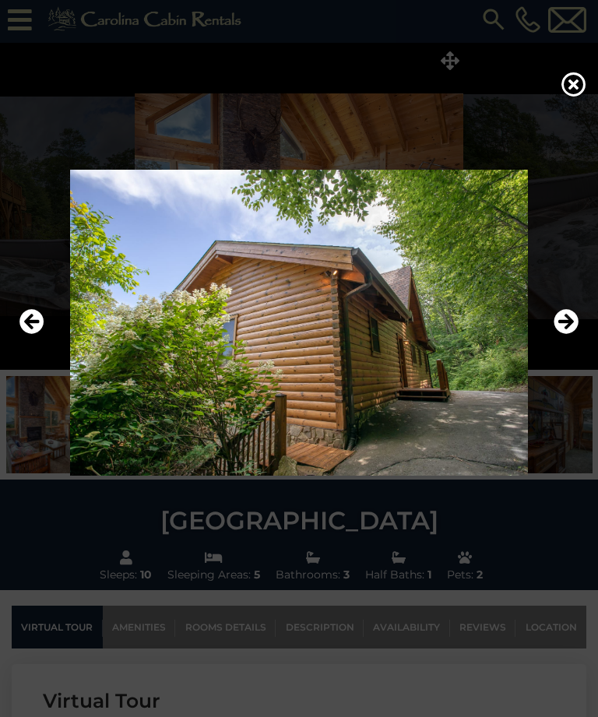
click at [568, 335] on icon "Next" at bounding box center [565, 322] width 25 height 25
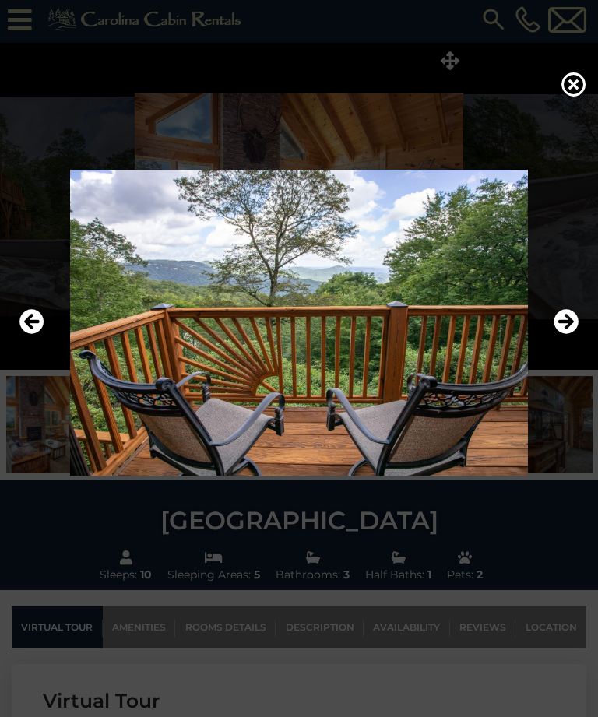
click at [569, 335] on icon "Next" at bounding box center [565, 322] width 25 height 25
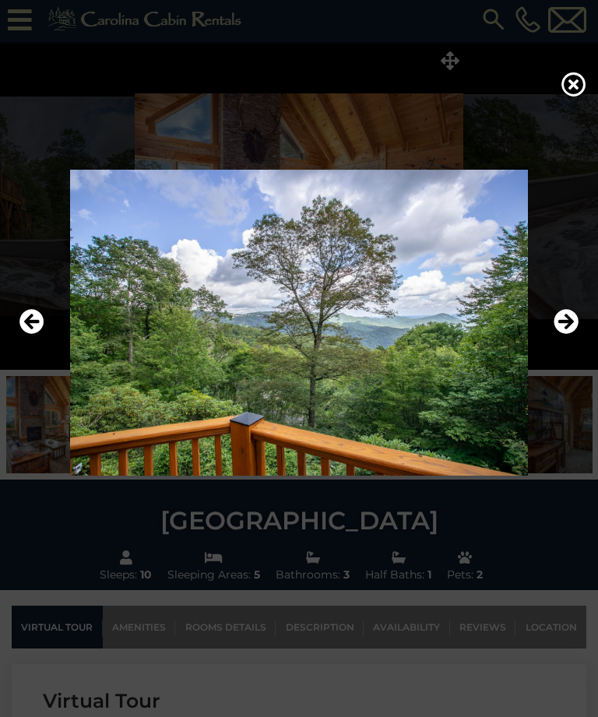
click at [572, 335] on icon "Next" at bounding box center [565, 322] width 25 height 25
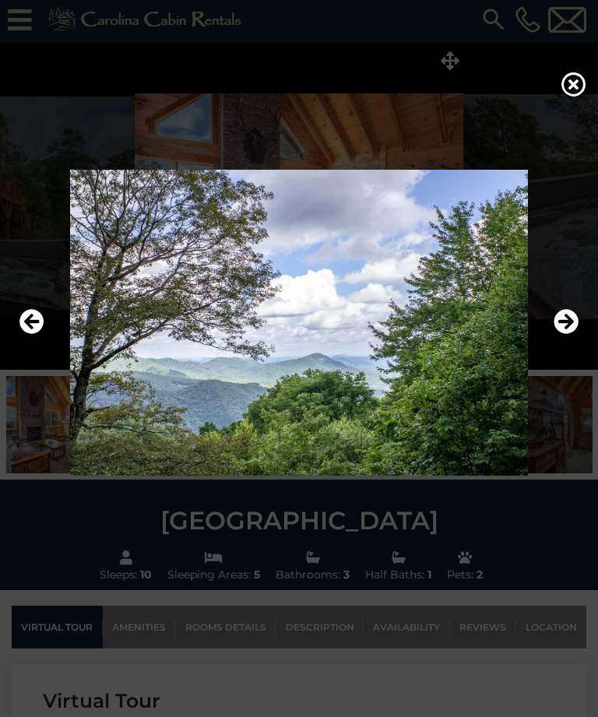
click at [568, 366] on img at bounding box center [299, 323] width 567 height 306
click at [564, 335] on icon "Next" at bounding box center [565, 322] width 25 height 25
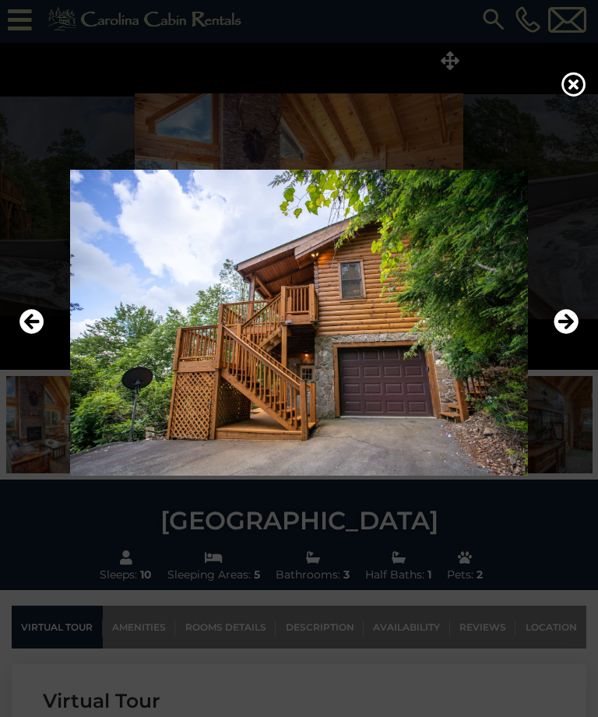
click at [570, 335] on icon "Next" at bounding box center [565, 322] width 25 height 25
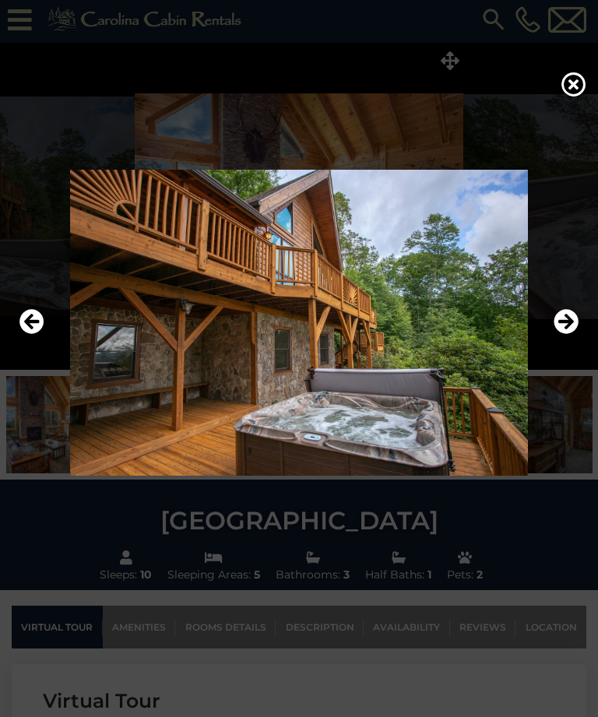
click at [574, 335] on icon "Next" at bounding box center [565, 322] width 25 height 25
